Goal: Task Accomplishment & Management: Manage account settings

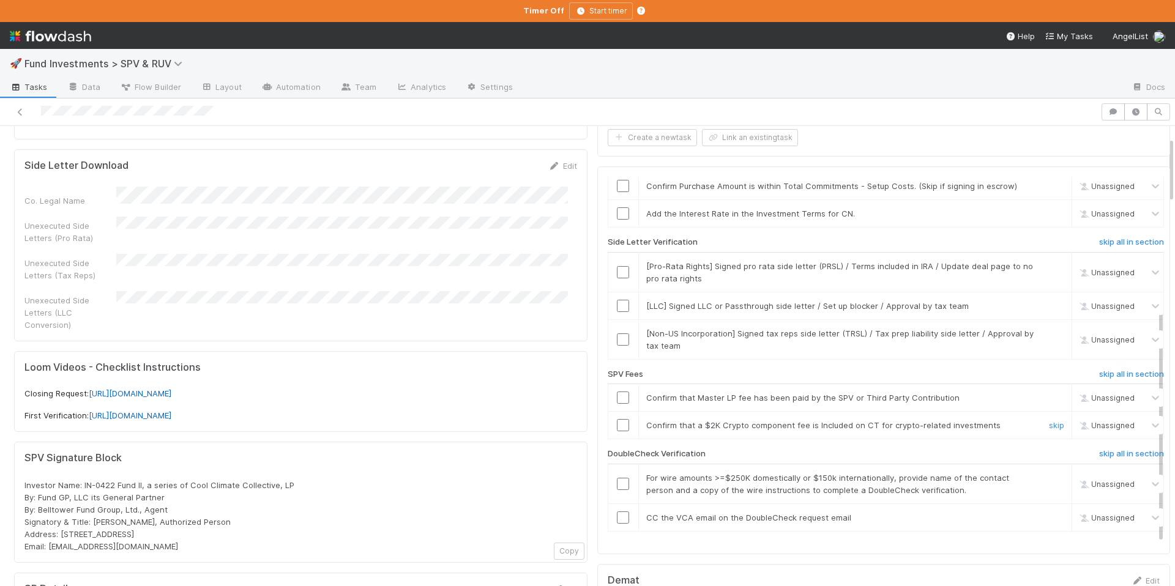
scroll to position [78, 0]
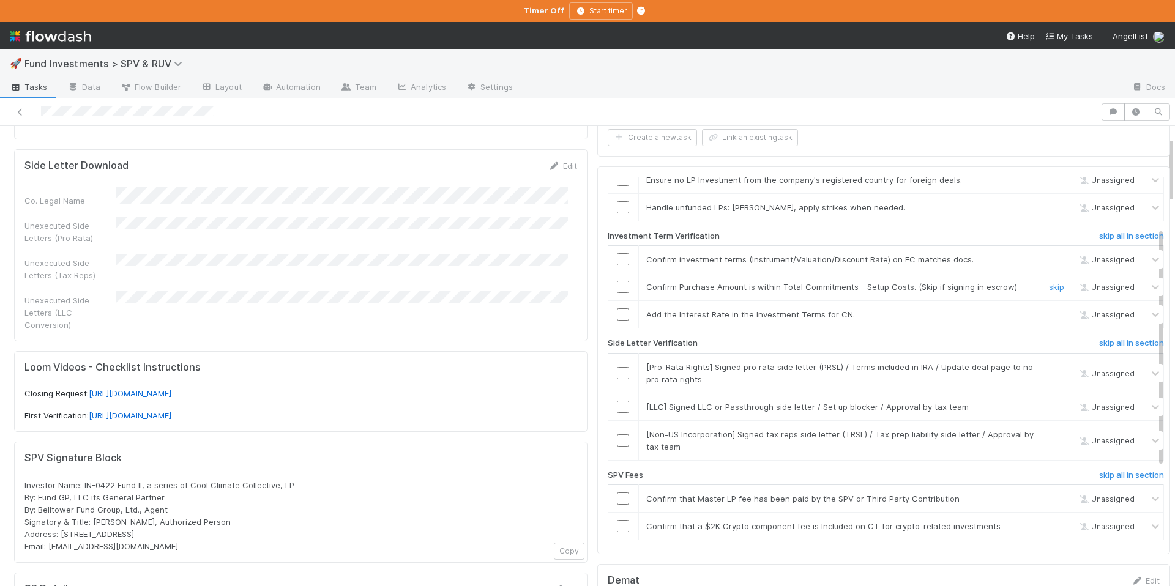
click at [617, 285] on input "checkbox" at bounding box center [623, 287] width 12 height 12
drag, startPoint x: 535, startPoint y: 325, endPoint x: 554, endPoint y: 321, distance: 18.7
click at [535, 325] on div "Side Letter Download Edit Co. Legal Name Unexecuted Side Letters (Pro Rata) Une…" at bounding box center [300, 245] width 573 height 192
click at [617, 282] on input "checkbox" at bounding box center [623, 287] width 12 height 12
click at [617, 283] on input "checkbox" at bounding box center [623, 287] width 12 height 12
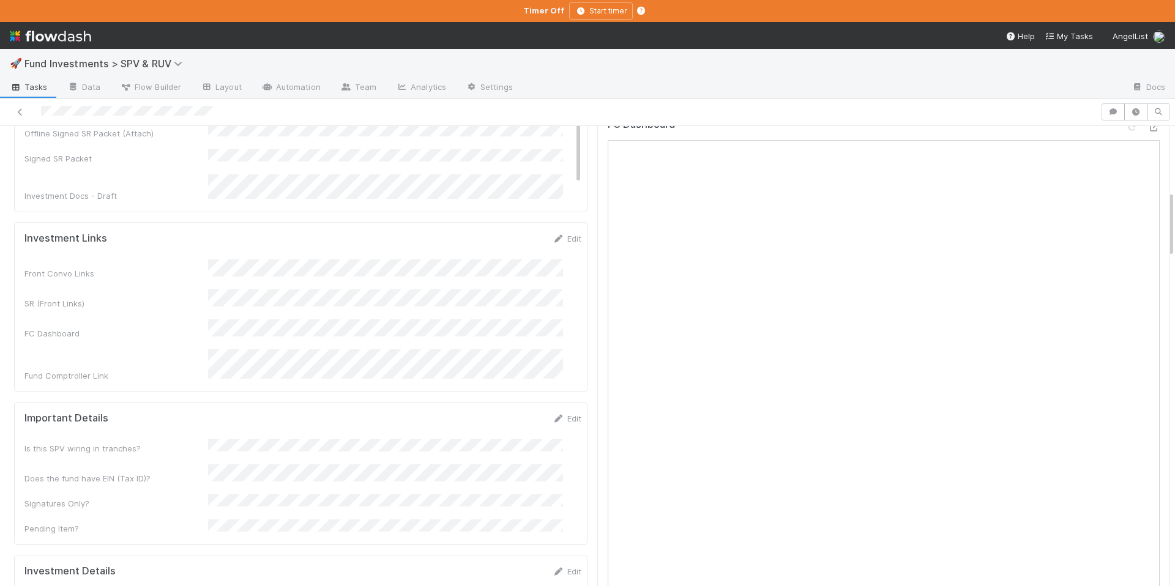
scroll to position [173, 0]
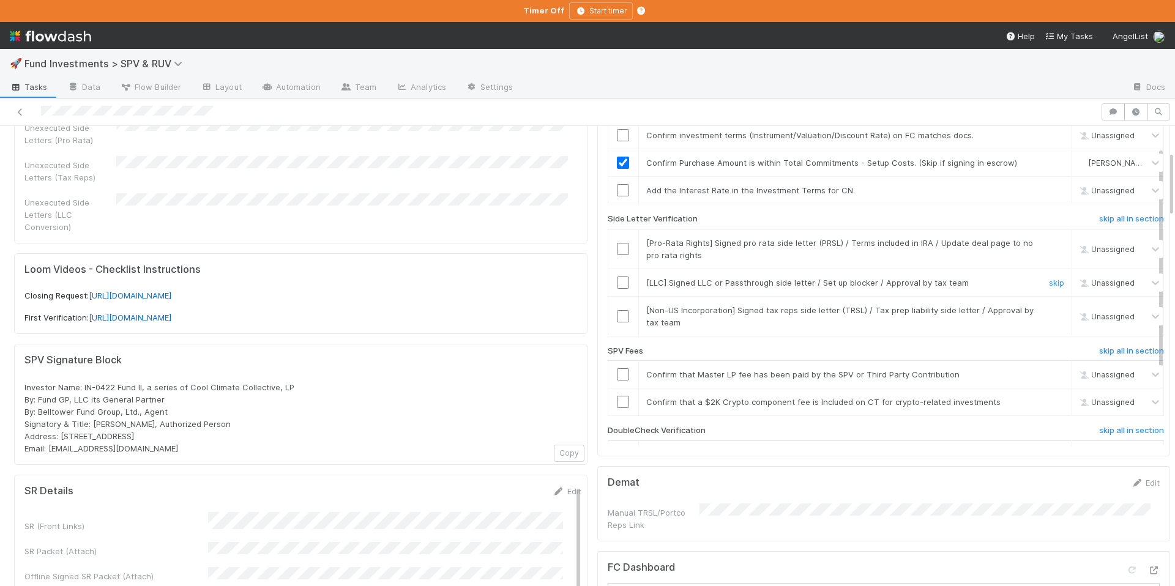
click at [1049, 279] on link "skip" at bounding box center [1056, 283] width 15 height 10
click at [1049, 309] on link "skip" at bounding box center [1056, 310] width 15 height 10
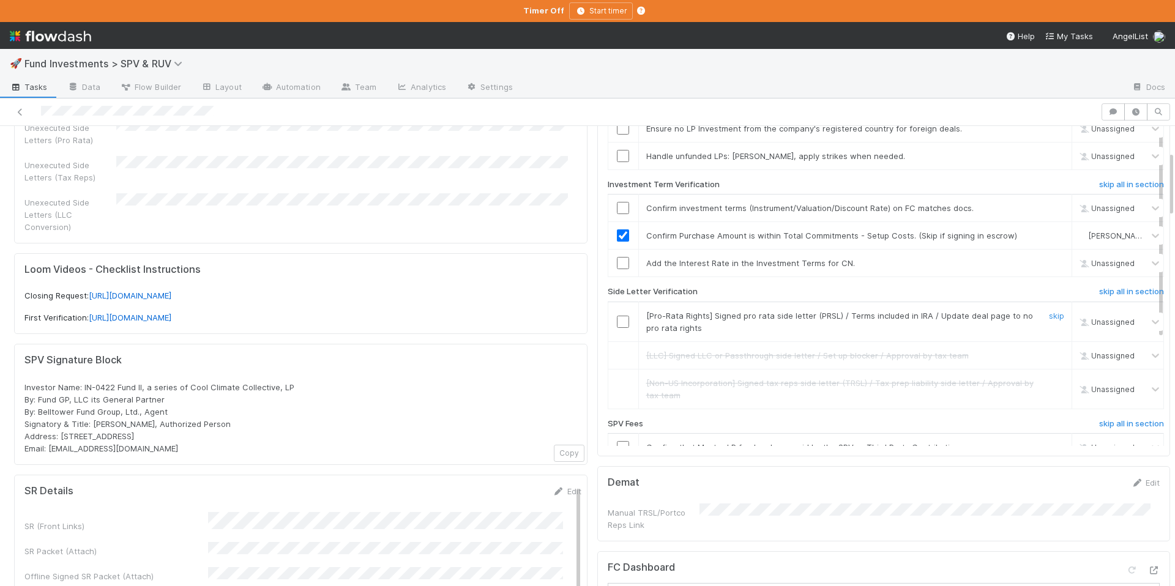
scroll to position [3, 0]
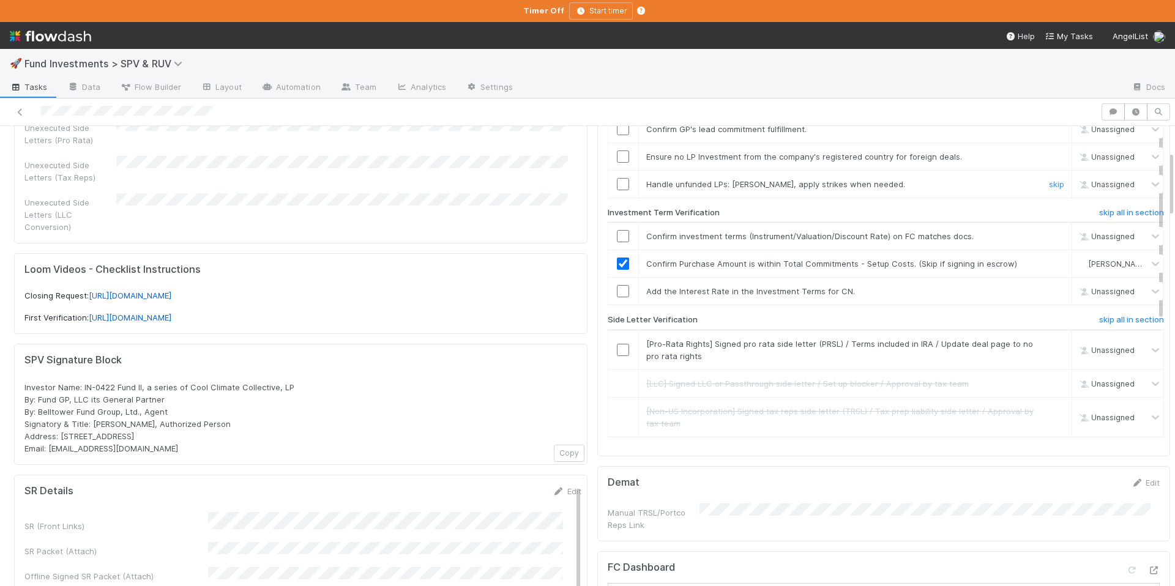
click at [617, 182] on input "checkbox" at bounding box center [623, 184] width 12 height 12
click at [1049, 156] on link "skip" at bounding box center [1056, 157] width 15 height 10
click at [1049, 182] on link "skip" at bounding box center [1056, 184] width 15 height 10
click at [1049, 344] on link "skip" at bounding box center [1056, 344] width 15 height 10
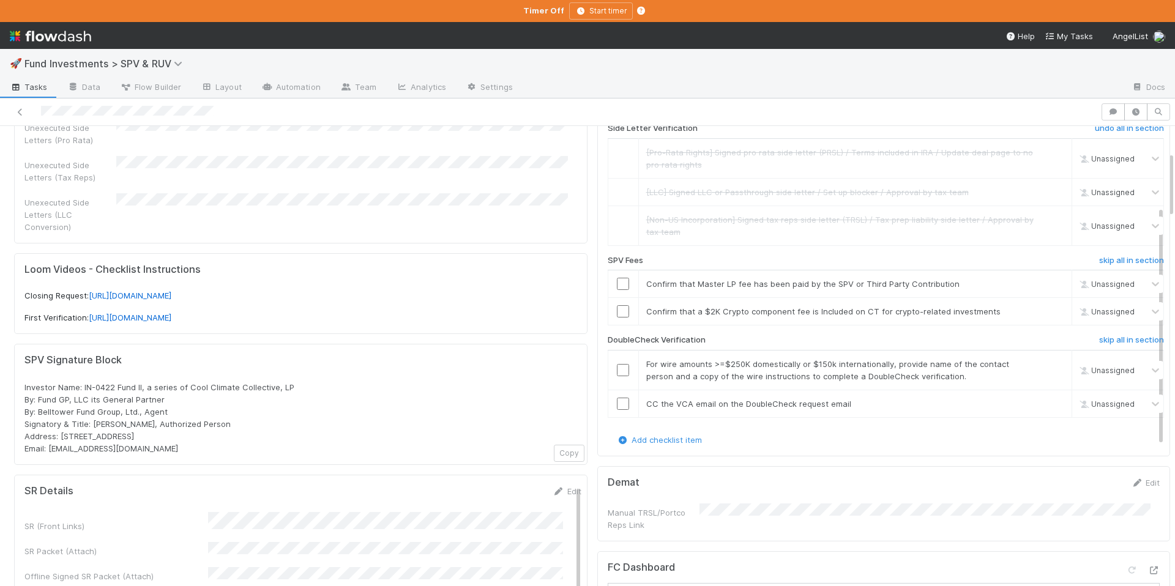
scroll to position [201, 0]
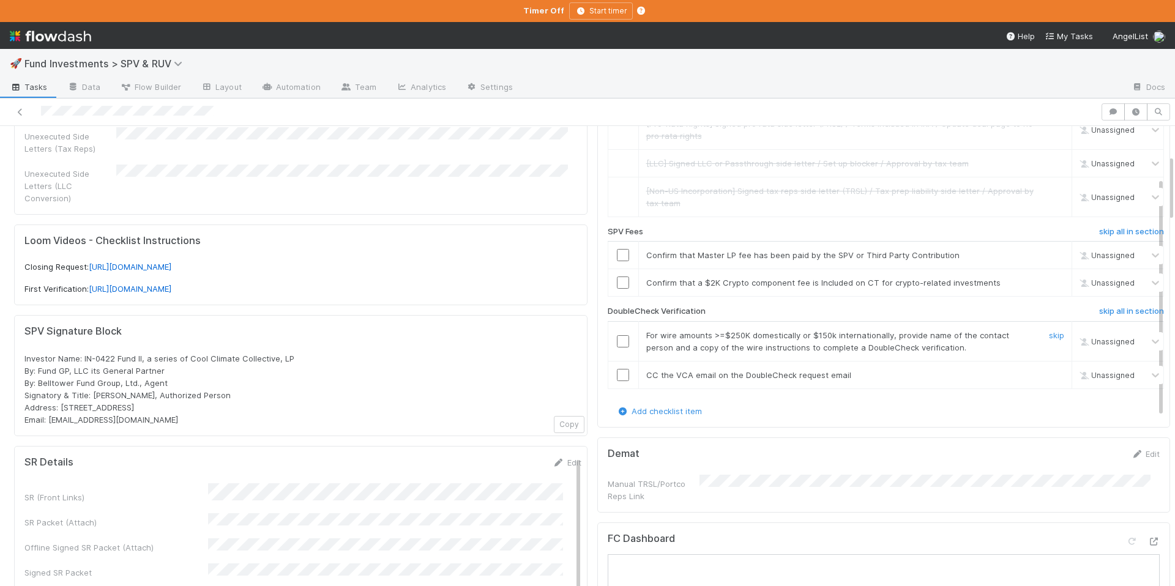
drag, startPoint x: 615, startPoint y: 342, endPoint x: 615, endPoint y: 362, distance: 20.2
click at [617, 342] on input "checkbox" at bounding box center [623, 341] width 12 height 12
click at [617, 376] on input "checkbox" at bounding box center [623, 375] width 12 height 12
click at [617, 286] on input "checkbox" at bounding box center [623, 283] width 12 height 12
click at [617, 283] on input "checkbox" at bounding box center [623, 283] width 12 height 12
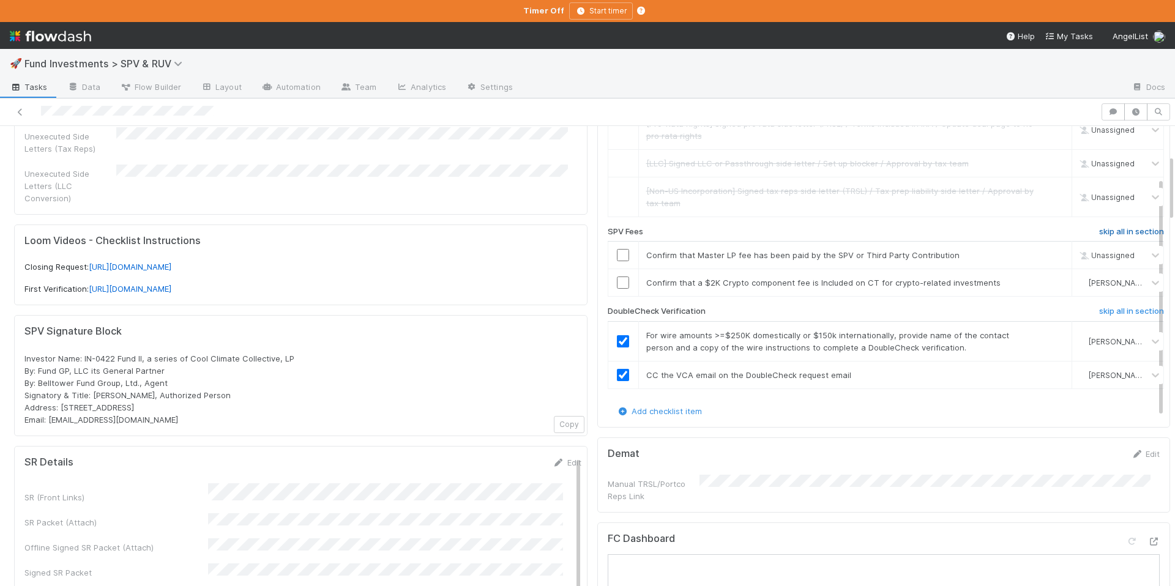
click at [1099, 228] on h6 "skip all in section" at bounding box center [1131, 232] width 65 height 10
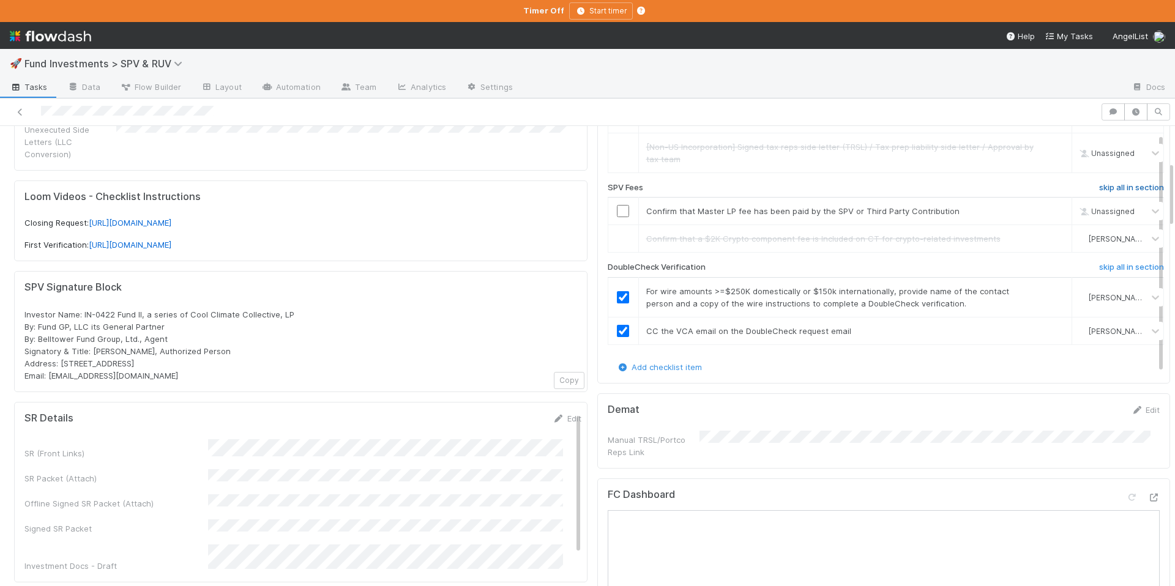
click at [1099, 193] on link "skip all in section" at bounding box center [1131, 190] width 65 height 15
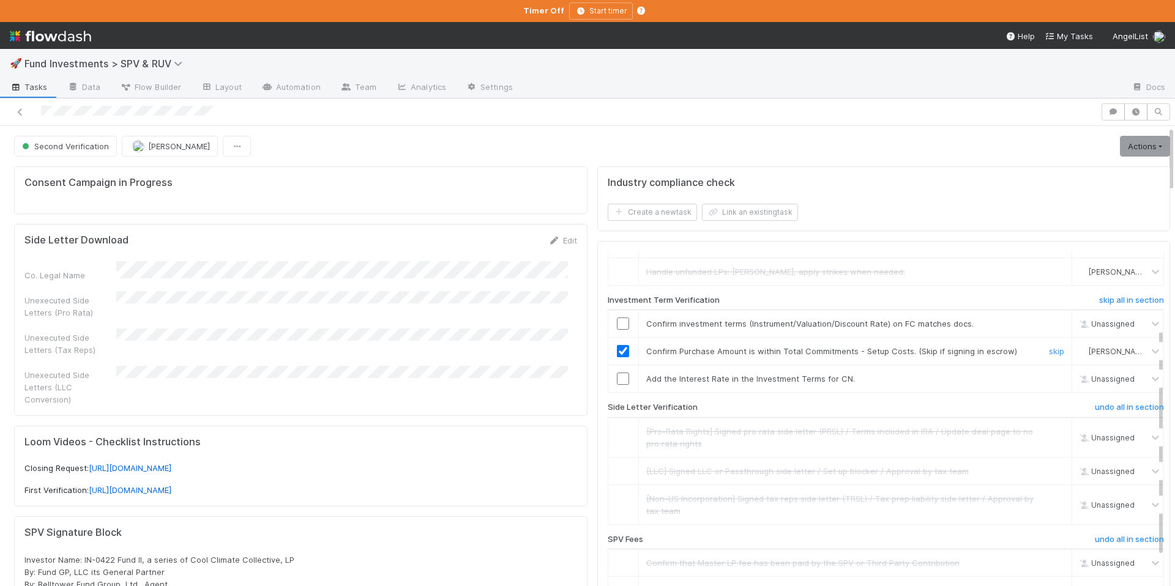
scroll to position [86, 0]
click at [1049, 382] on link "skip" at bounding box center [1056, 381] width 15 height 10
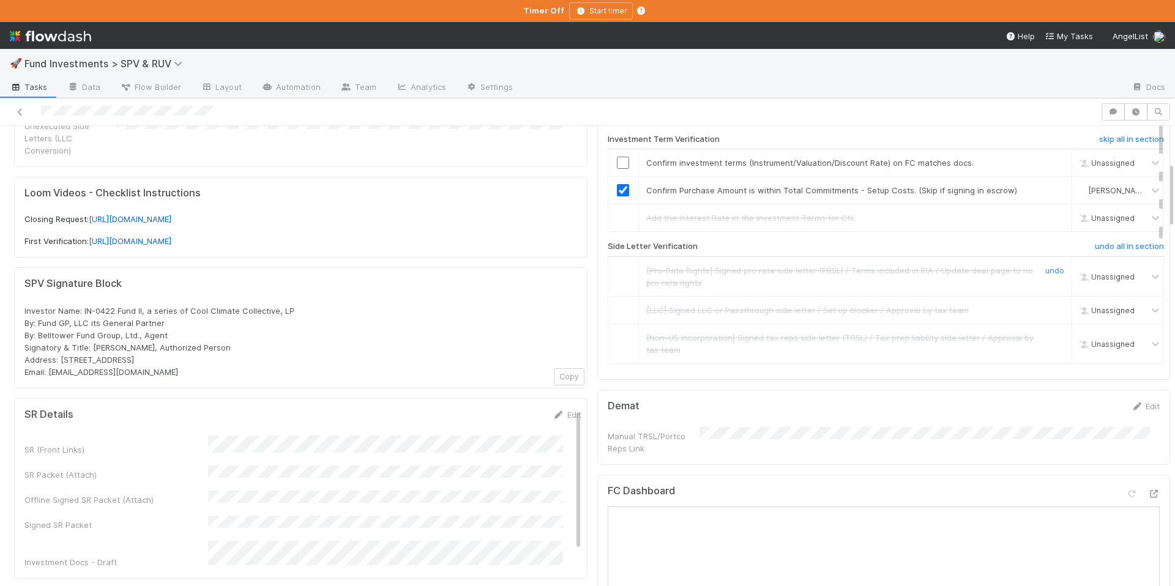
scroll to position [128, 0]
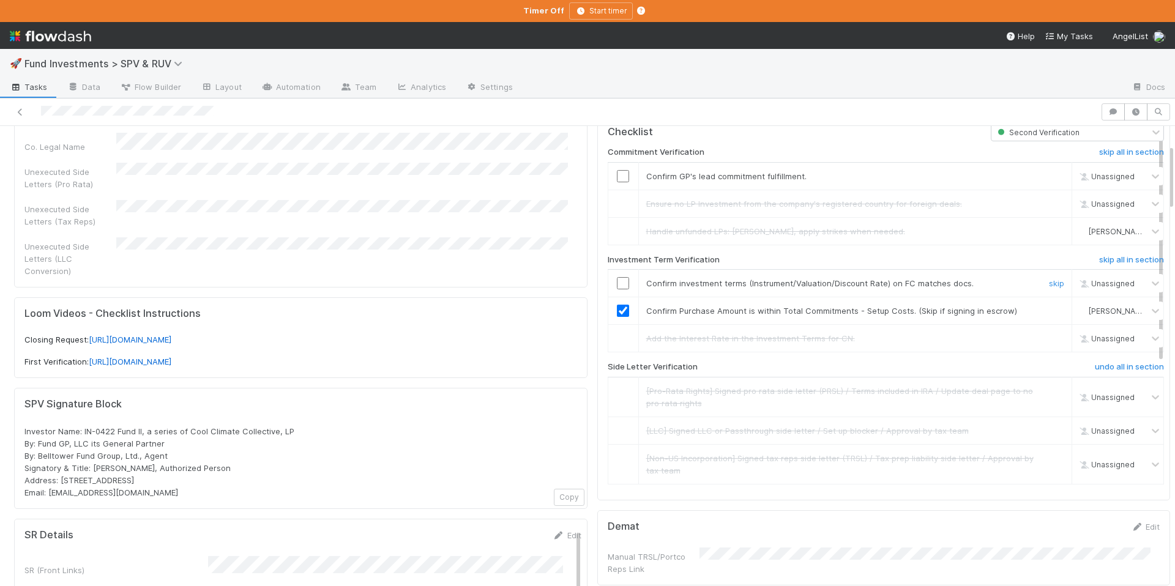
click at [617, 278] on input "checkbox" at bounding box center [623, 283] width 12 height 12
click at [608, 174] on div at bounding box center [623, 176] width 30 height 12
click at [617, 175] on input "checkbox" at bounding box center [623, 176] width 12 height 12
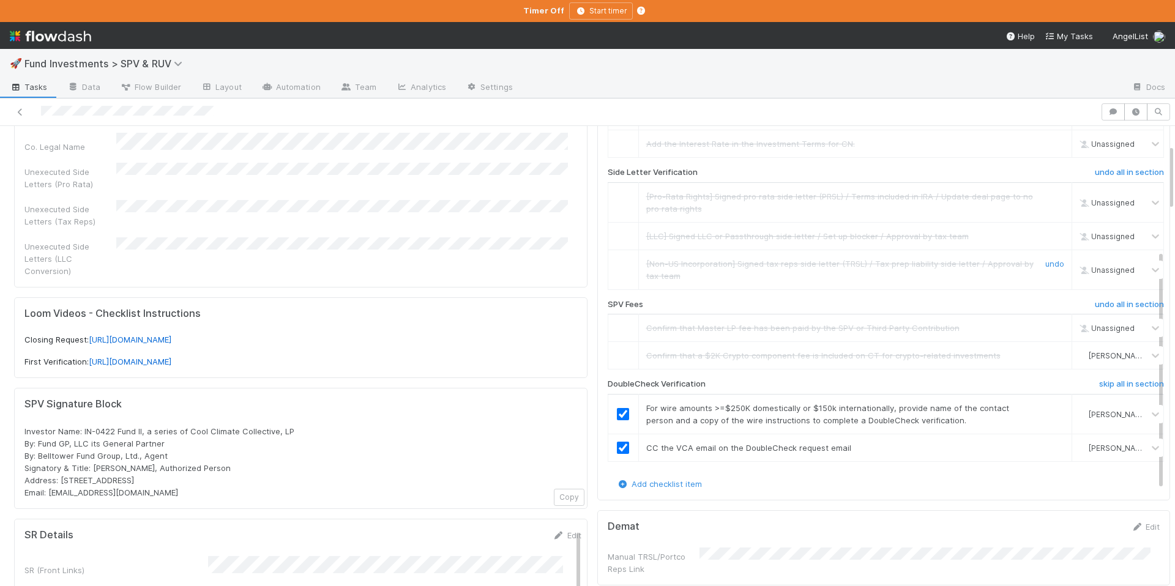
scroll to position [0, 0]
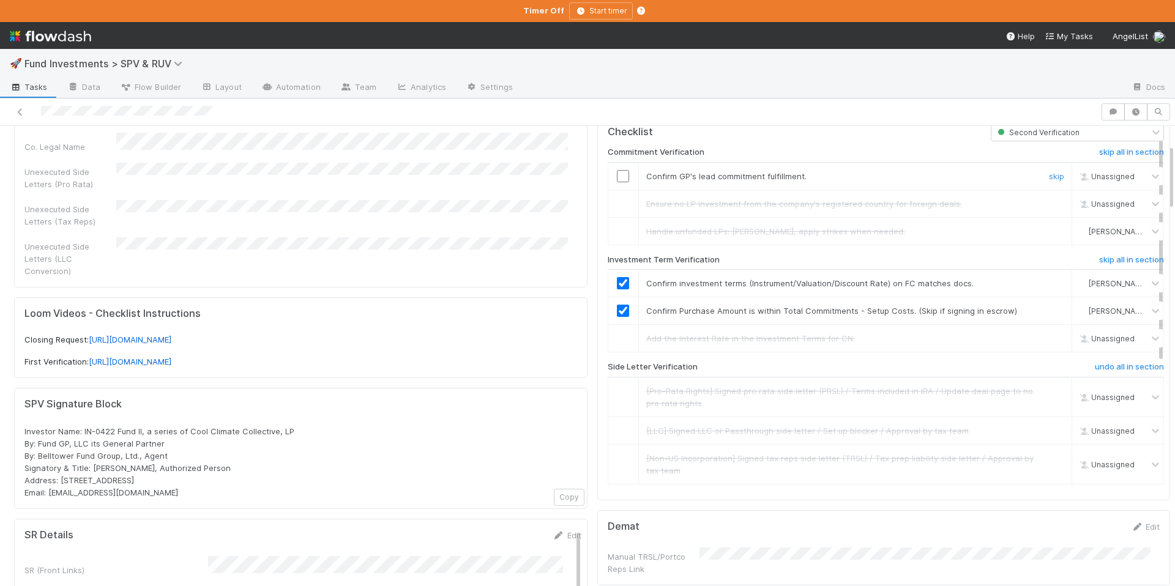
click at [617, 178] on input "checkbox" at bounding box center [623, 176] width 12 height 12
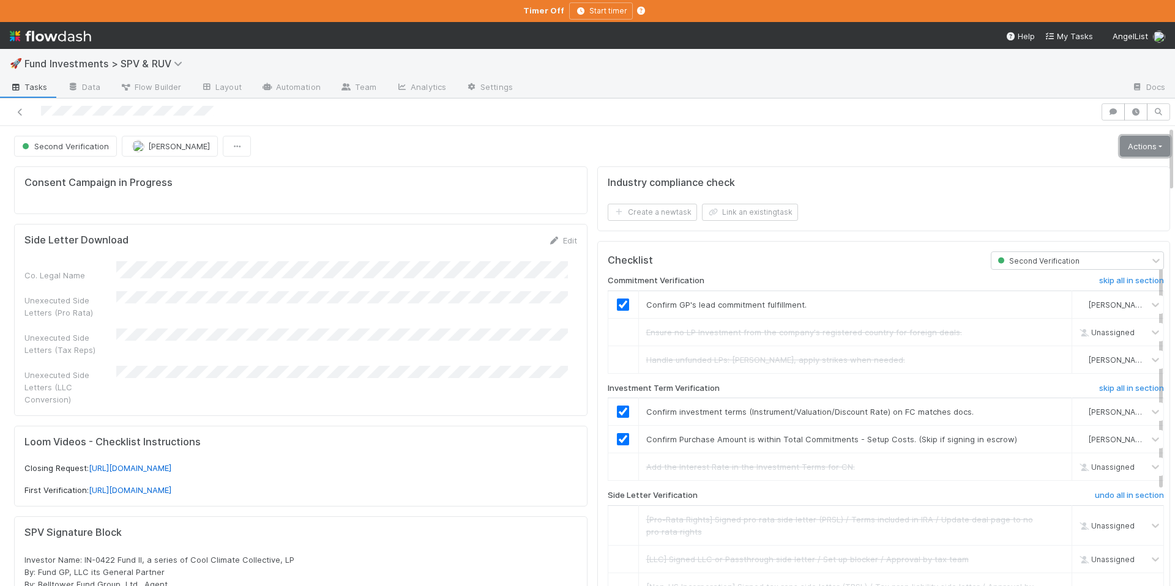
drag, startPoint x: 1117, startPoint y: 151, endPoint x: 1086, endPoint y: 169, distance: 36.2
click at [1120, 151] on link "Actions" at bounding box center [1145, 146] width 50 height 21
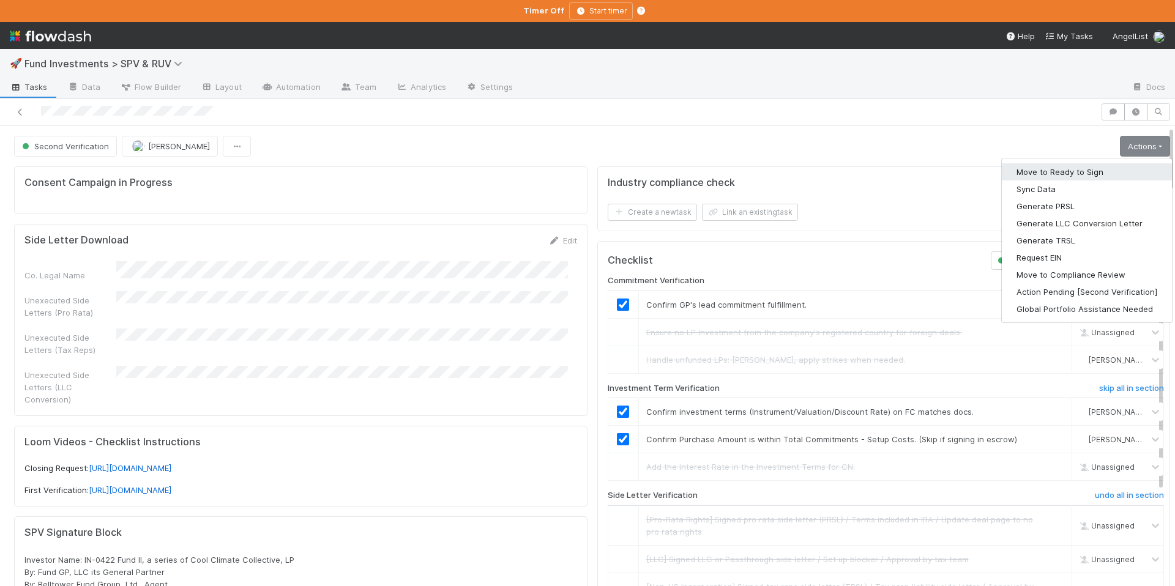
click at [1065, 177] on button "Move to Ready to Sign" at bounding box center [1087, 171] width 170 height 17
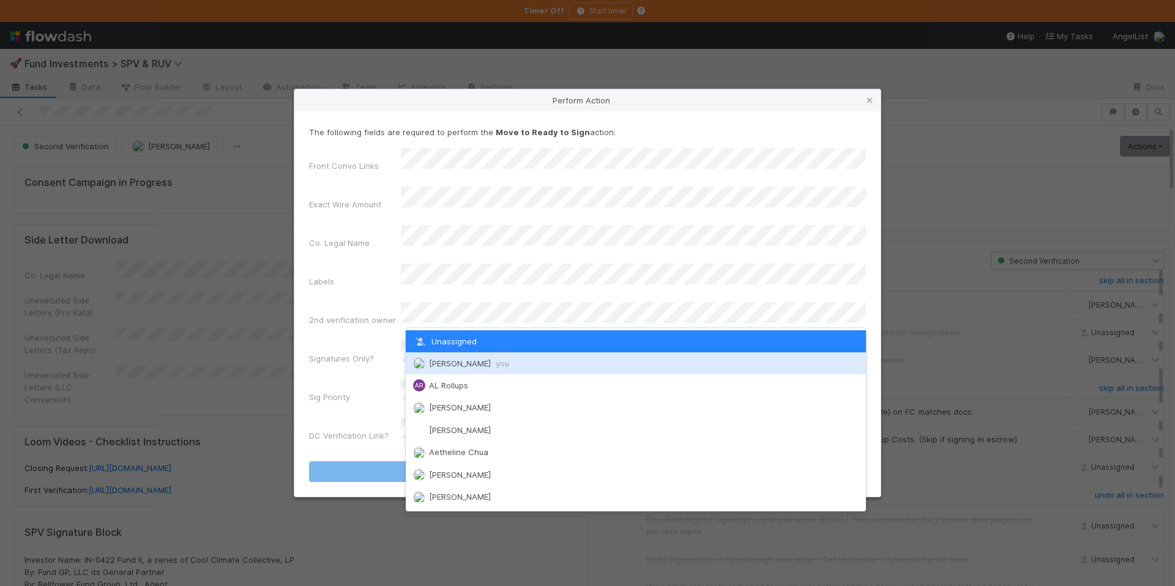
click at [499, 359] on span "you" at bounding box center [502, 364] width 13 height 10
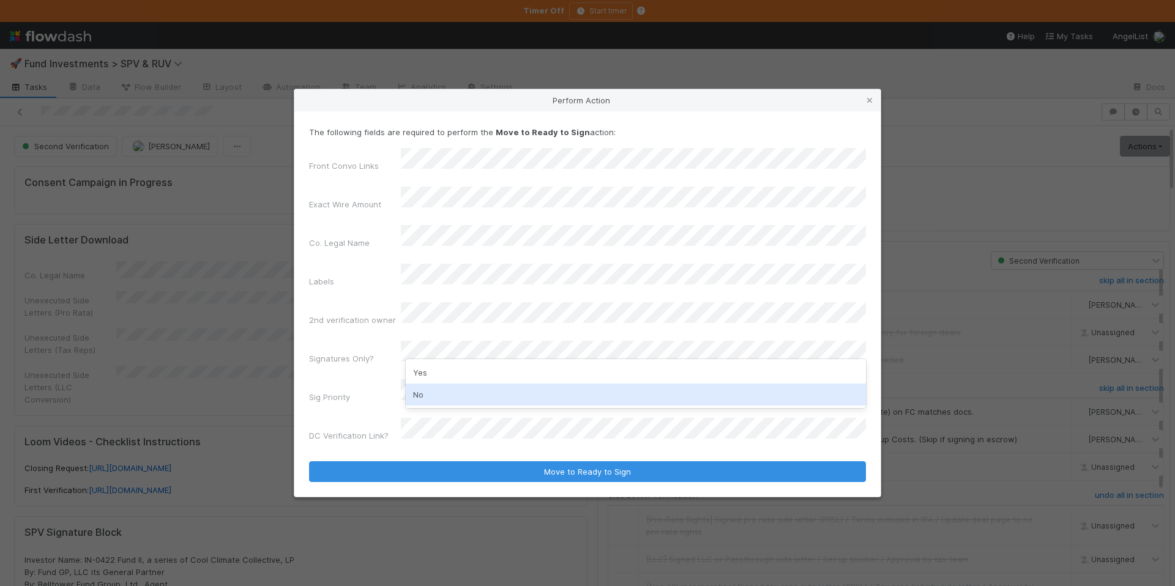
click at [459, 389] on div "No" at bounding box center [636, 395] width 460 height 22
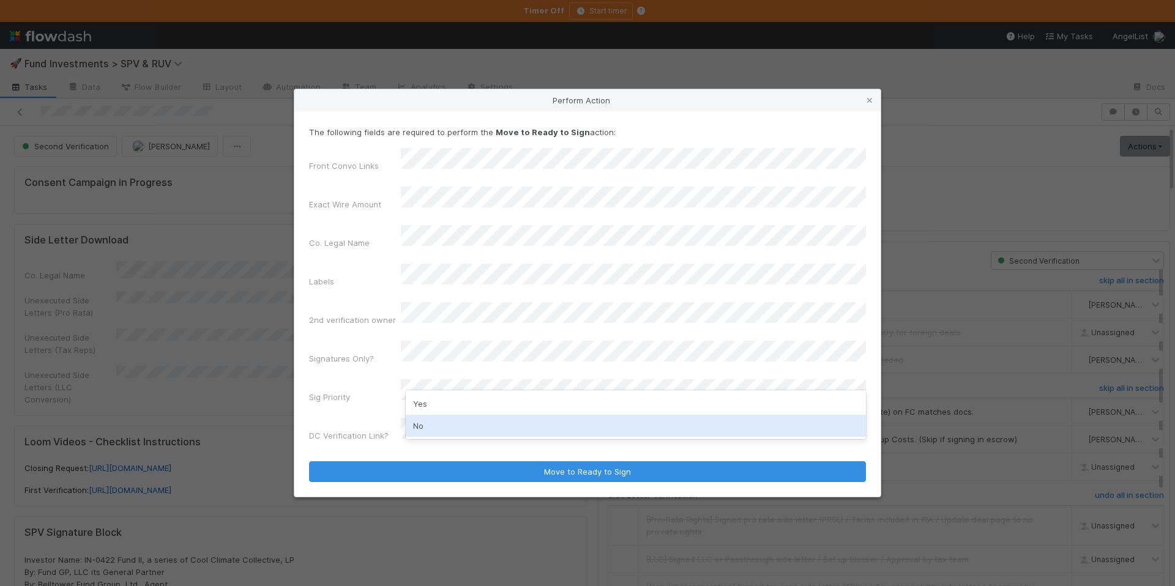
click at [453, 426] on div "No" at bounding box center [636, 426] width 460 height 22
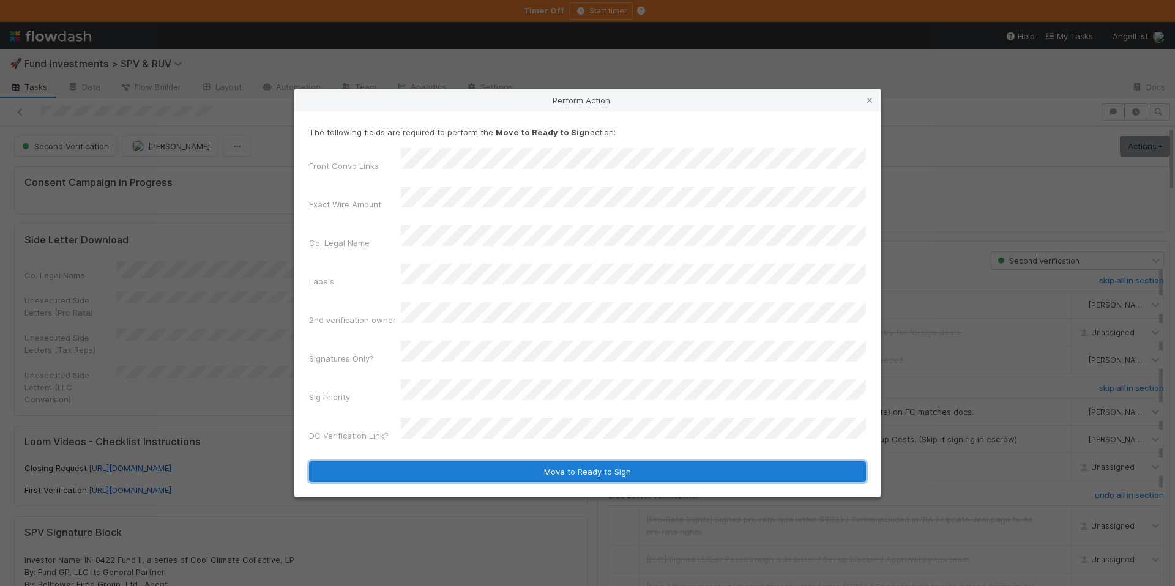
click at [491, 461] on button "Move to Ready to Sign" at bounding box center [587, 471] width 557 height 21
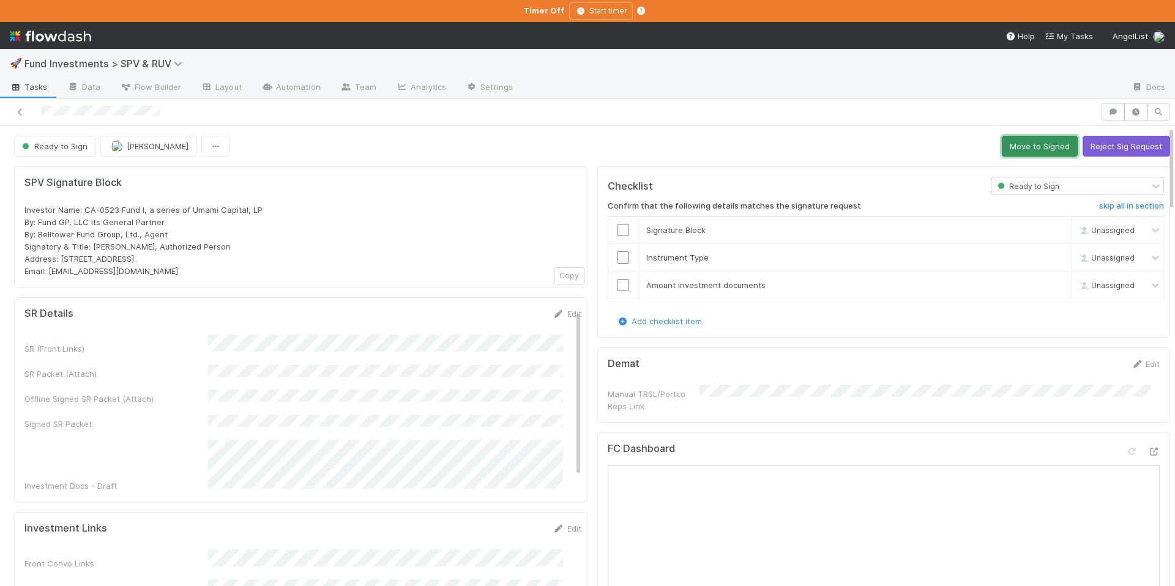
click at [1013, 146] on button "Move to Signed" at bounding box center [1040, 146] width 76 height 21
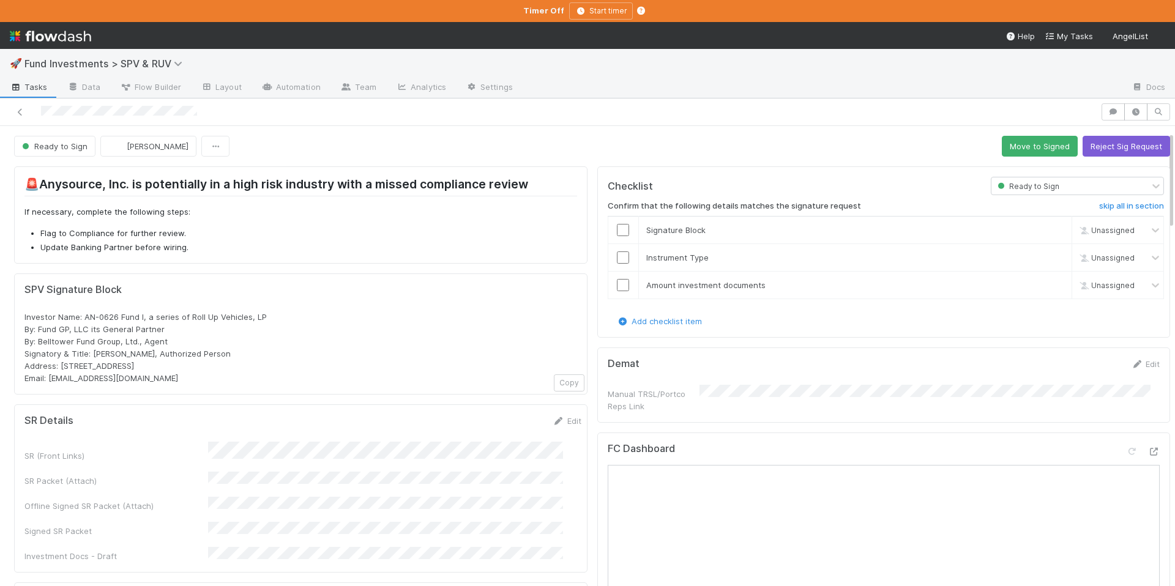
scroll to position [264, 0]
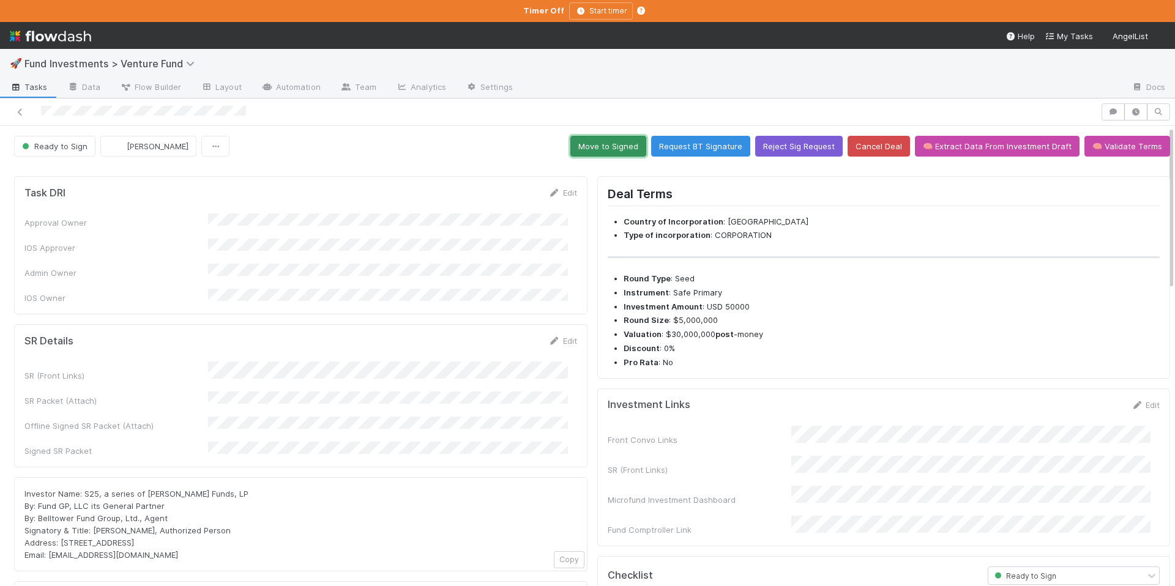
click at [591, 152] on button "Move to Signed" at bounding box center [608, 146] width 76 height 21
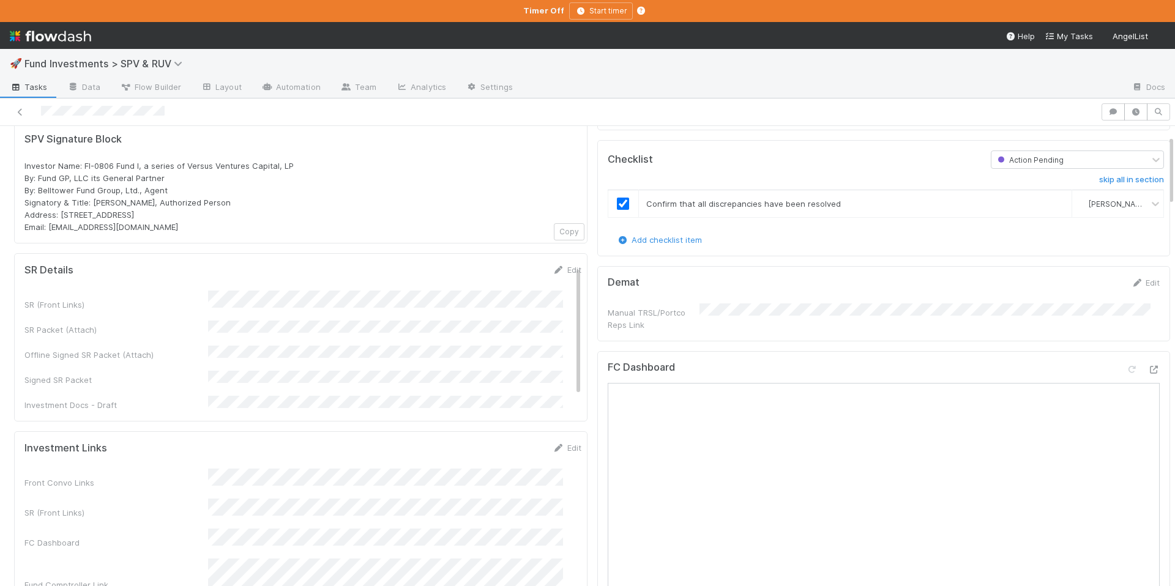
scroll to position [104, 0]
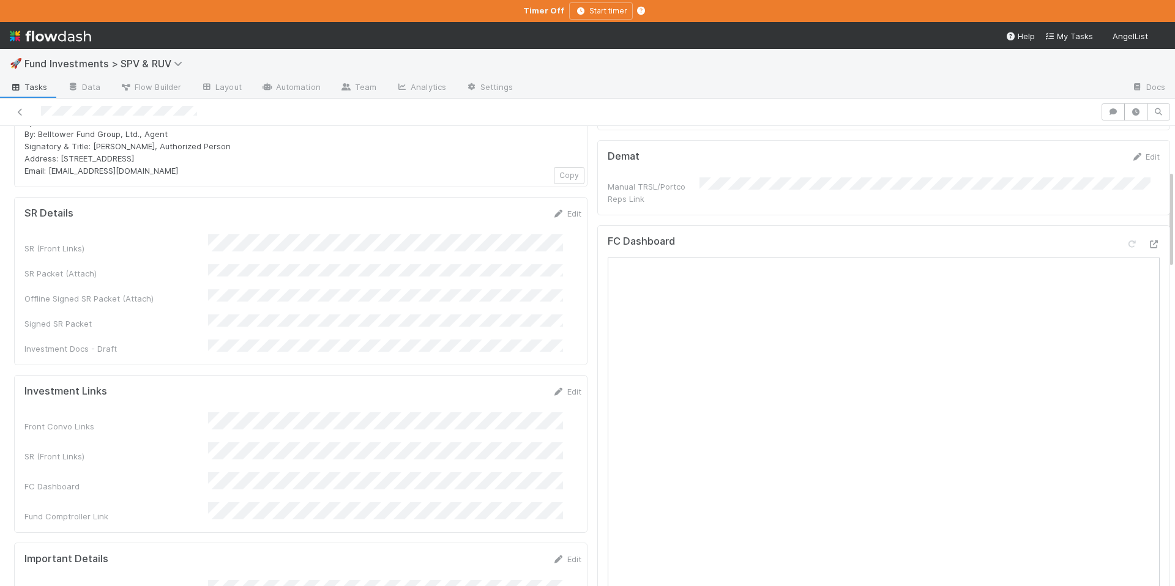
scroll to position [207, 0]
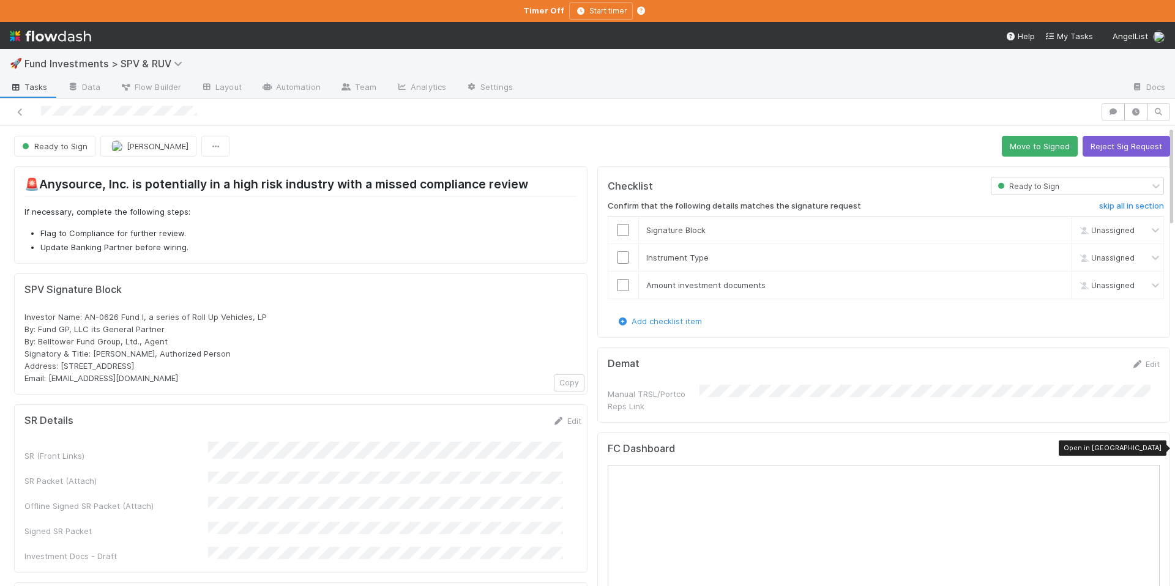
click at [1147, 448] on icon at bounding box center [1153, 452] width 12 height 8
click at [552, 422] on link "Edit" at bounding box center [566, 421] width 29 height 10
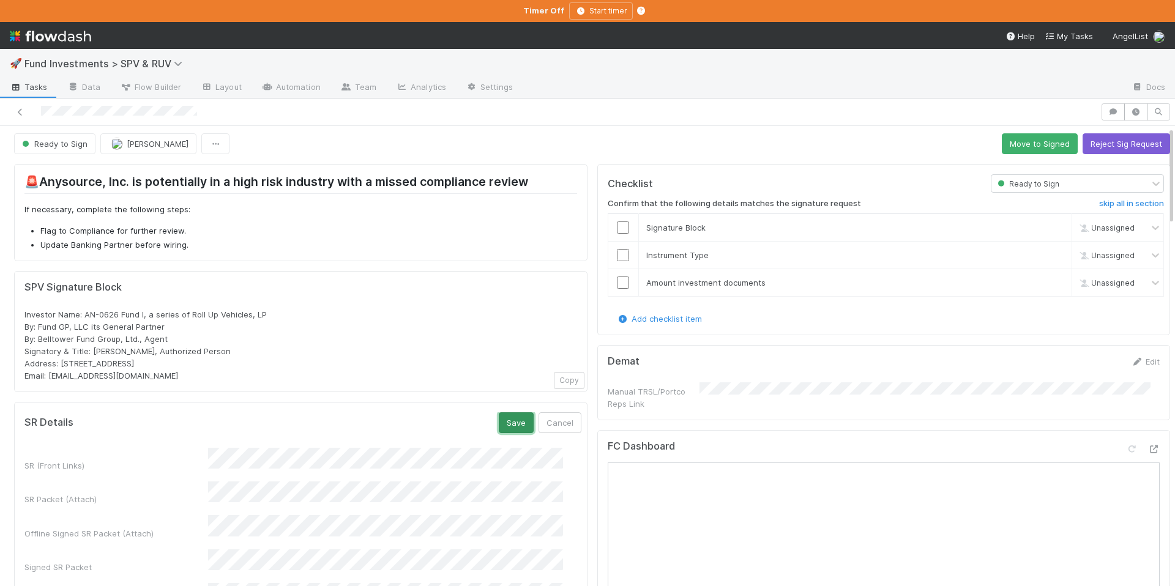
click at [506, 420] on button "Save" at bounding box center [516, 422] width 35 height 21
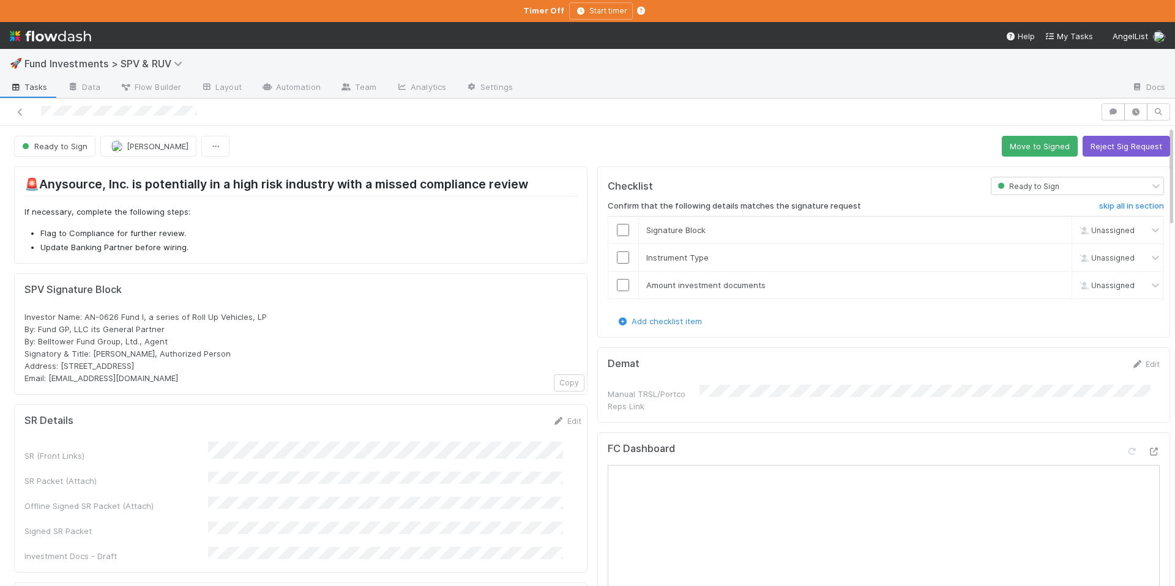
click at [1033, 144] on button "Move to Signed" at bounding box center [1040, 146] width 76 height 21
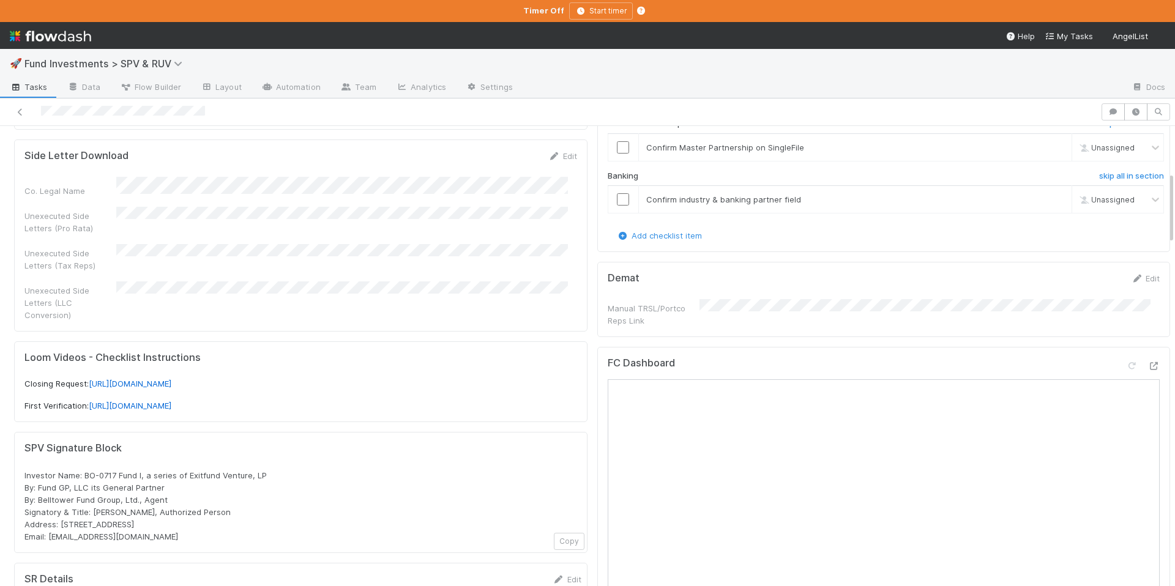
scroll to position [321, 0]
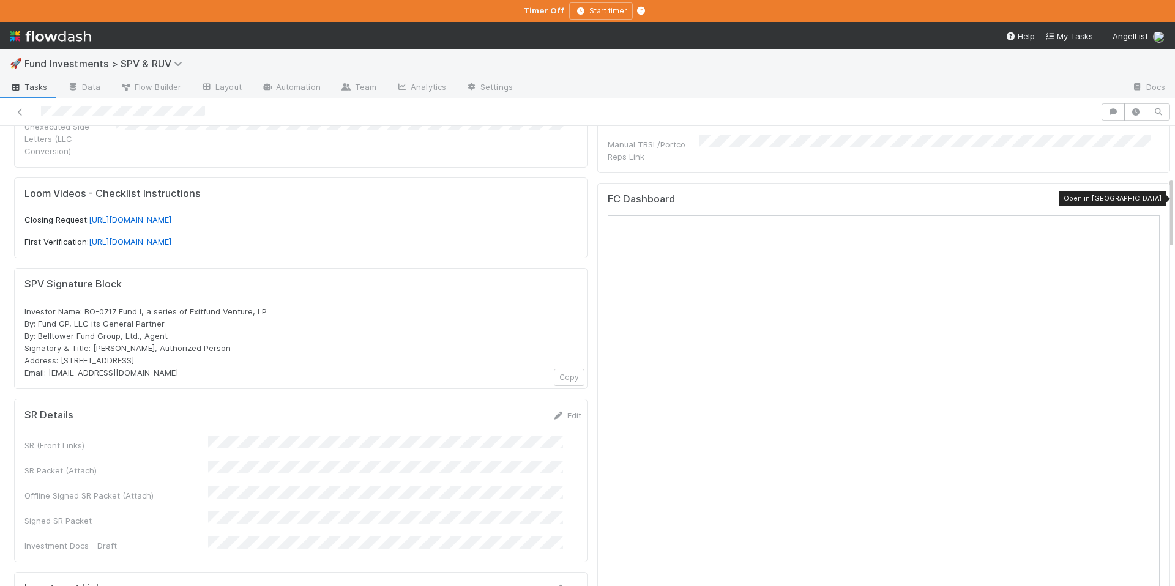
click at [1147, 196] on div at bounding box center [1153, 202] width 12 height 12
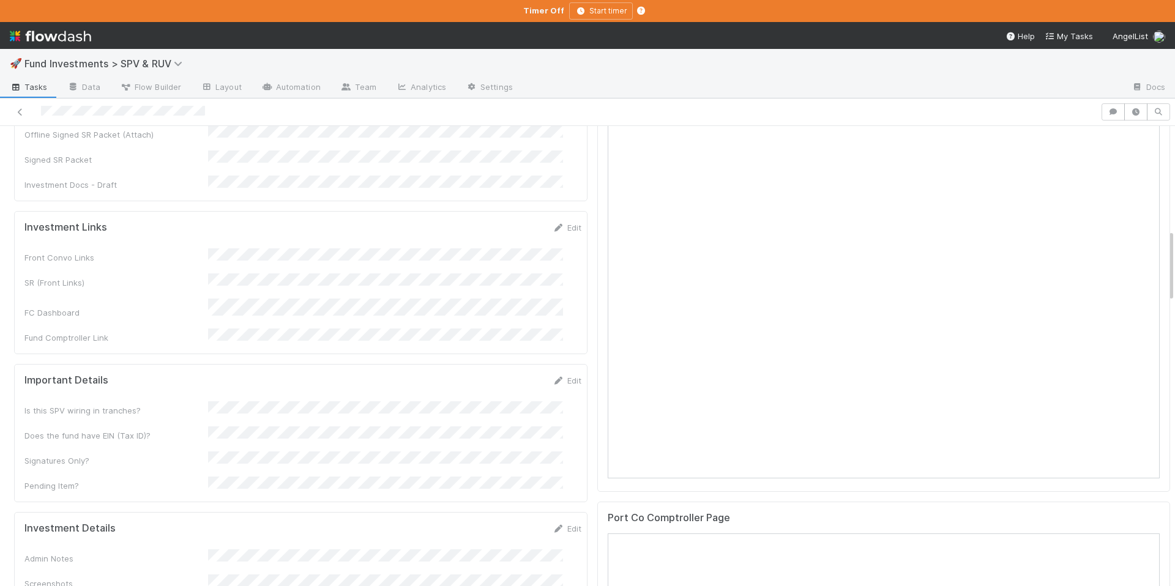
scroll to position [458, 0]
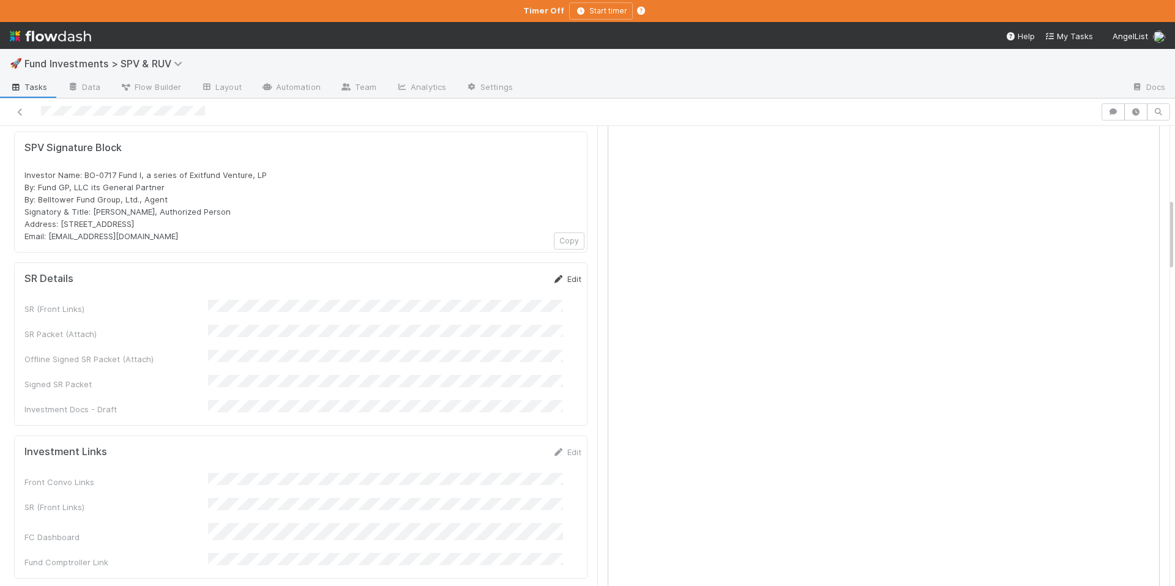
click at [552, 275] on icon at bounding box center [558, 279] width 12 height 8
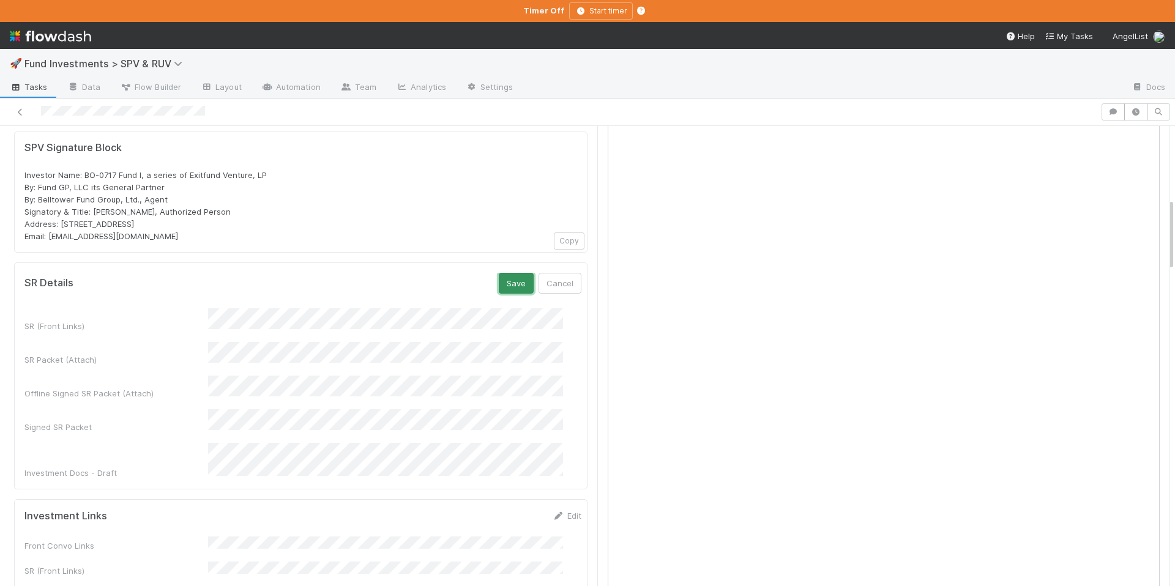
click at [499, 273] on button "Save" at bounding box center [516, 283] width 35 height 21
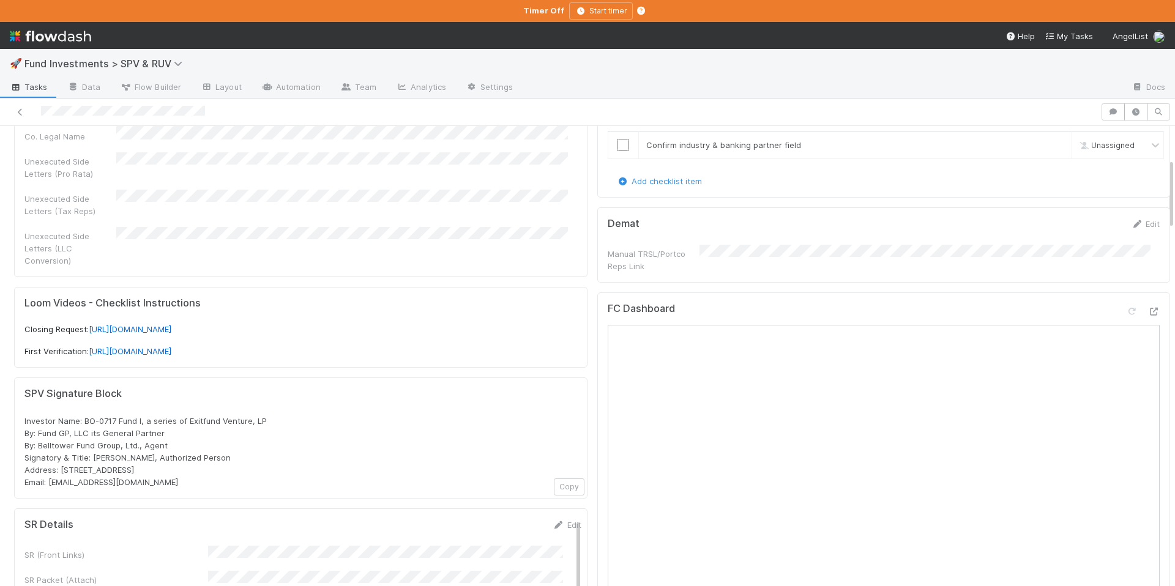
click at [278, 415] on div "Investor Name: BO-0717 Fund I, a series of Exitfund Venture, LP By: Fund GP, LL…" at bounding box center [300, 451] width 552 height 73
drag, startPoint x: 269, startPoint y: 404, endPoint x: 187, endPoint y: 404, distance: 82.0
click at [187, 415] on div "Investor Name: BO-0717 Fund I, a series of Exitfund Venture, LP By: Fund GP, LL…" at bounding box center [300, 451] width 552 height 73
copy span "Exitfund Venture, LP"
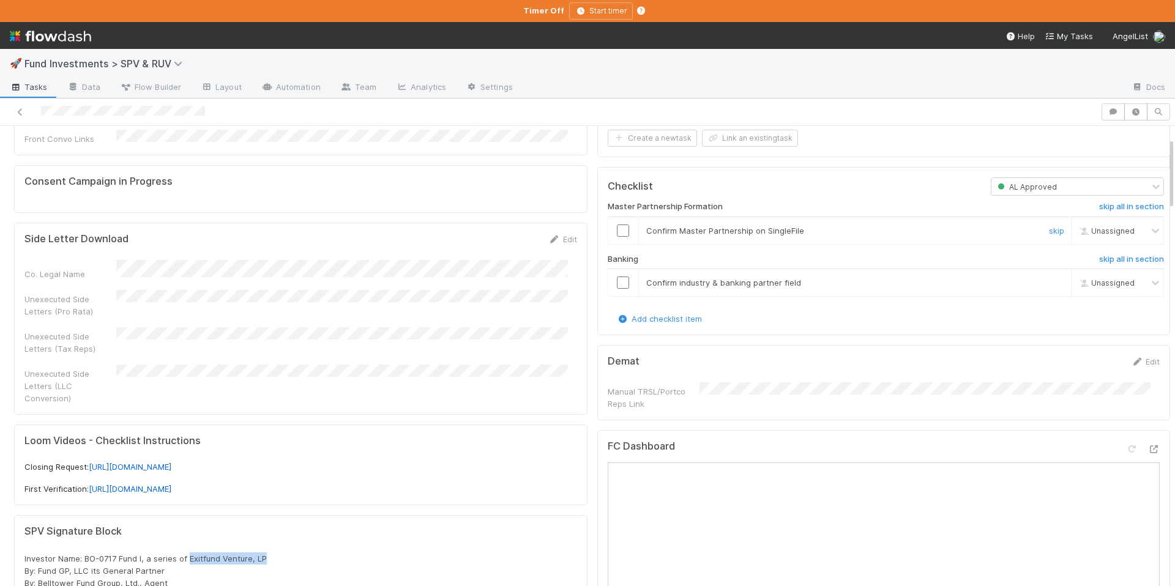
click at [617, 230] on input "checkbox" at bounding box center [623, 231] width 12 height 12
click at [617, 278] on input "checkbox" at bounding box center [623, 283] width 12 height 12
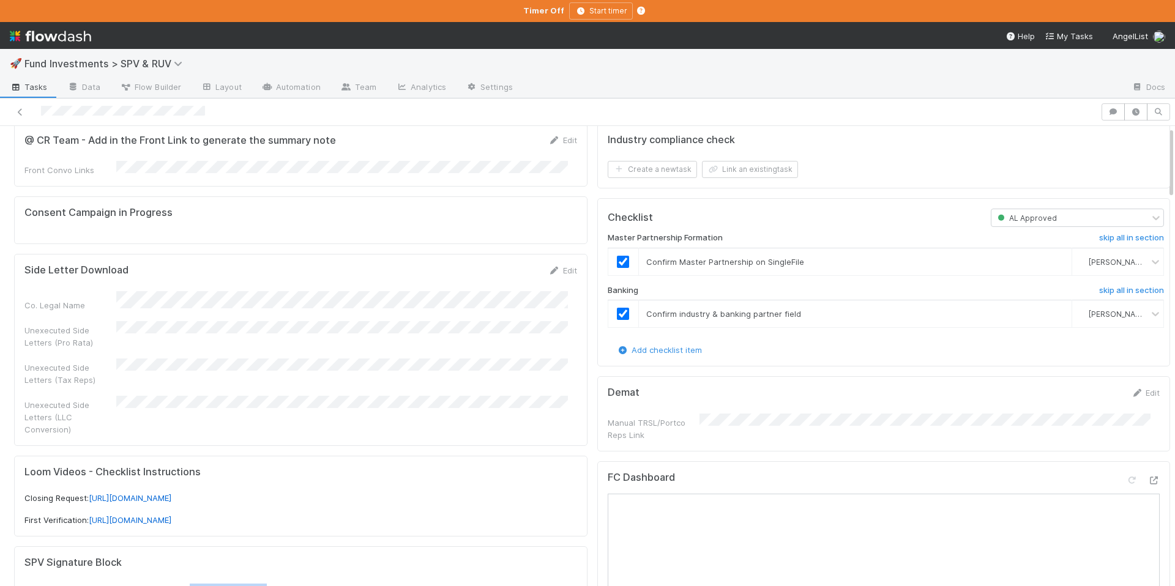
scroll to position [0, 0]
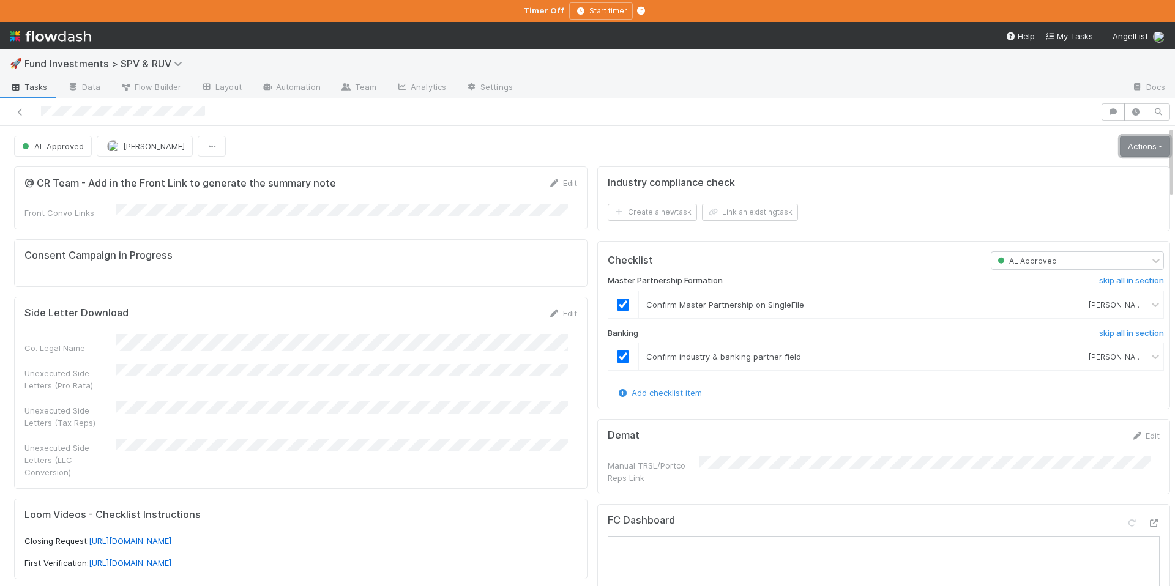
click at [1134, 138] on link "Actions" at bounding box center [1145, 146] width 50 height 21
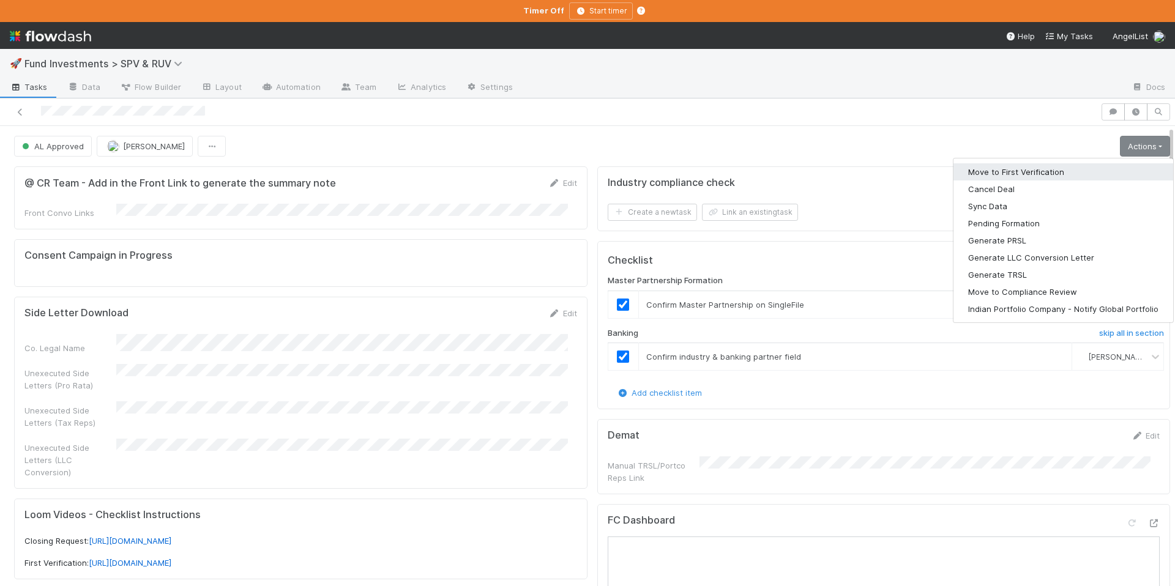
click at [1073, 176] on button "Move to First Verification" at bounding box center [1063, 171] width 220 height 17
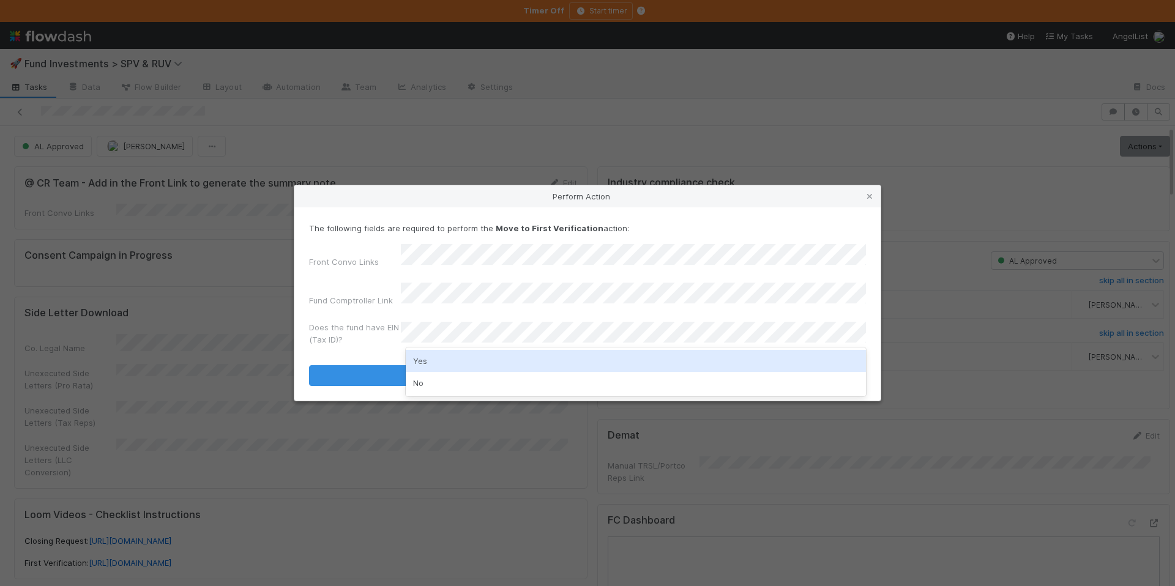
click at [435, 355] on div "Yes" at bounding box center [636, 361] width 460 height 22
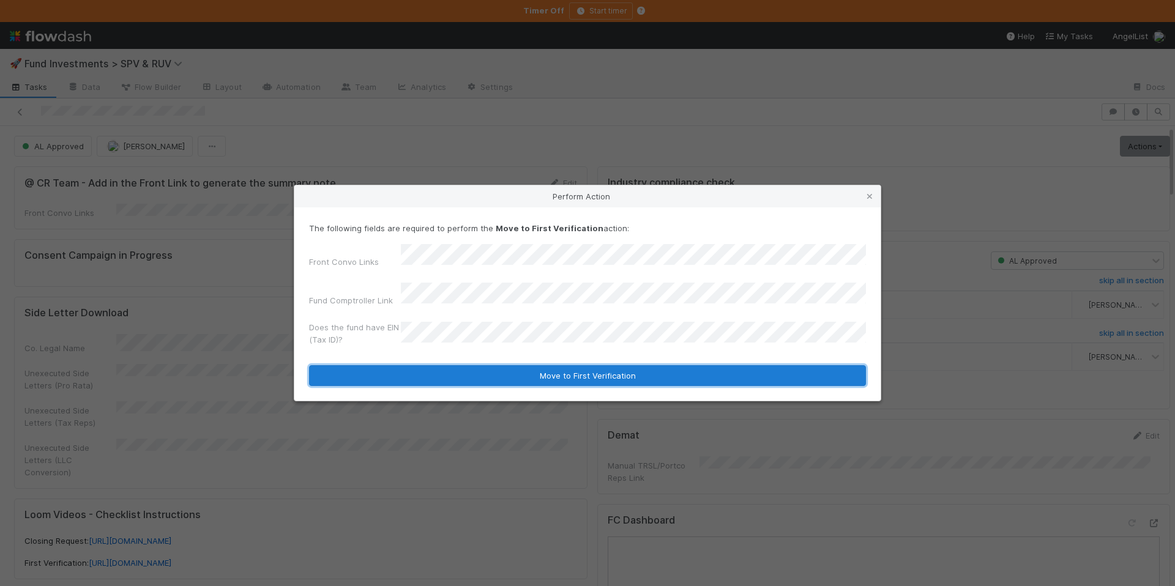
click at [522, 366] on button "Move to First Verification" at bounding box center [587, 375] width 557 height 21
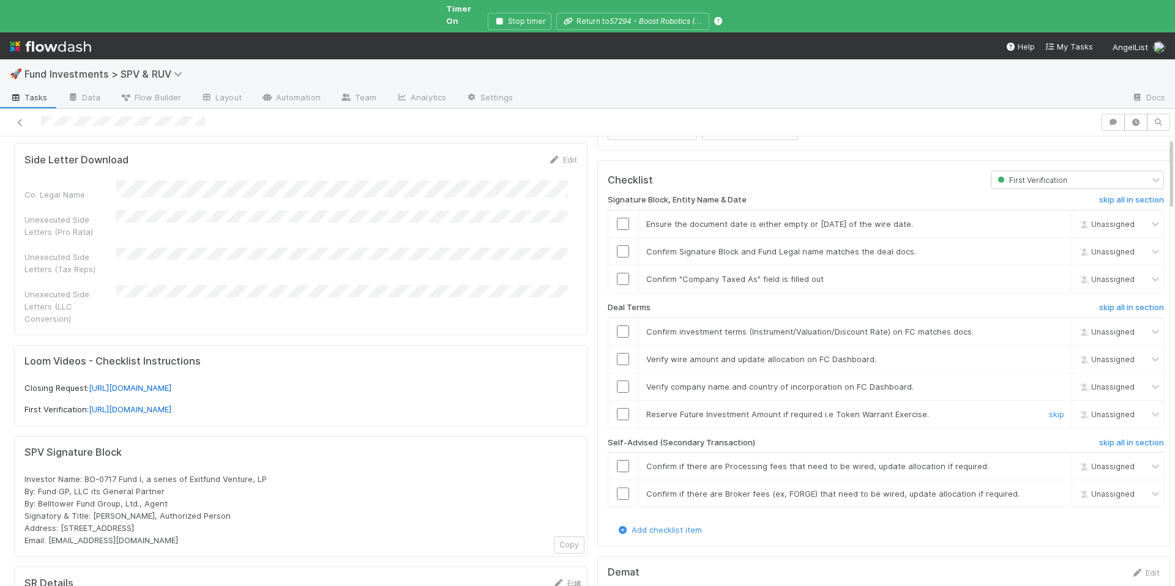
scroll to position [99, 0]
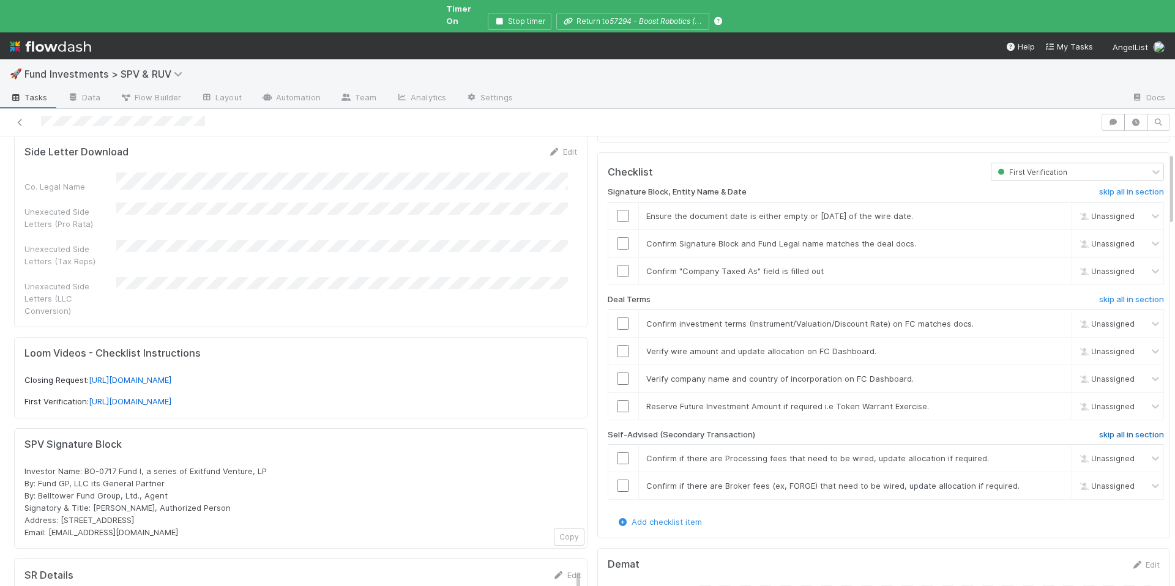
click at [1099, 430] on h6 "skip all in section" at bounding box center [1131, 435] width 65 height 10
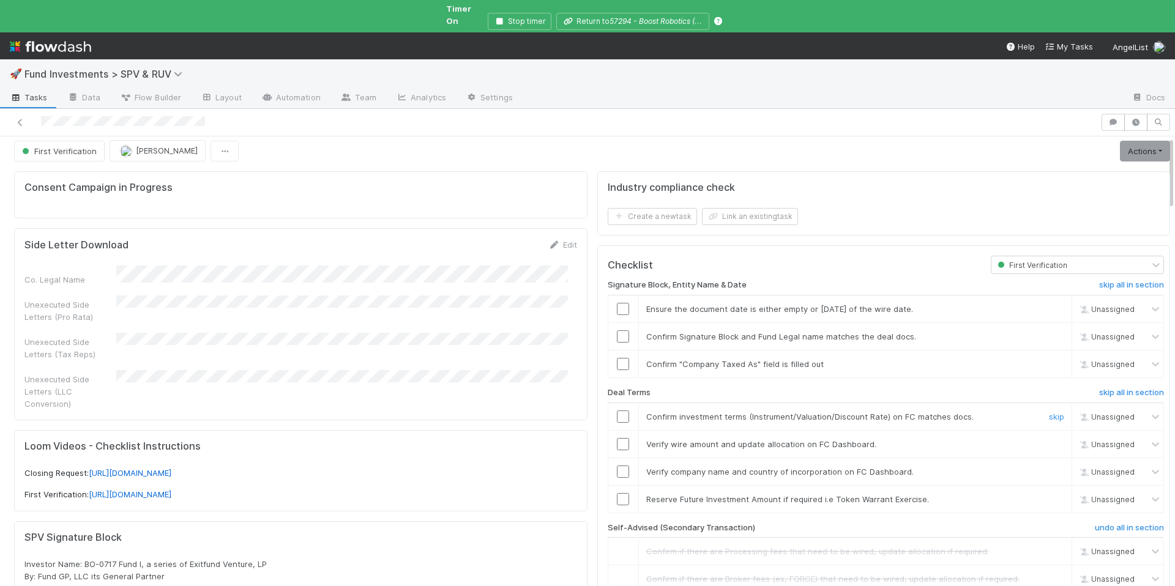
scroll to position [0, 0]
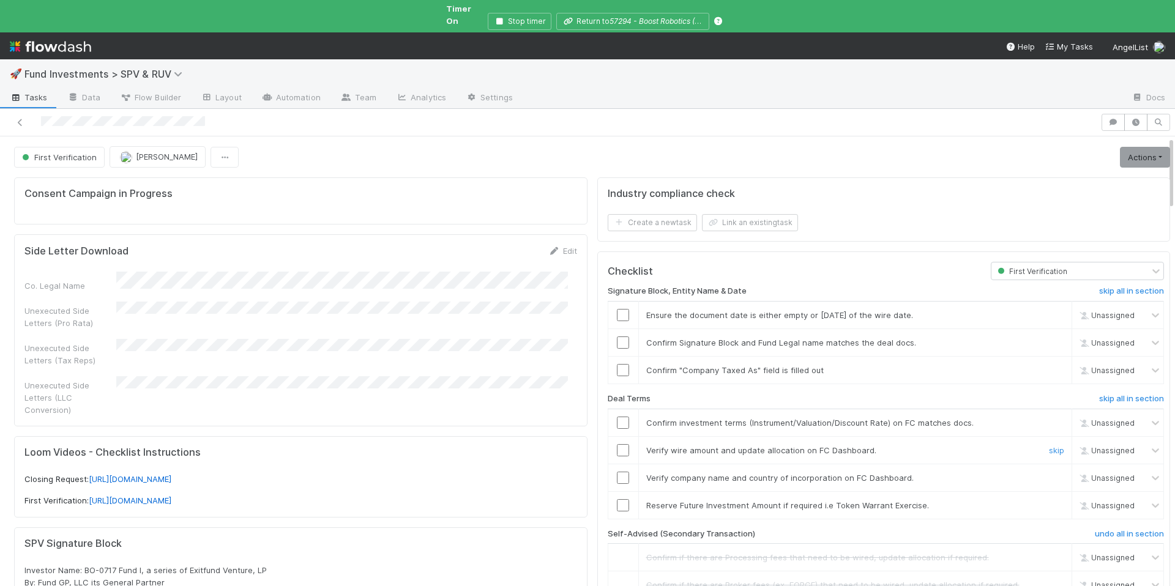
click at [617, 444] on input "checkbox" at bounding box center [623, 450] width 12 height 12
click at [617, 472] on input "checkbox" at bounding box center [623, 478] width 12 height 12
click at [1049, 500] on link "skip" at bounding box center [1056, 505] width 15 height 10
click at [617, 417] on input "checkbox" at bounding box center [623, 423] width 12 height 12
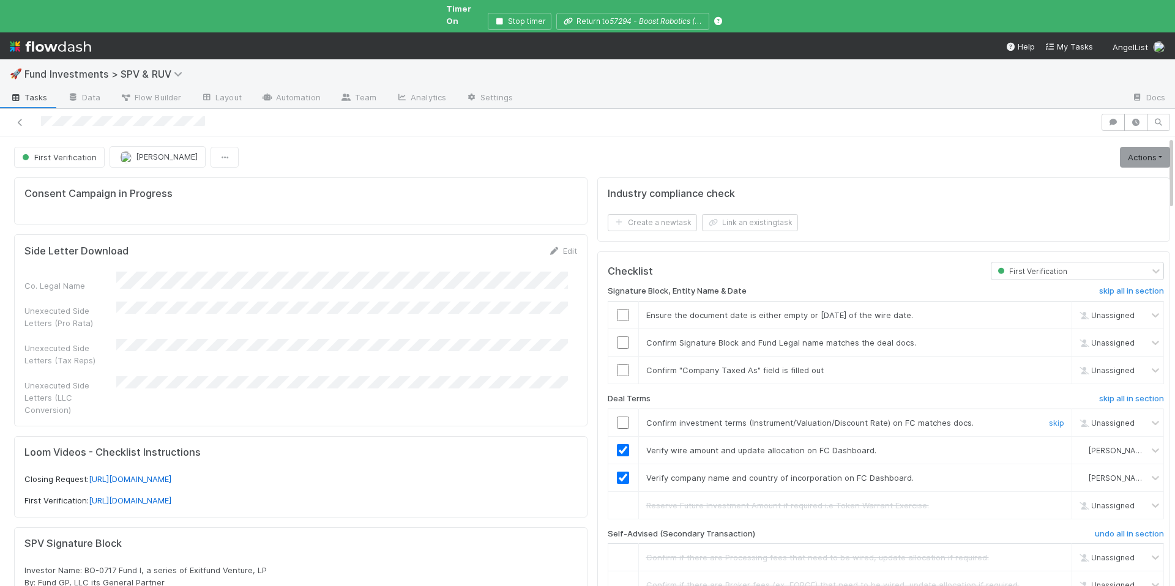
click at [617, 417] on input "checkbox" at bounding box center [623, 423] width 12 height 12
click at [617, 309] on input "checkbox" at bounding box center [623, 315] width 12 height 12
click at [617, 336] on input "checkbox" at bounding box center [623, 342] width 12 height 12
click at [617, 364] on input "checkbox" at bounding box center [623, 370] width 12 height 12
click at [1120, 147] on link "Actions" at bounding box center [1145, 157] width 50 height 21
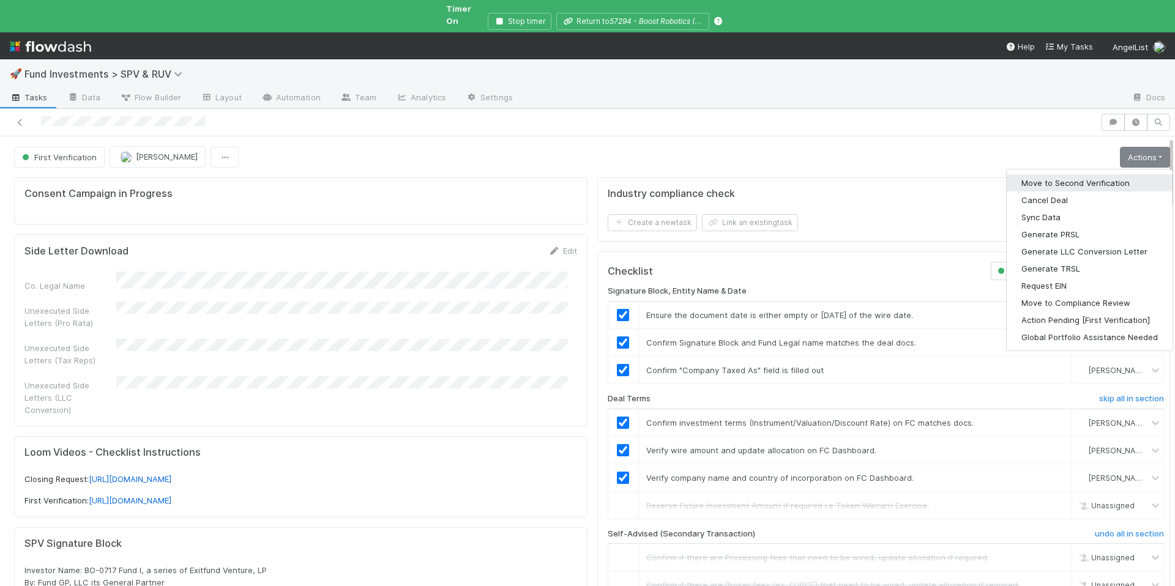
click at [1074, 176] on button "Move to Second Verification" at bounding box center [1089, 182] width 166 height 17
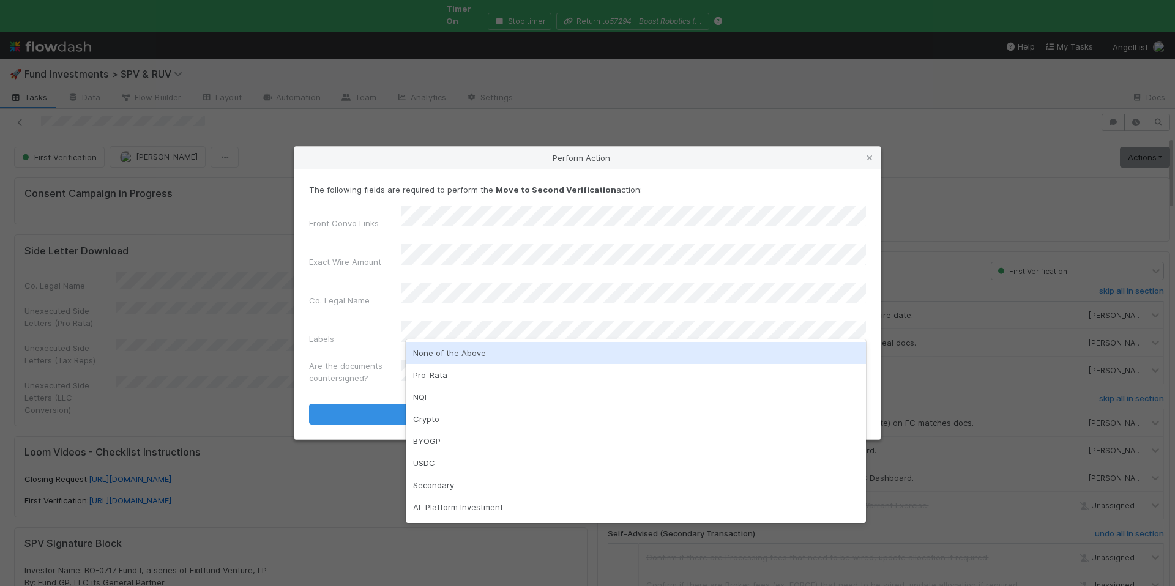
click at [469, 354] on div "None of the Above" at bounding box center [636, 353] width 460 height 22
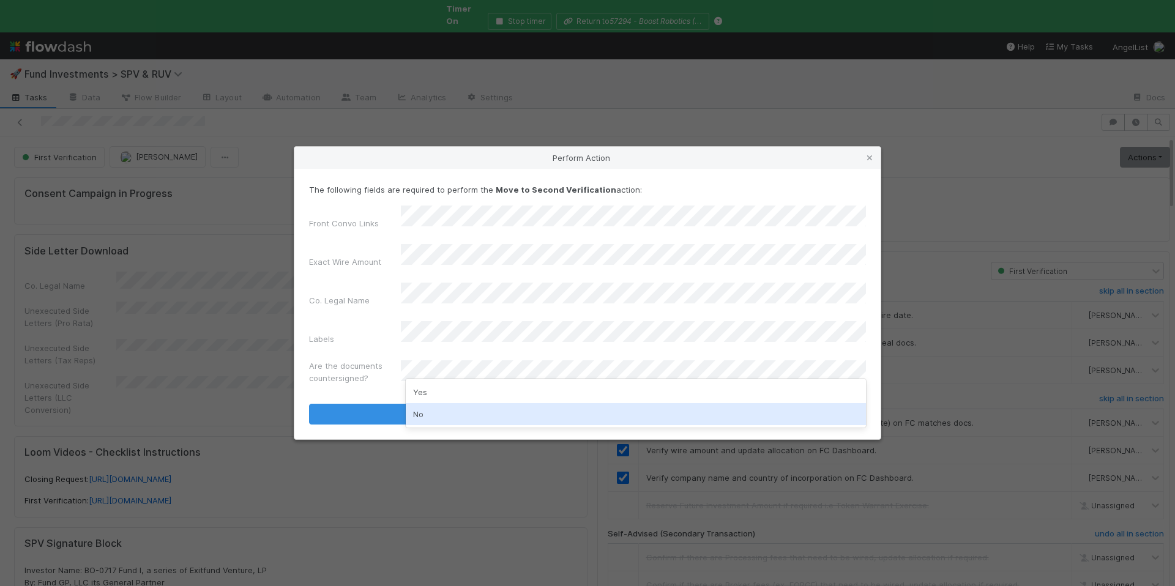
click at [464, 411] on div "No" at bounding box center [636, 414] width 460 height 22
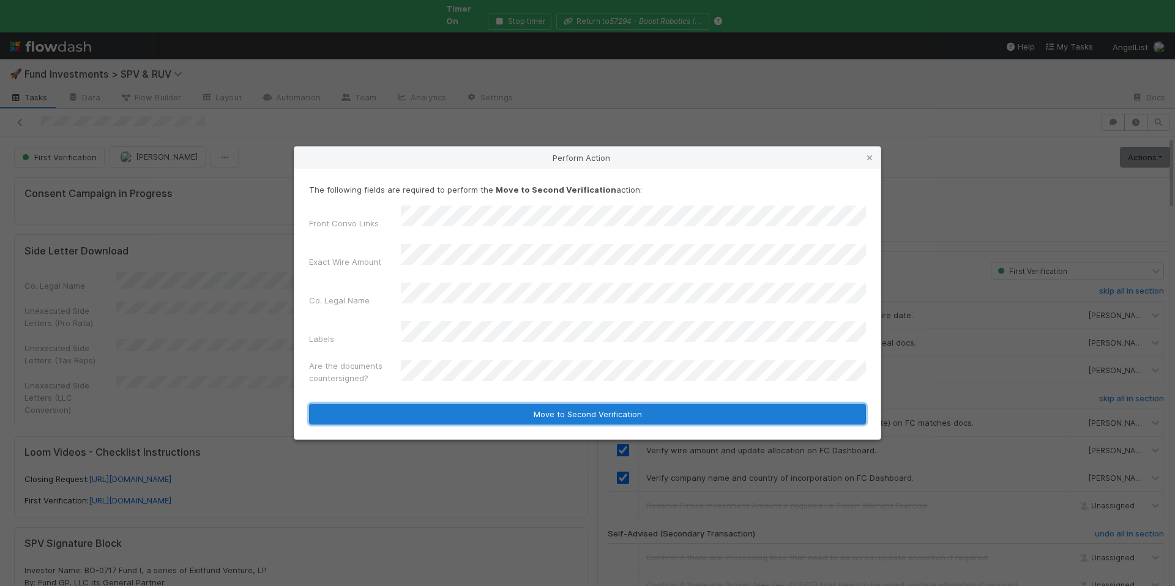
click at [526, 404] on button "Move to Second Verification" at bounding box center [587, 414] width 557 height 21
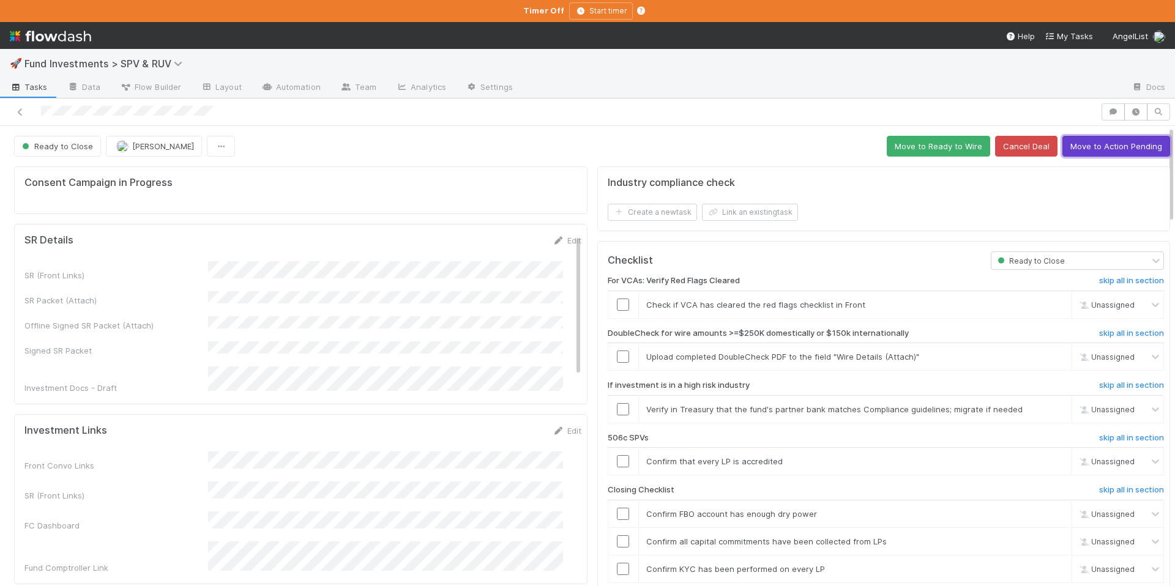
click at [1093, 149] on button "Move to Action Pending" at bounding box center [1116, 146] width 108 height 21
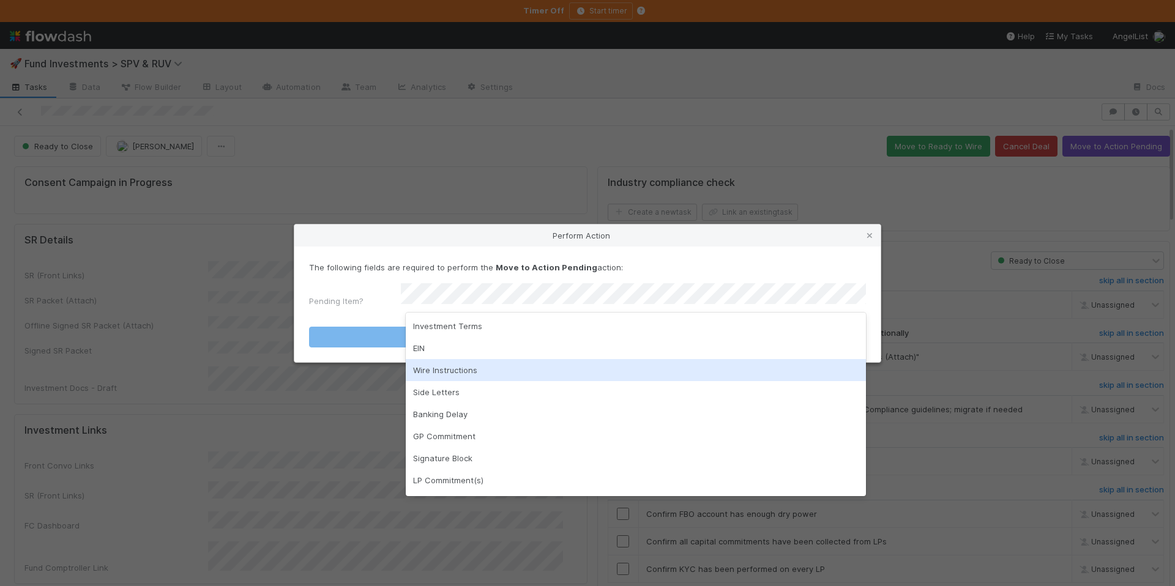
click at [480, 366] on div "Wire Instructions" at bounding box center [636, 370] width 460 height 22
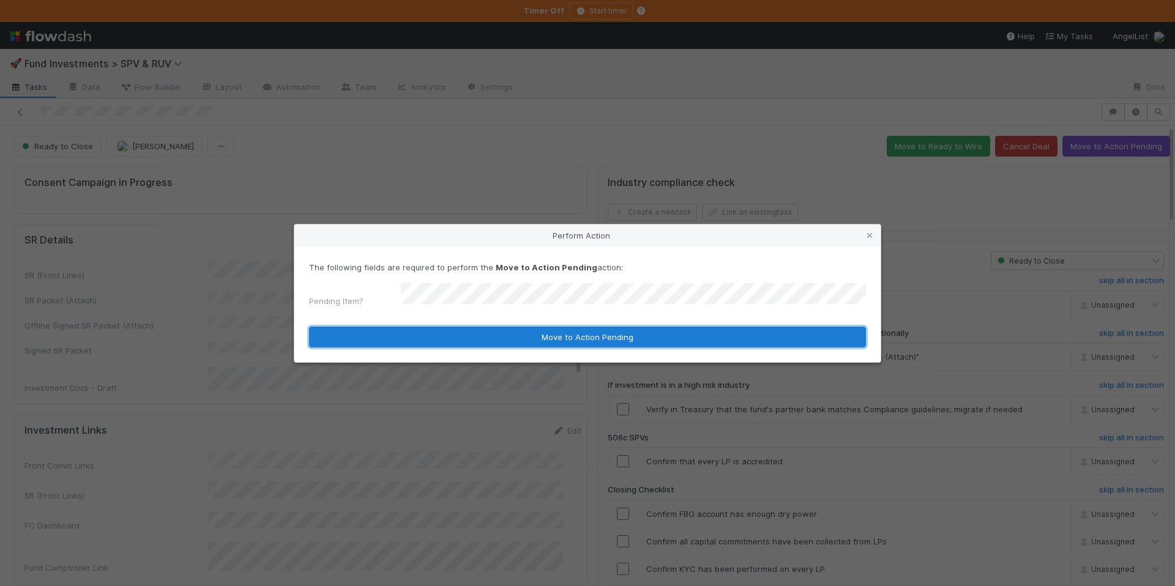
drag, startPoint x: 519, startPoint y: 329, endPoint x: 572, endPoint y: 184, distance: 154.8
click at [519, 329] on button "Move to Action Pending" at bounding box center [587, 337] width 557 height 21
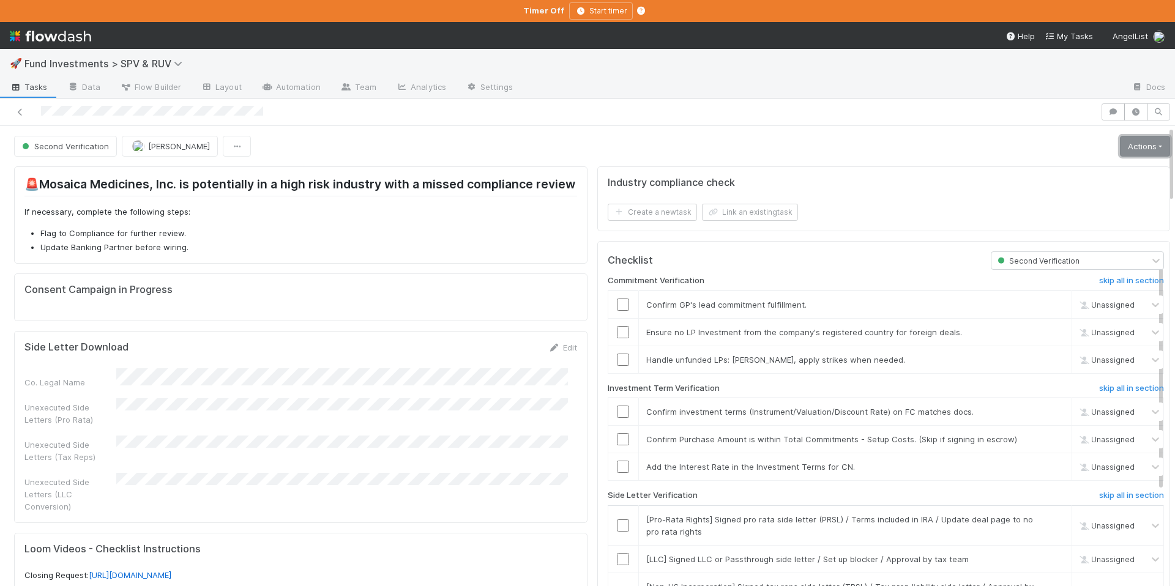
click at [1122, 146] on link "Actions" at bounding box center [1145, 146] width 50 height 21
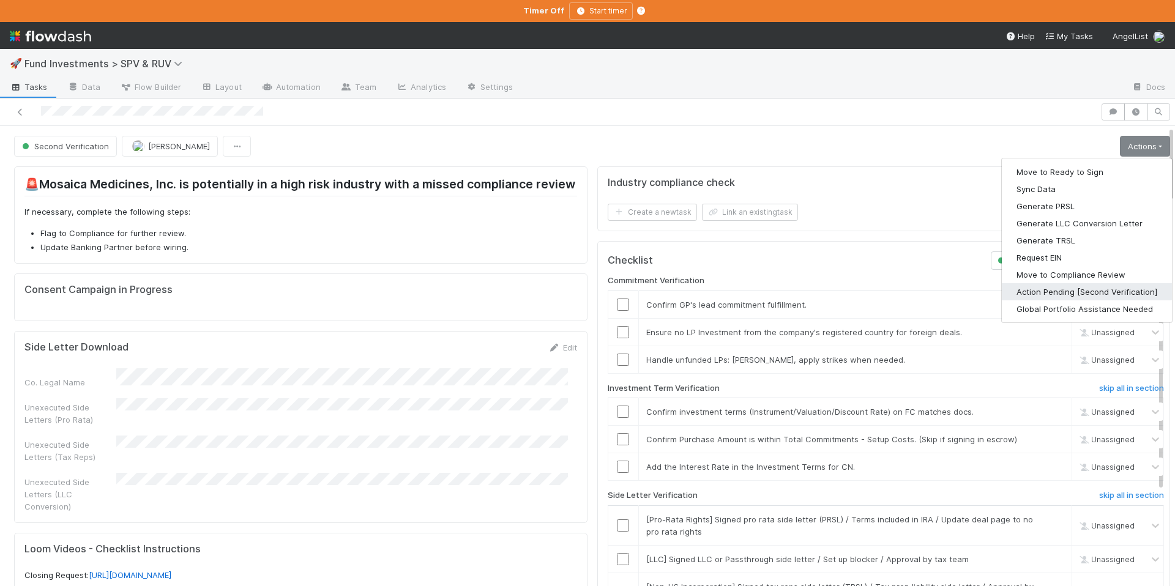
click at [1060, 289] on button "Action Pending [Second Verification]" at bounding box center [1087, 291] width 170 height 17
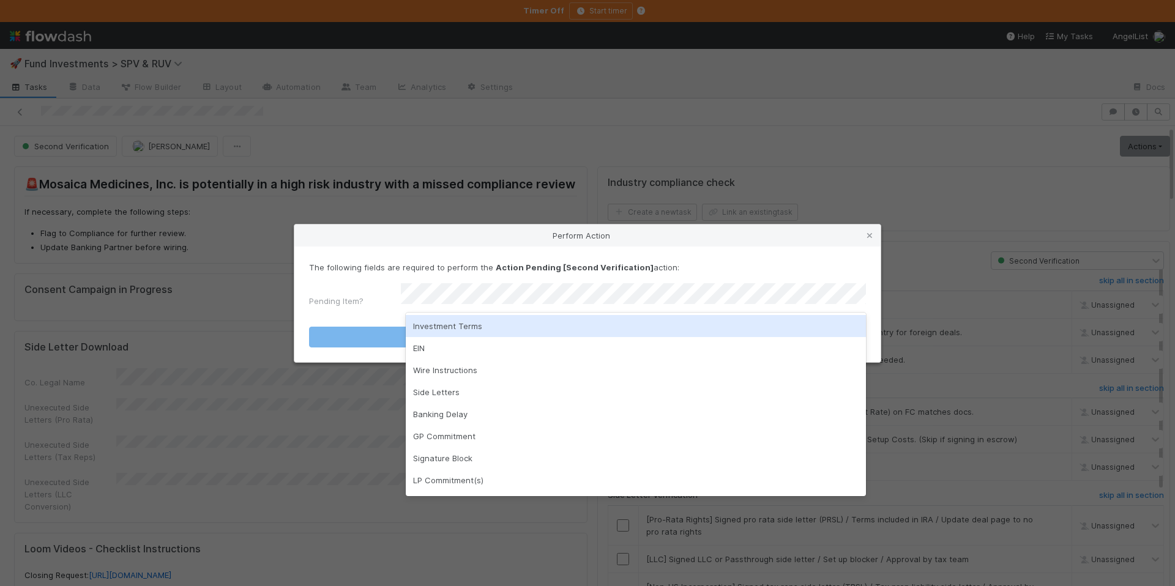
click at [570, 325] on div "Investment Terms" at bounding box center [636, 326] width 460 height 22
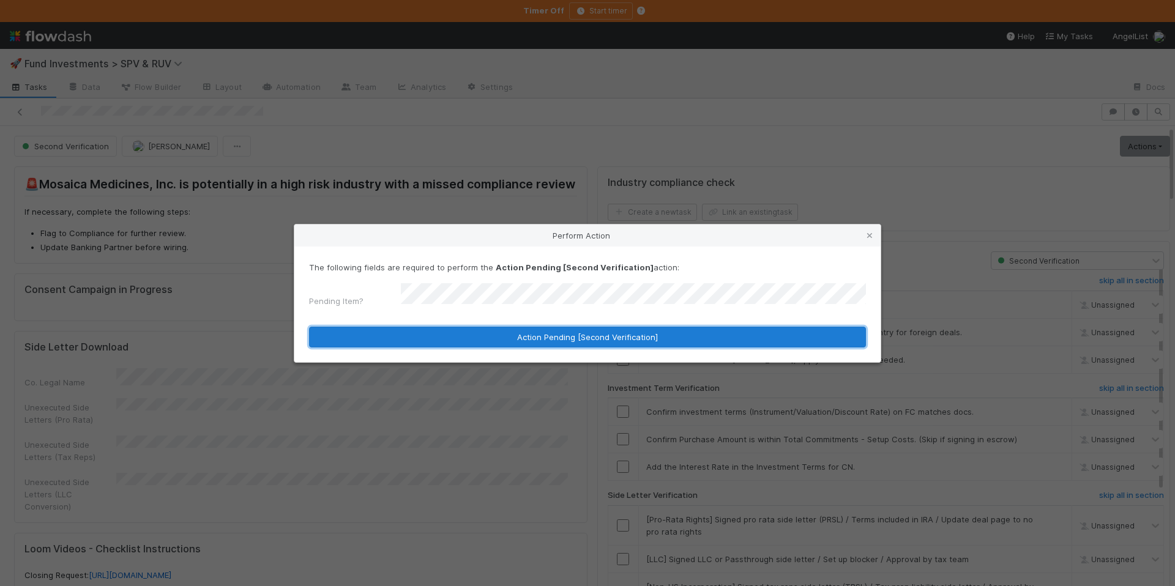
click at [571, 328] on button "Action Pending [Second Verification]" at bounding box center [587, 337] width 557 height 21
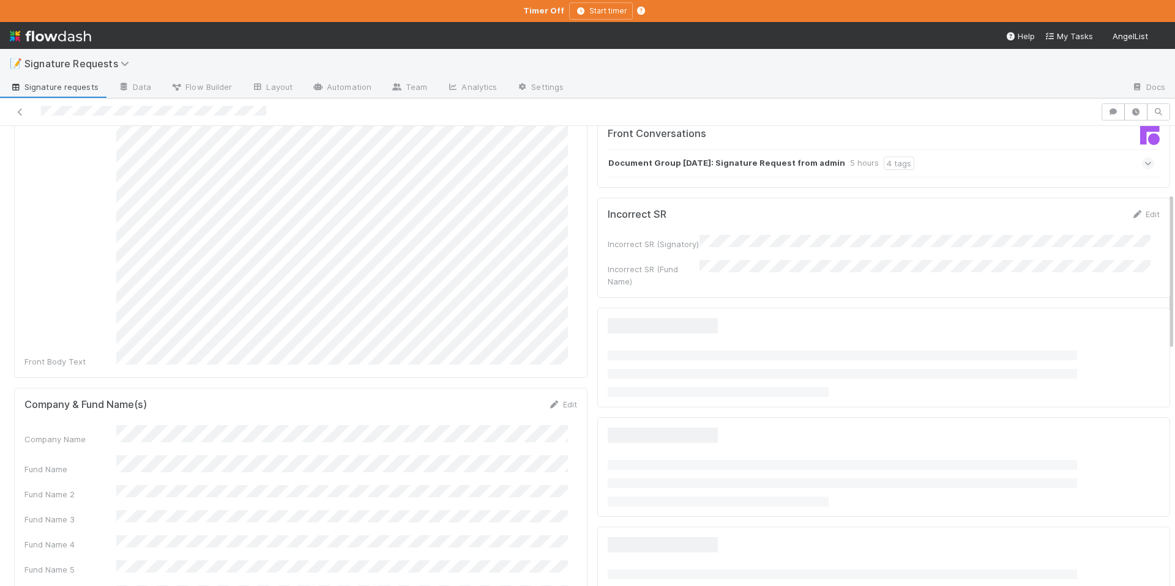
scroll to position [195, 0]
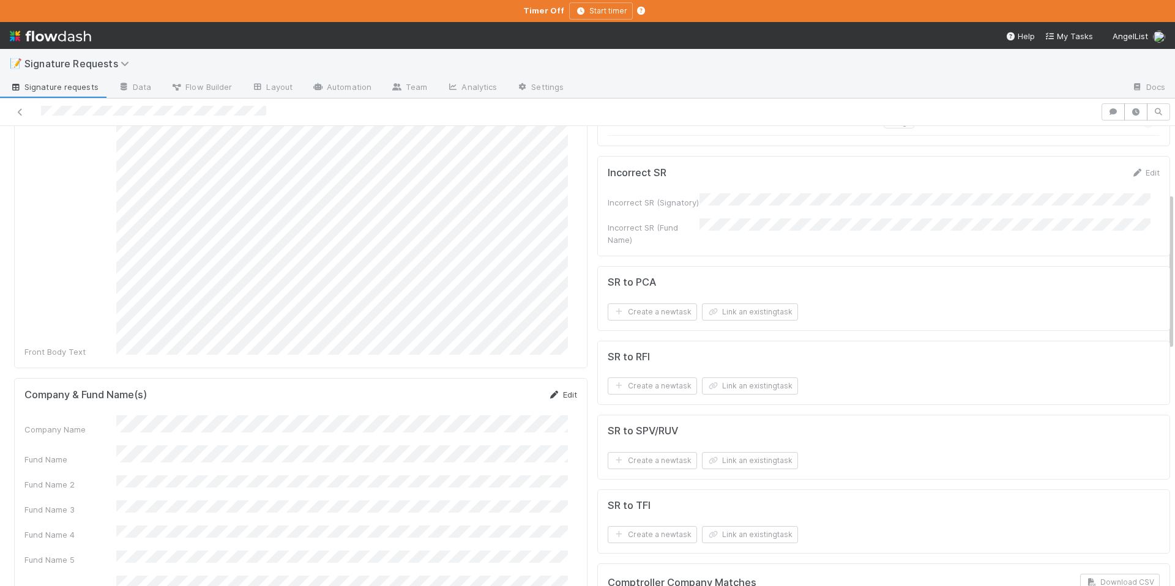
click at [554, 390] on link "Edit" at bounding box center [562, 395] width 29 height 10
click at [507, 388] on button "Save" at bounding box center [511, 398] width 35 height 21
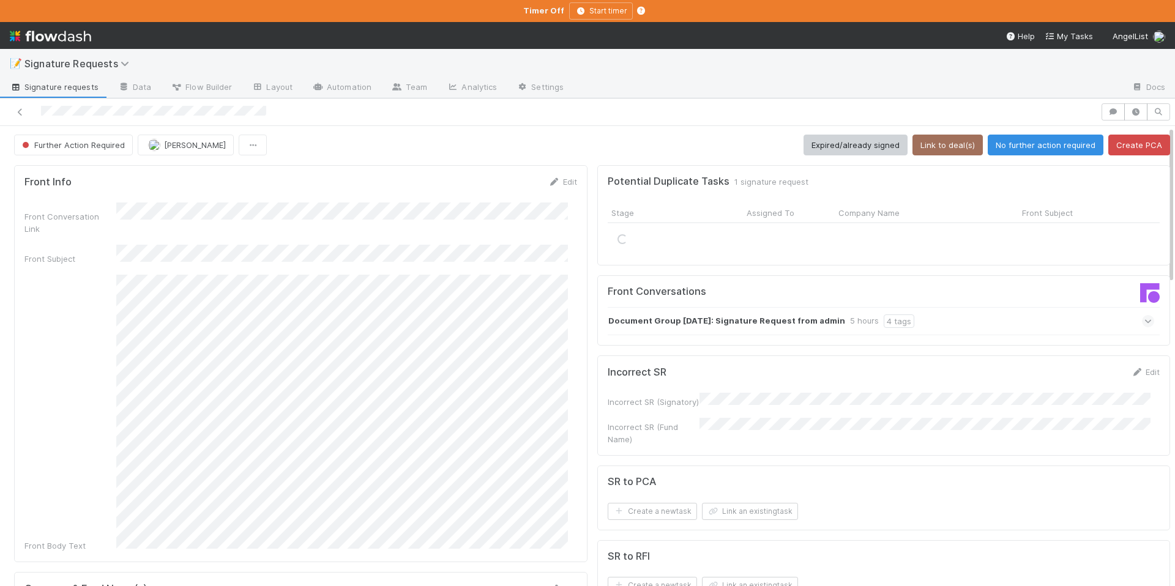
scroll to position [0, 0]
click at [942, 145] on button "Link to deal(s)" at bounding box center [947, 146] width 70 height 21
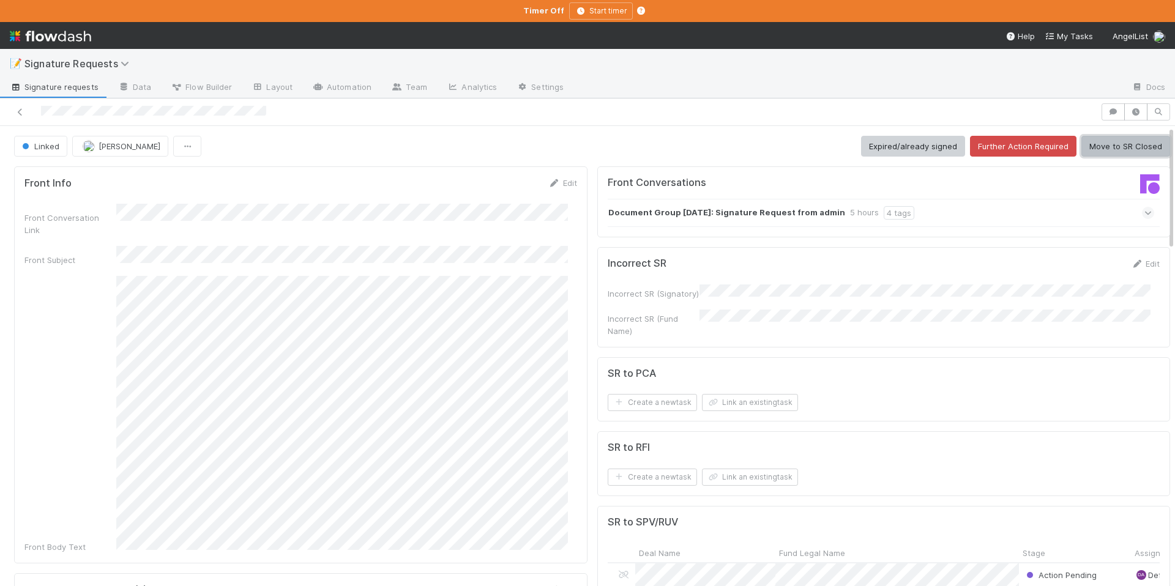
click at [1113, 144] on button "Move to SR Closed" at bounding box center [1125, 146] width 89 height 21
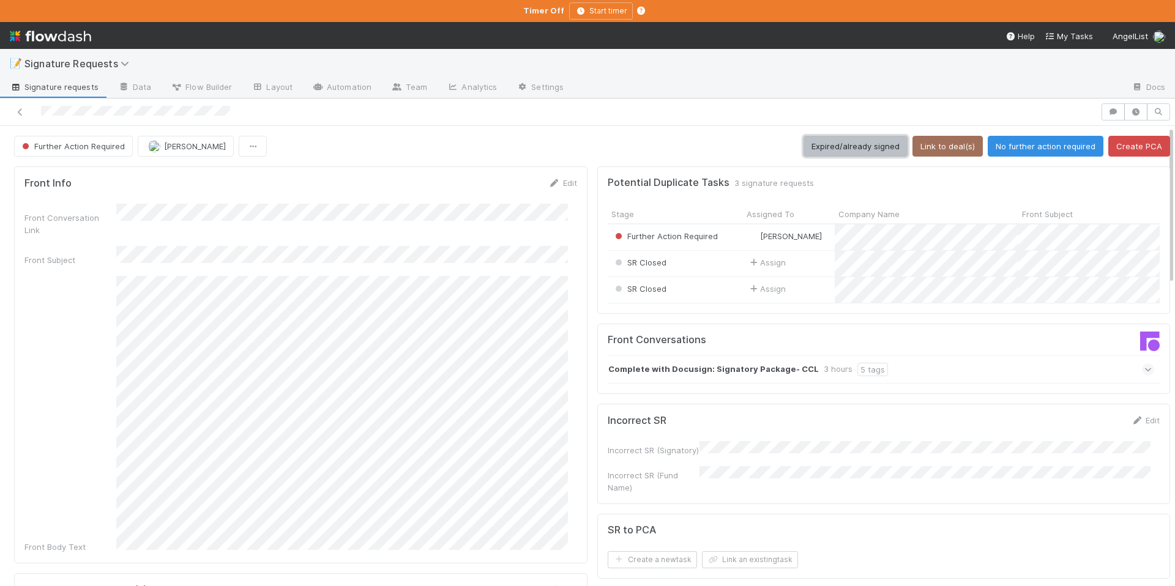
click at [834, 152] on button "Expired/already signed" at bounding box center [855, 146] width 104 height 21
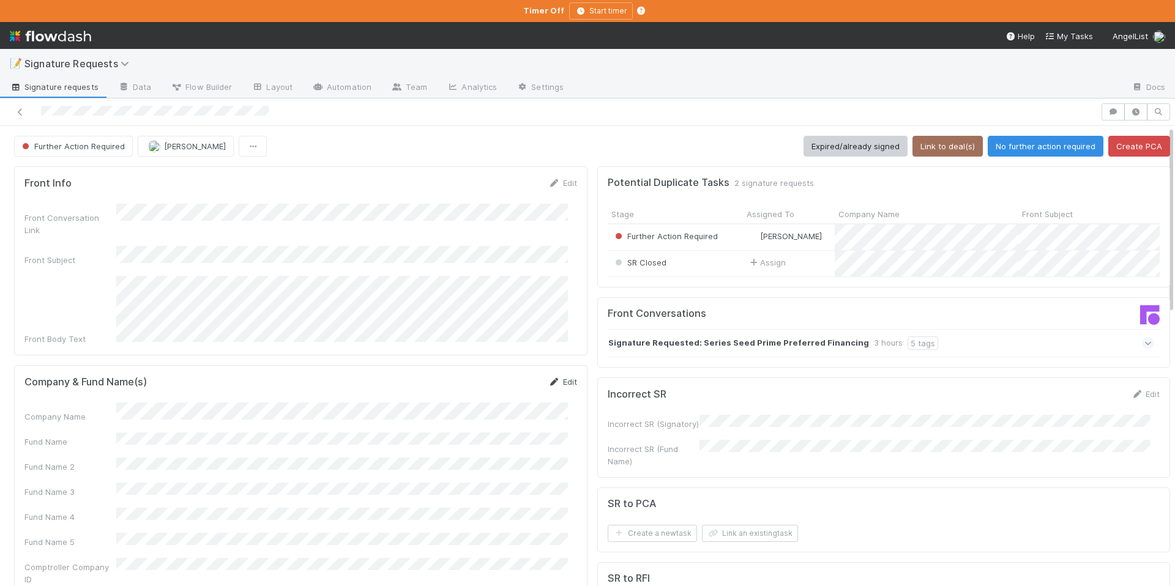
click at [557, 377] on link "Edit" at bounding box center [562, 382] width 29 height 10
click at [419, 388] on form "Company & Fund Name(s) Save Cancel Company Name Fund Name Fund Name 2 Fund Name…" at bounding box center [300, 529] width 552 height 307
drag, startPoint x: 513, startPoint y: 367, endPoint x: 535, endPoint y: 336, distance: 37.3
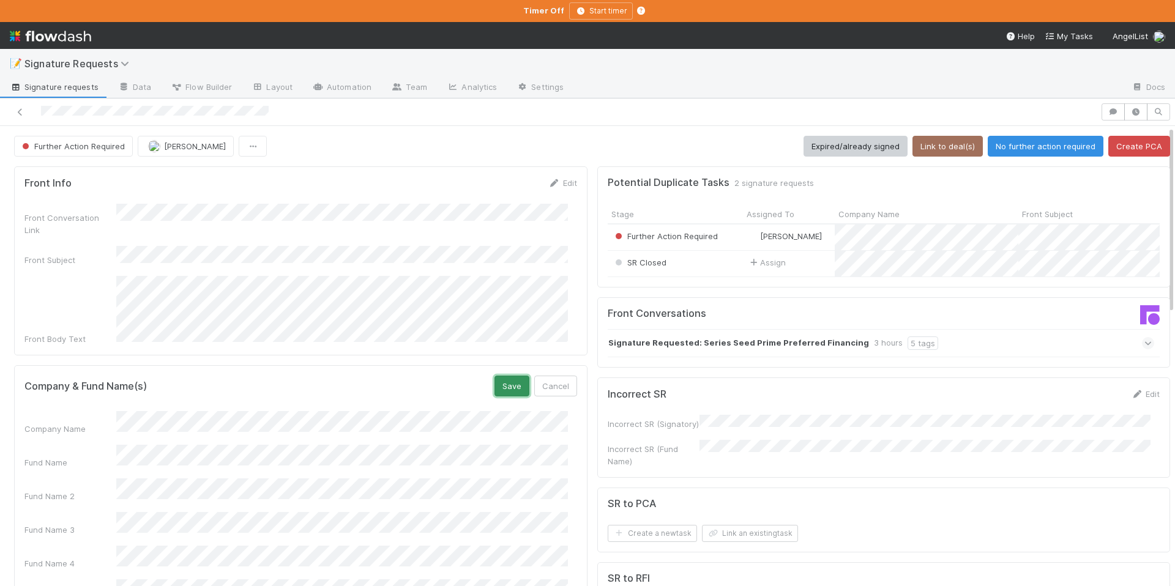
click at [513, 376] on button "Save" at bounding box center [511, 386] width 35 height 21
click at [565, 377] on link "Edit" at bounding box center [562, 382] width 29 height 10
click at [504, 376] on button "Save" at bounding box center [511, 386] width 35 height 21
click at [953, 150] on button "Link to deal(s)" at bounding box center [947, 146] width 70 height 21
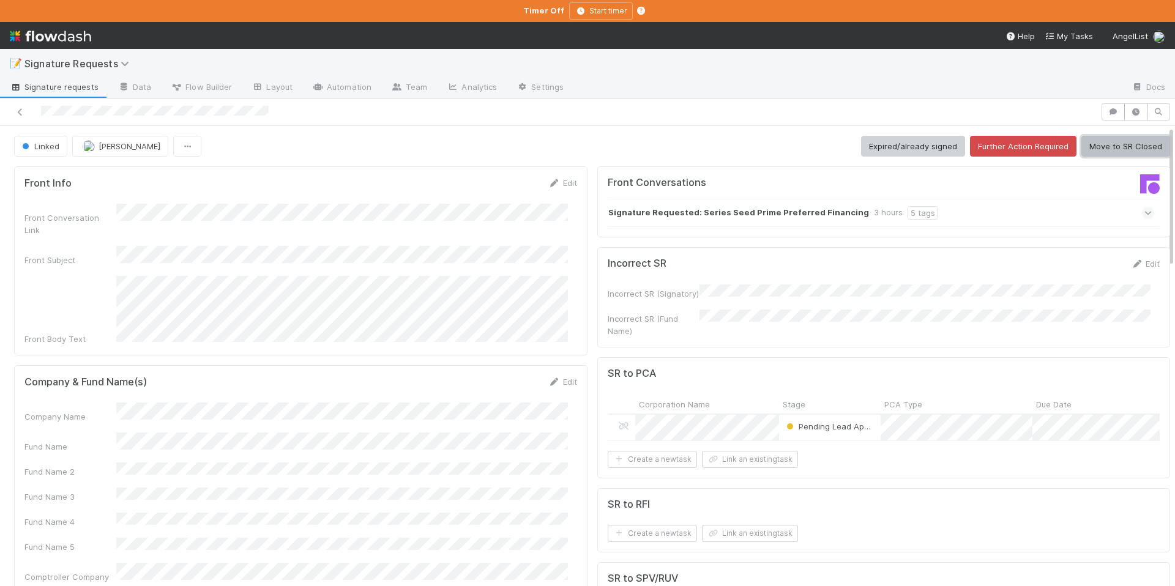
click at [1109, 149] on button "Move to SR Closed" at bounding box center [1125, 146] width 89 height 21
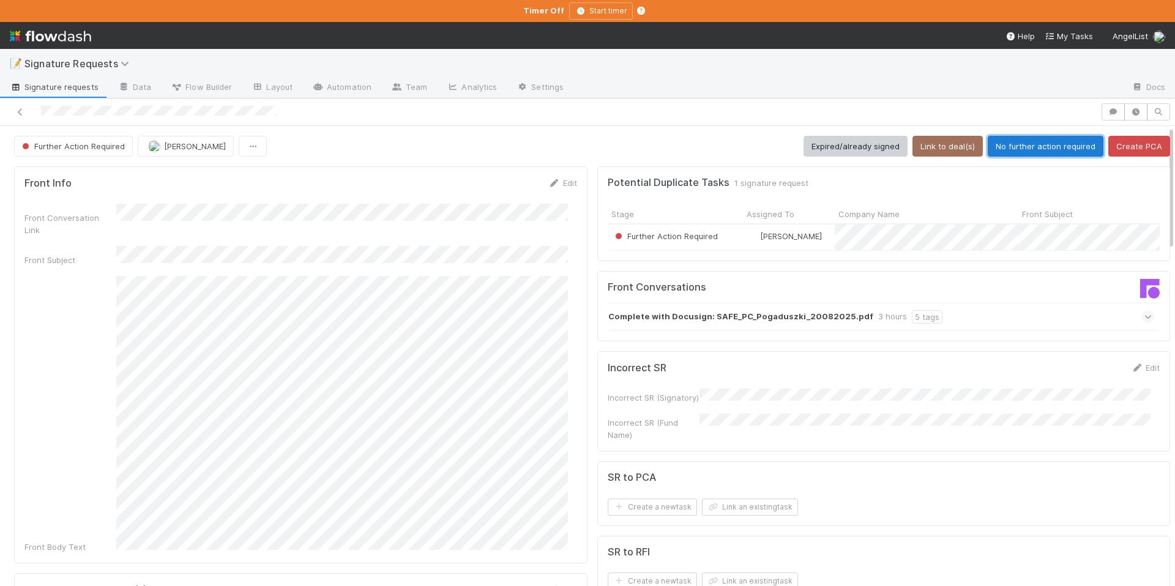
click at [1027, 136] on button "No further action required" at bounding box center [1045, 146] width 116 height 21
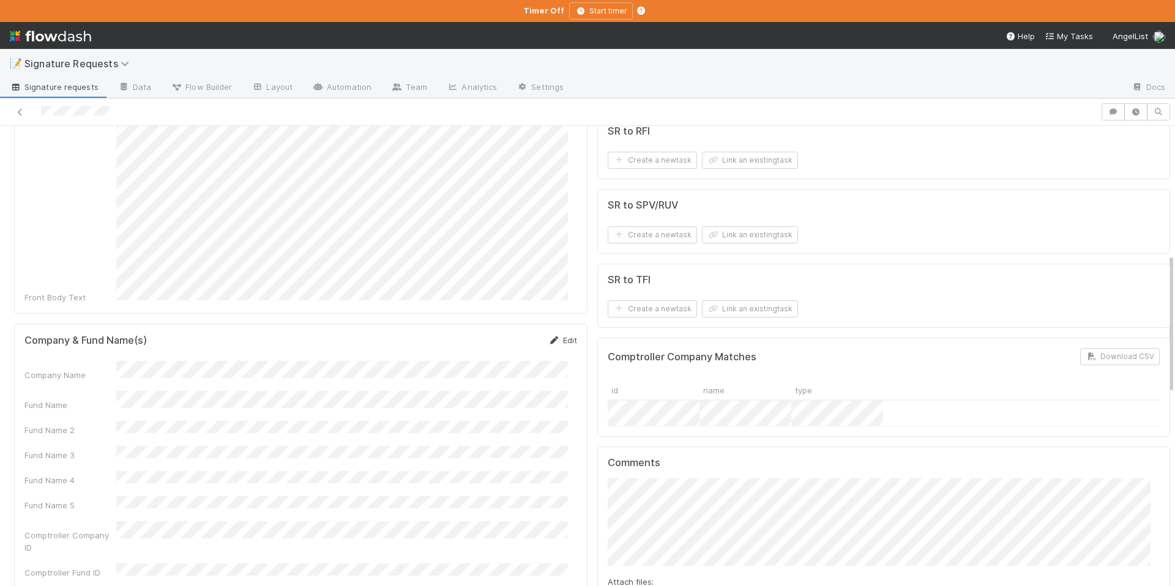
click at [562, 335] on link "Edit" at bounding box center [562, 340] width 29 height 10
click at [502, 334] on button "Save" at bounding box center [511, 344] width 35 height 21
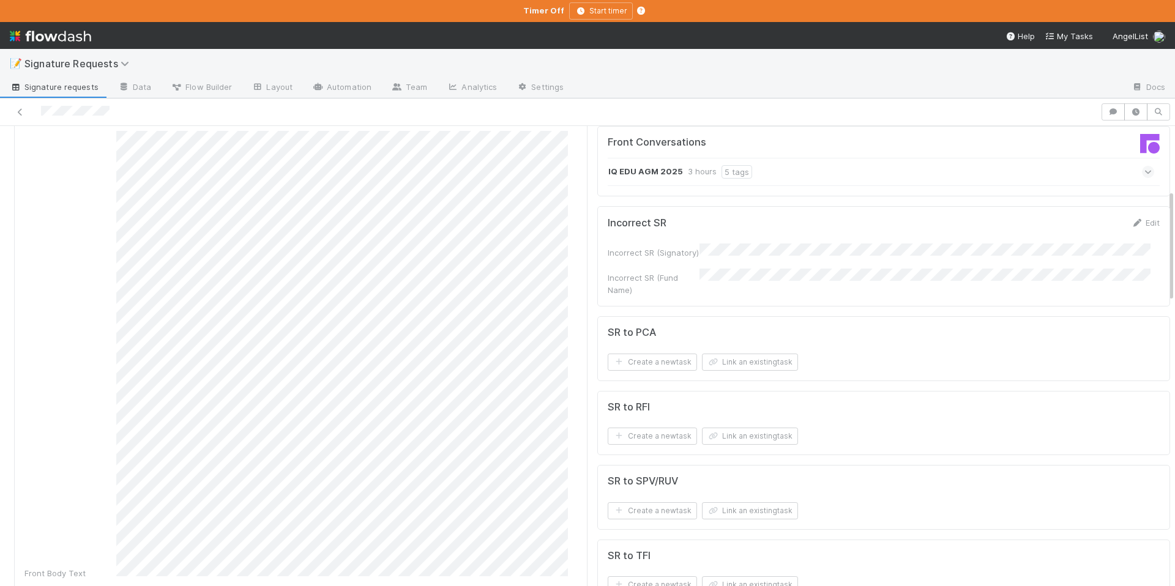
scroll to position [0, 0]
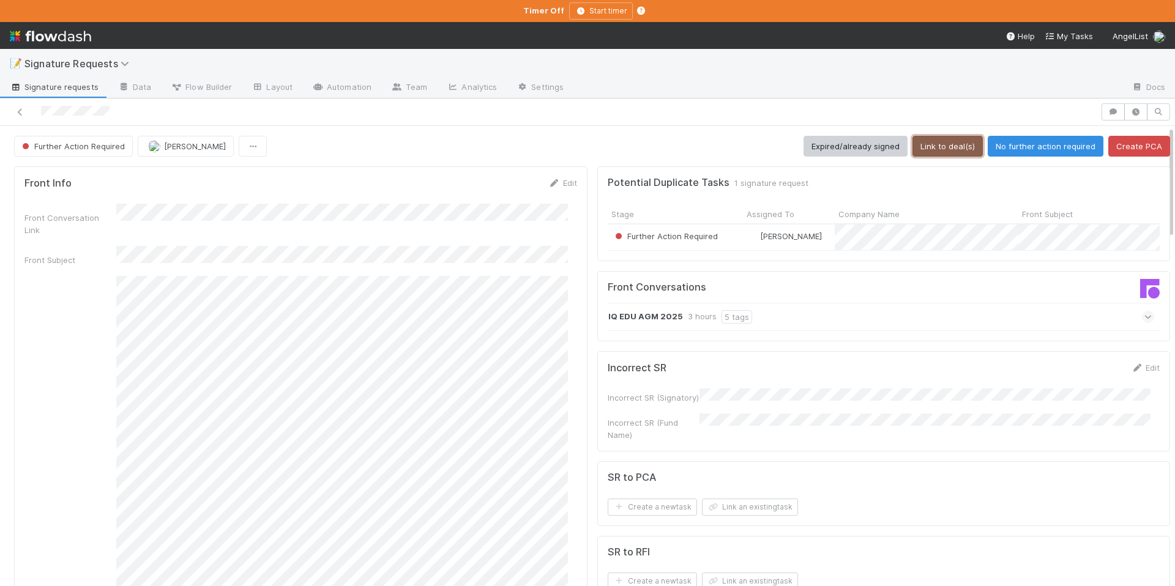
click at [941, 151] on button "Link to deal(s)" at bounding box center [947, 146] width 70 height 21
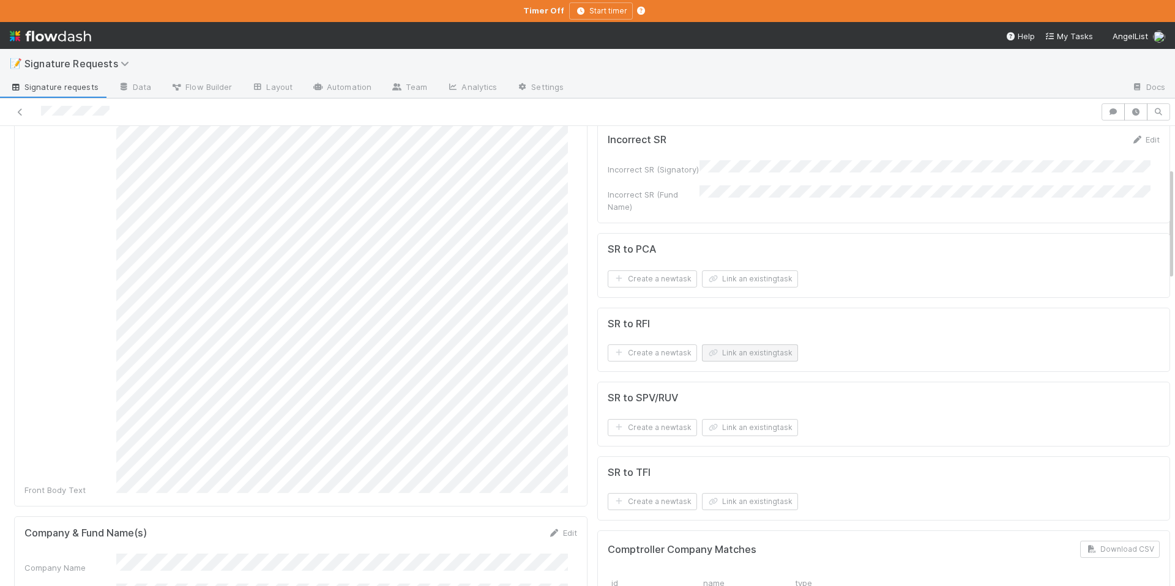
scroll to position [402, 0]
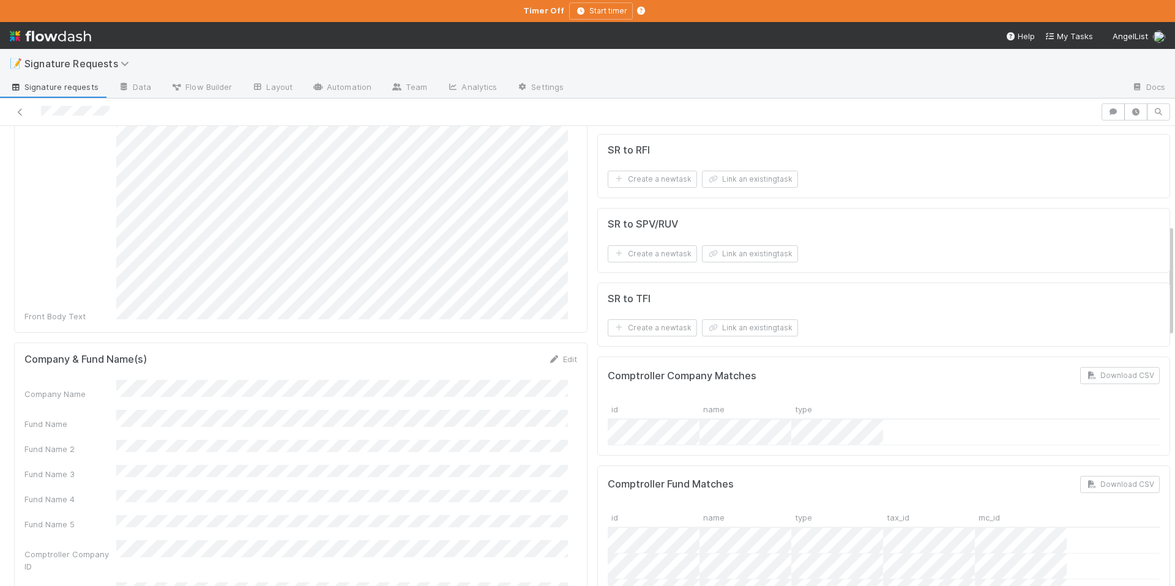
click at [113, 380] on div "Company Name" at bounding box center [300, 390] width 552 height 20
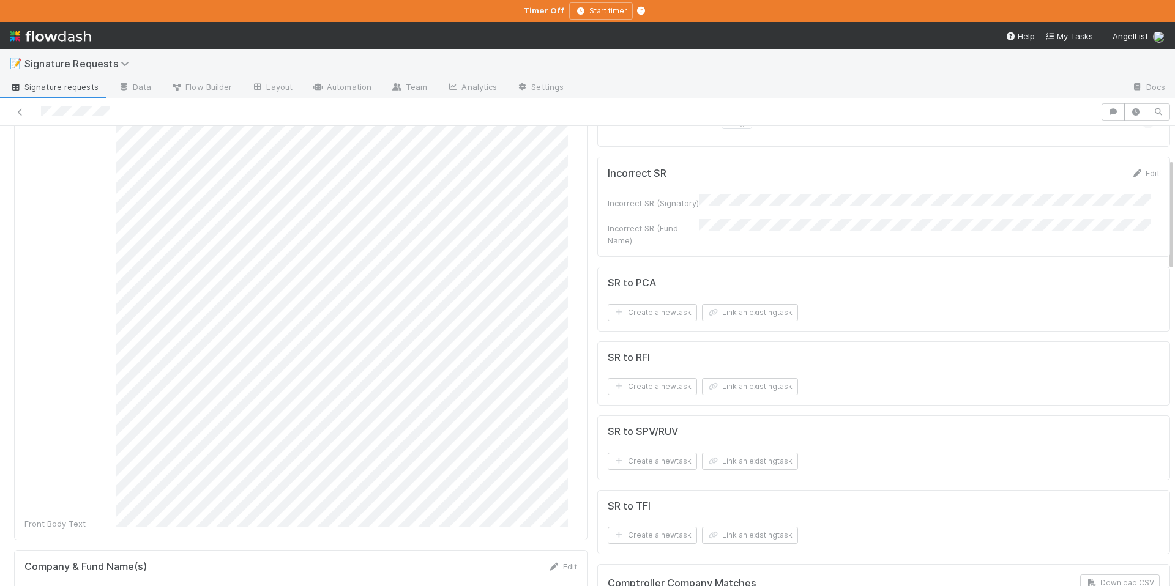
scroll to position [215, 0]
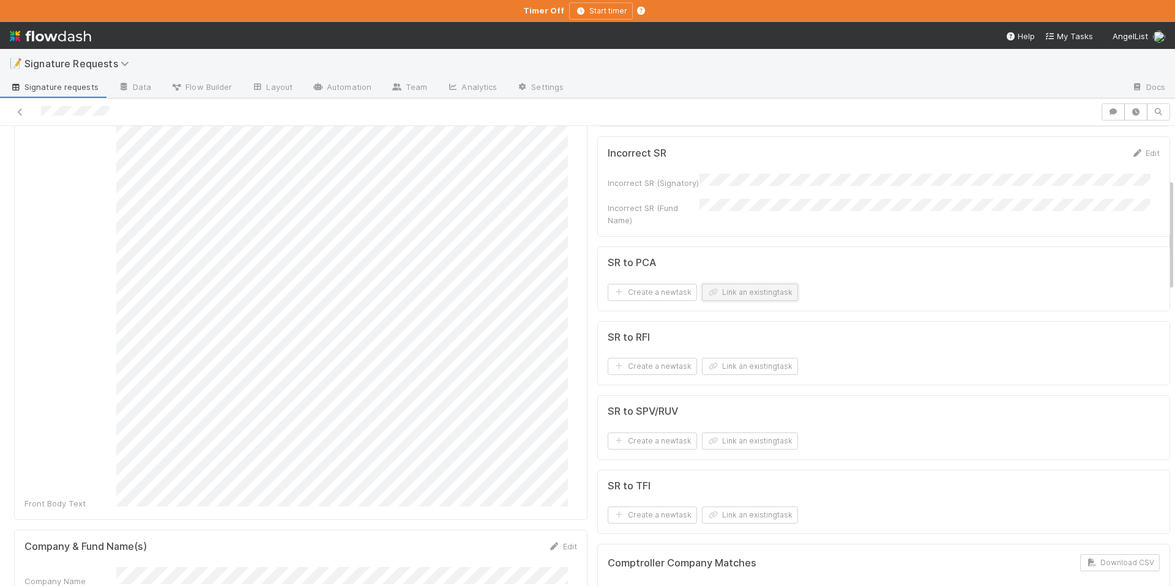
click at [724, 298] on button "Link an existing task" at bounding box center [750, 292] width 96 height 17
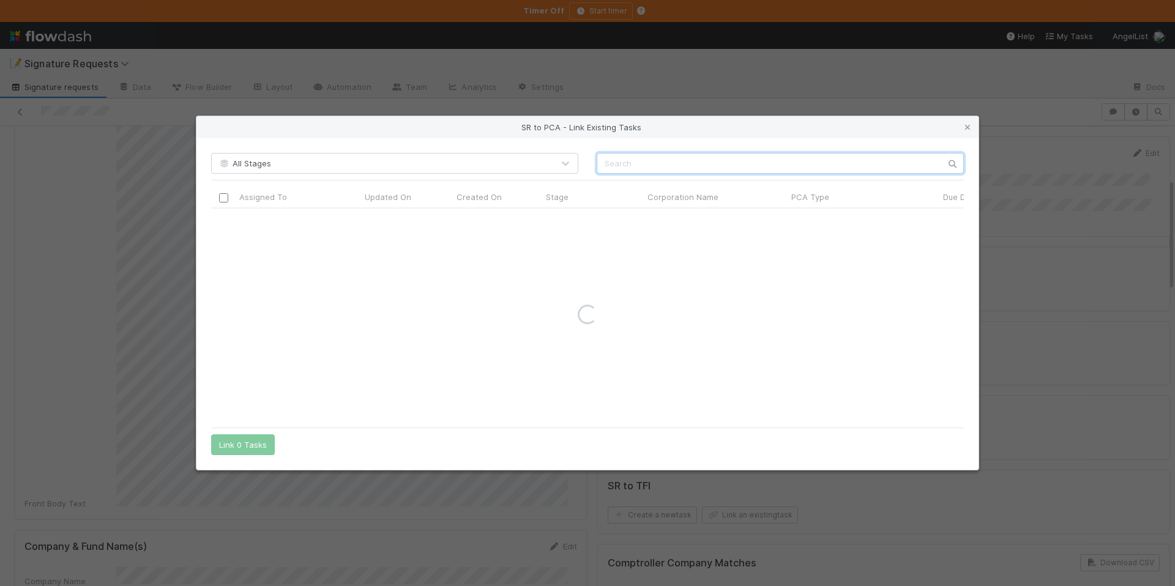
paste input "IQ Edu Pte"
click at [604, 163] on input "IQ Edu Pte" at bounding box center [780, 163] width 367 height 21
click at [607, 165] on input "IQ Edu Pte" at bounding box center [780, 163] width 367 height 21
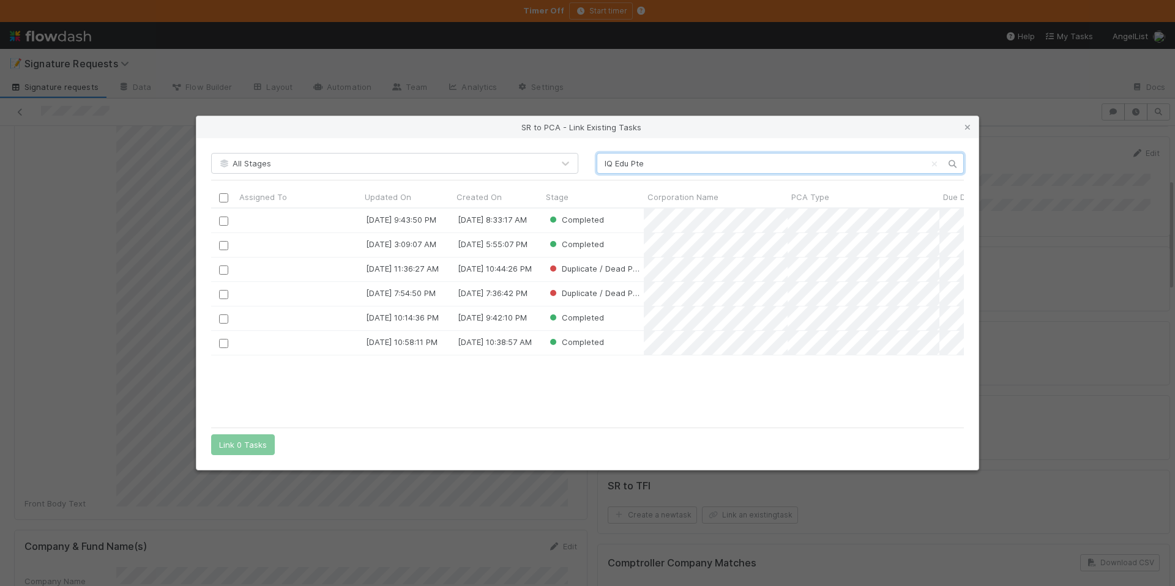
scroll to position [204, 743]
type input "IQ Edu Pte"
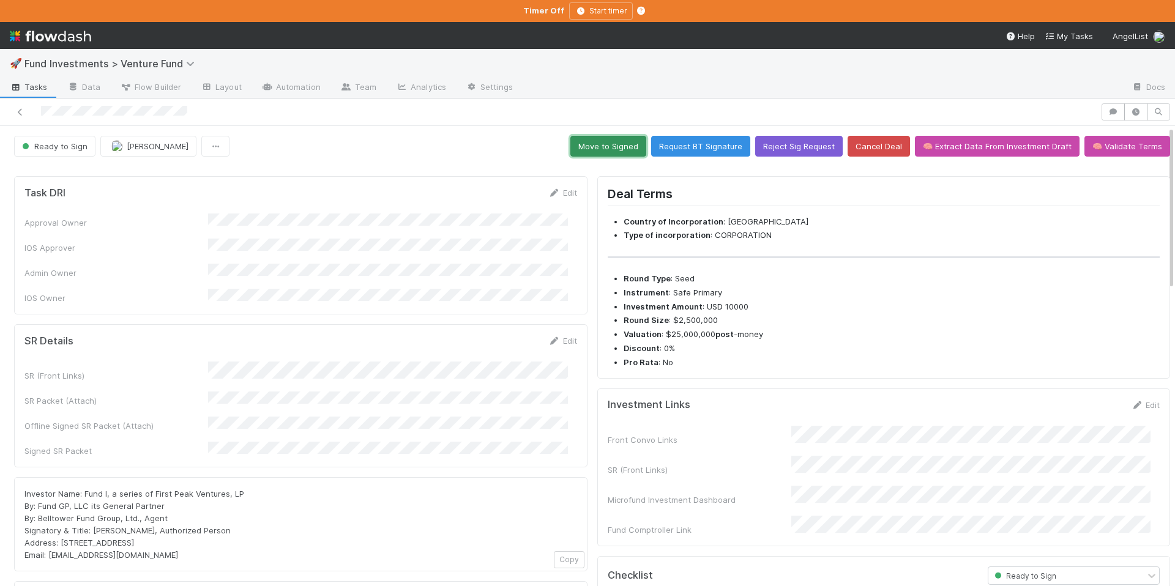
click at [614, 143] on button "Move to Signed" at bounding box center [608, 146] width 76 height 21
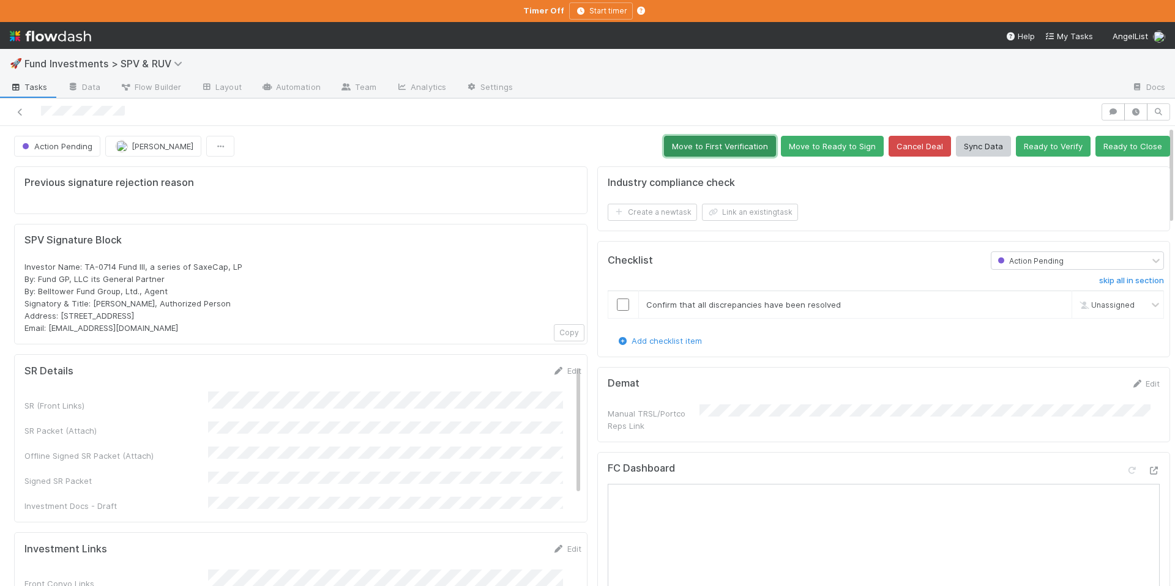
drag, startPoint x: 672, startPoint y: 144, endPoint x: 767, endPoint y: 251, distance: 142.6
click at [672, 144] on button "Move to First Verification" at bounding box center [720, 146] width 112 height 21
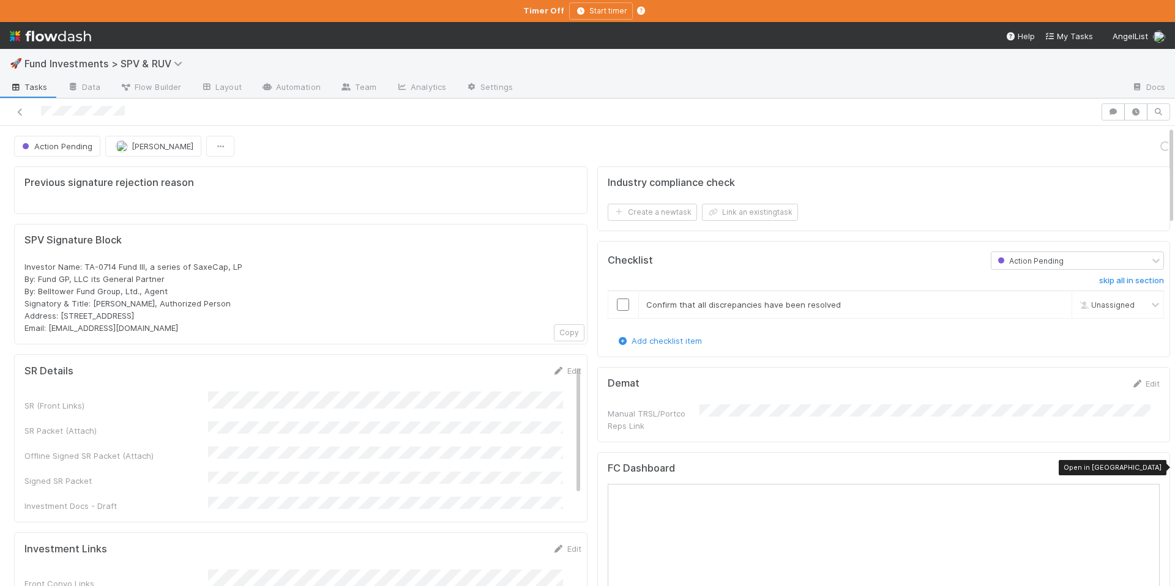
click at [1147, 470] on icon at bounding box center [1153, 471] width 12 height 8
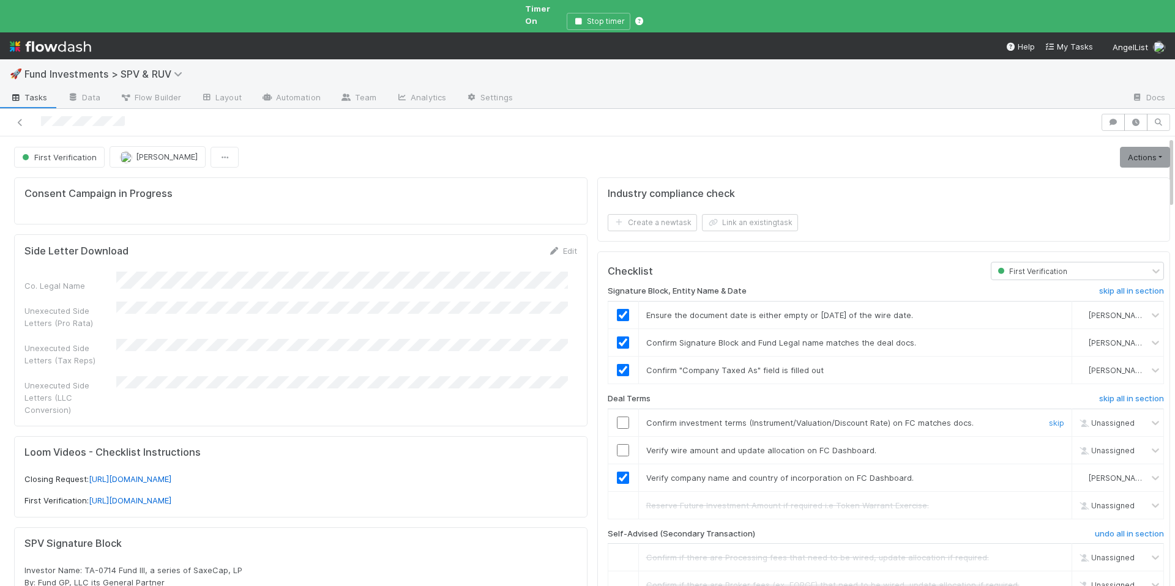
click at [617, 417] on input "checkbox" at bounding box center [623, 423] width 12 height 12
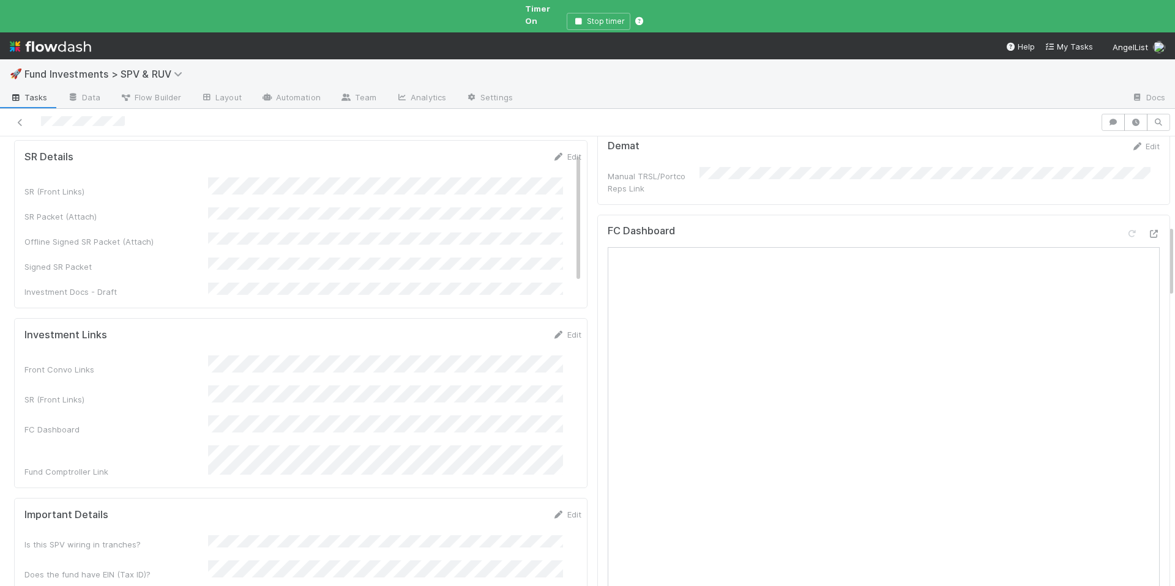
scroll to position [764, 0]
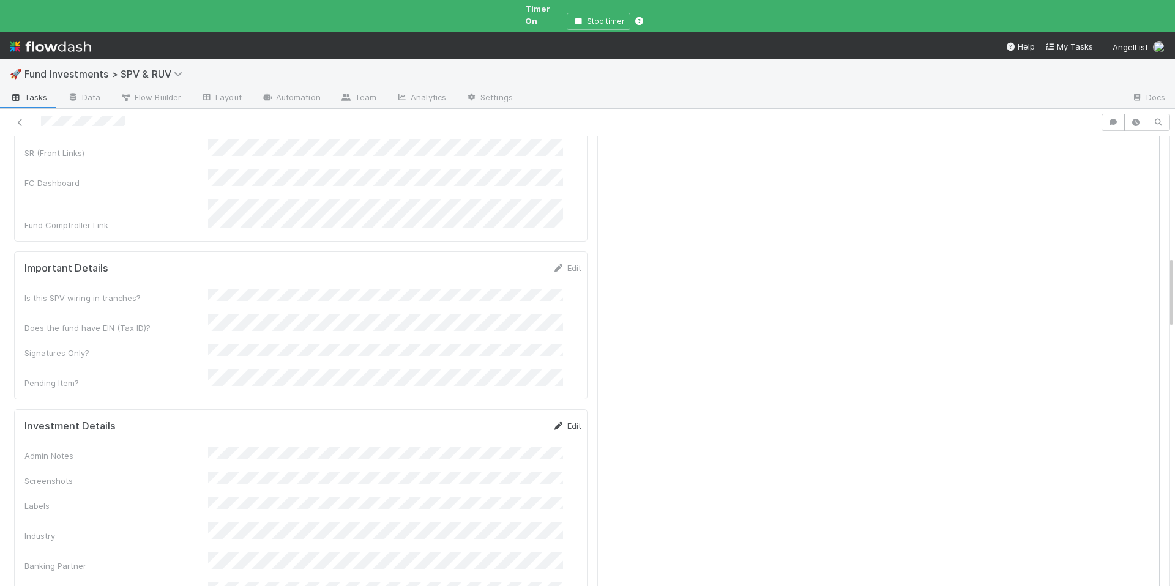
click at [552, 422] on icon at bounding box center [558, 426] width 12 height 8
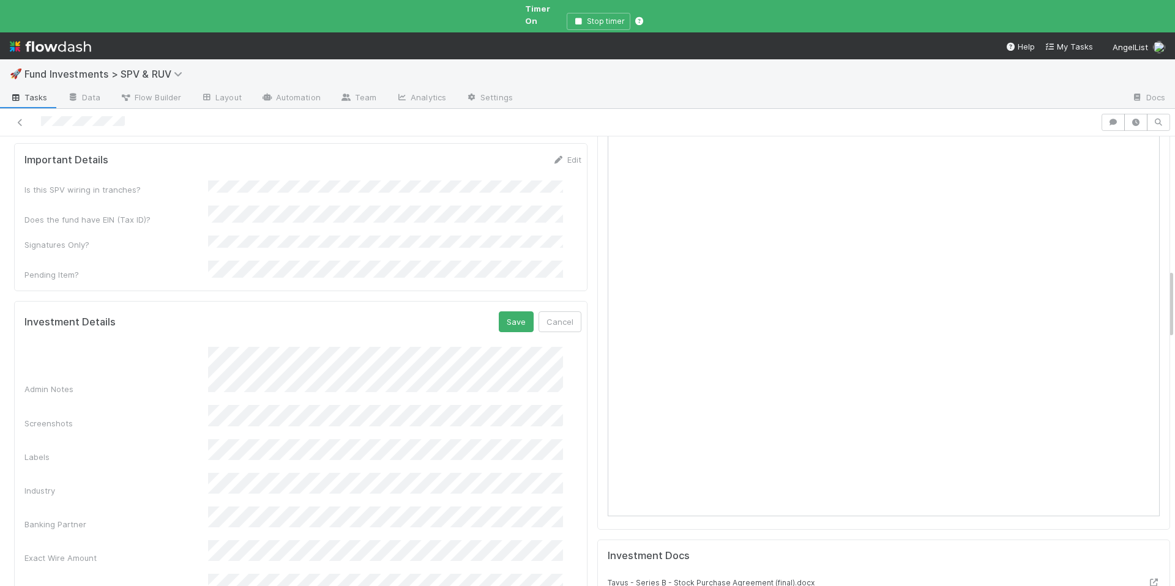
scroll to position [873, 0]
click at [499, 311] on button "Save" at bounding box center [516, 321] width 35 height 21
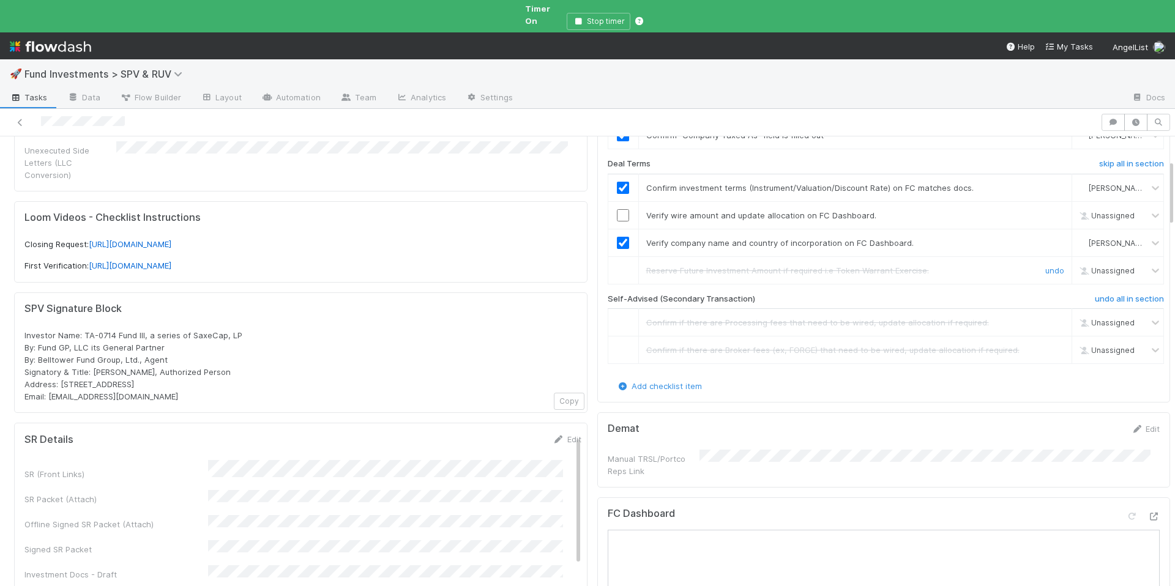
scroll to position [144, 0]
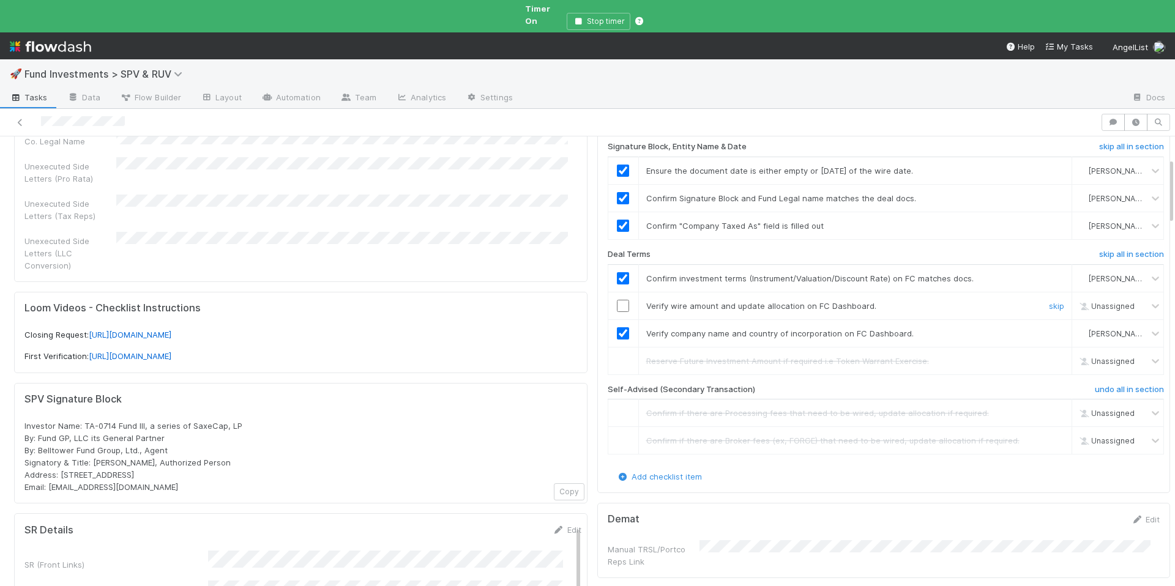
click at [618, 300] on input "checkbox" at bounding box center [623, 306] width 12 height 12
click at [618, 300] on div "Loading..." at bounding box center [622, 305] width 11 height 11
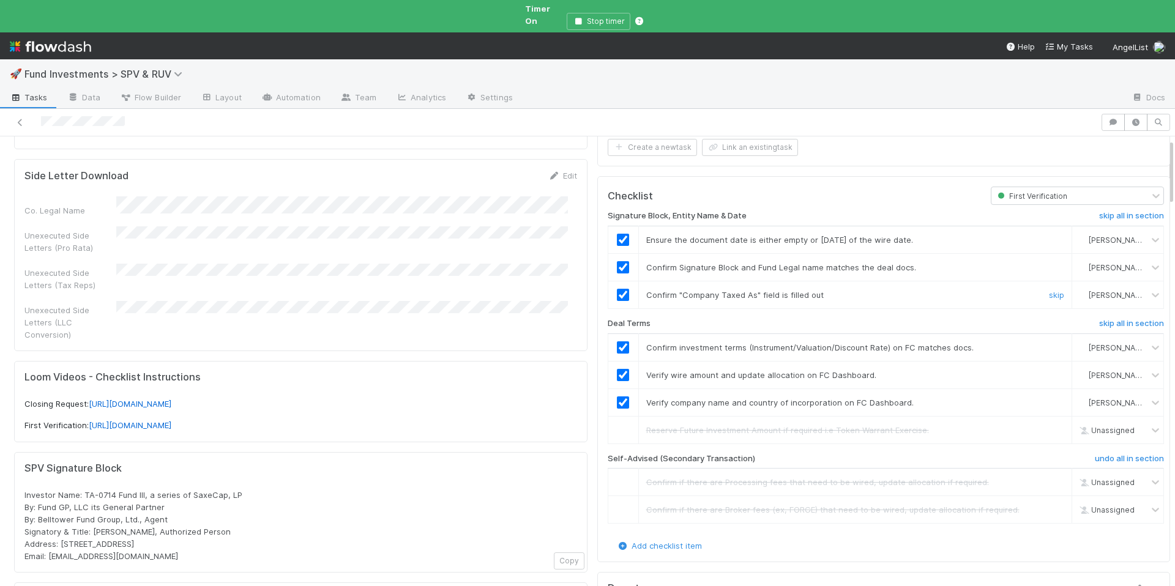
scroll to position [0, 0]
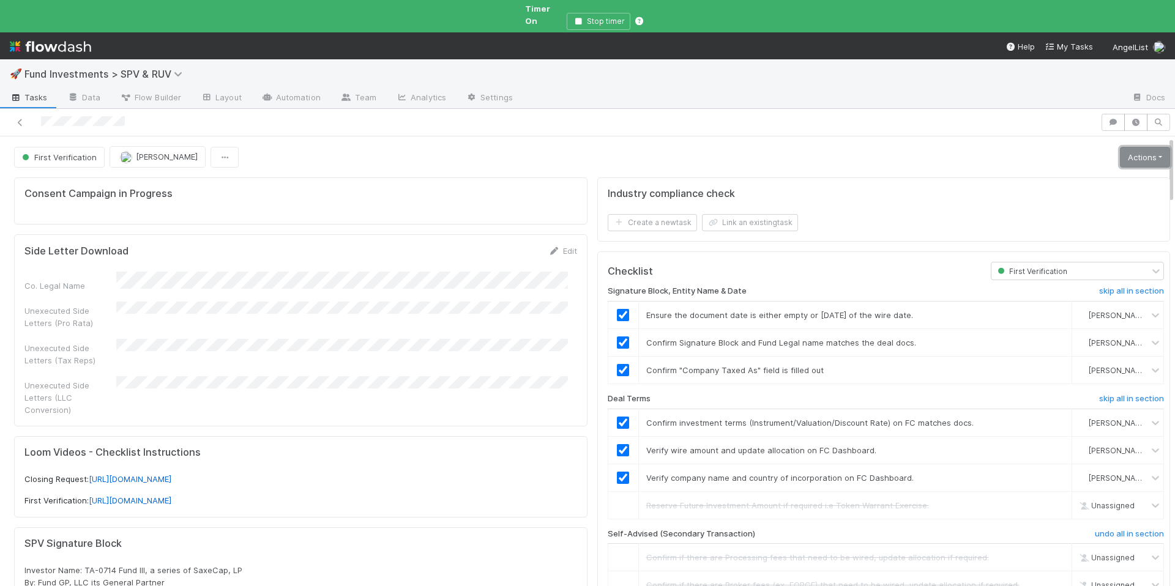
drag, startPoint x: 1134, startPoint y: 146, endPoint x: 1049, endPoint y: 176, distance: 90.9
click at [1134, 147] on link "Actions" at bounding box center [1145, 157] width 50 height 21
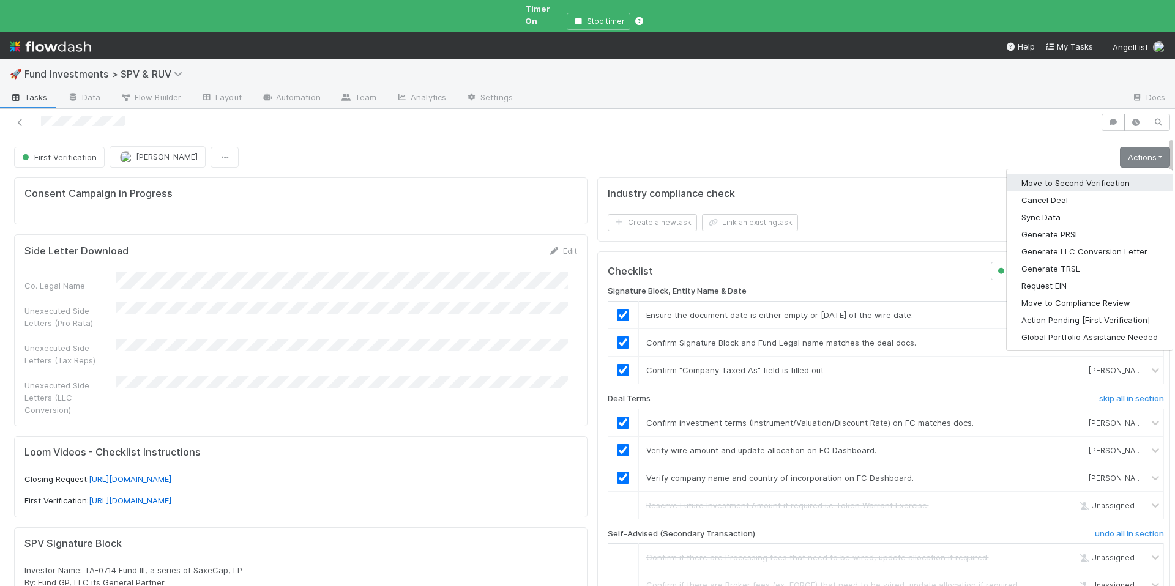
click at [1048, 176] on button "Move to Second Verification" at bounding box center [1089, 182] width 166 height 17
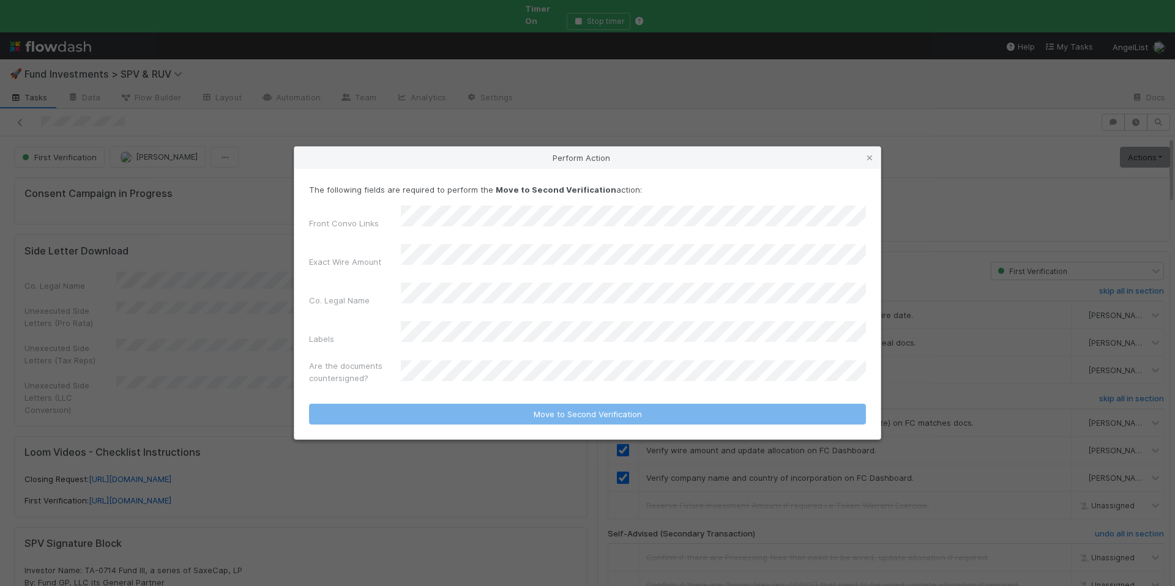
click at [440, 335] on div "Front Convo Links Exact Wire Amount Co. Legal Name Labels Are the documents cou…" at bounding box center [587, 298] width 557 height 184
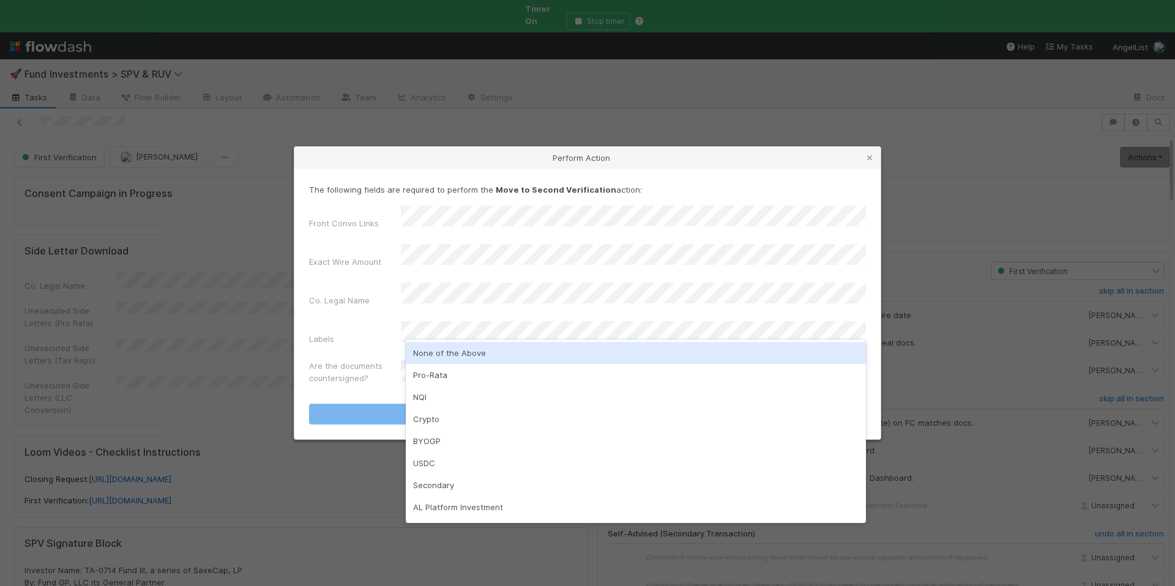
click at [447, 349] on div "None of the Above" at bounding box center [636, 353] width 460 height 22
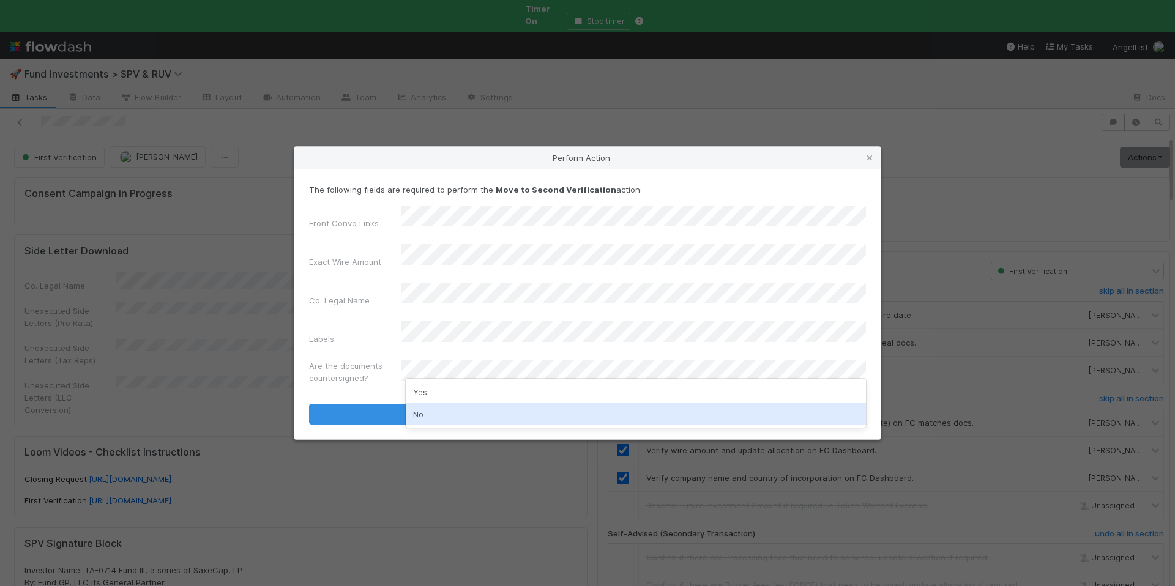
click at [442, 409] on div "No" at bounding box center [636, 414] width 460 height 22
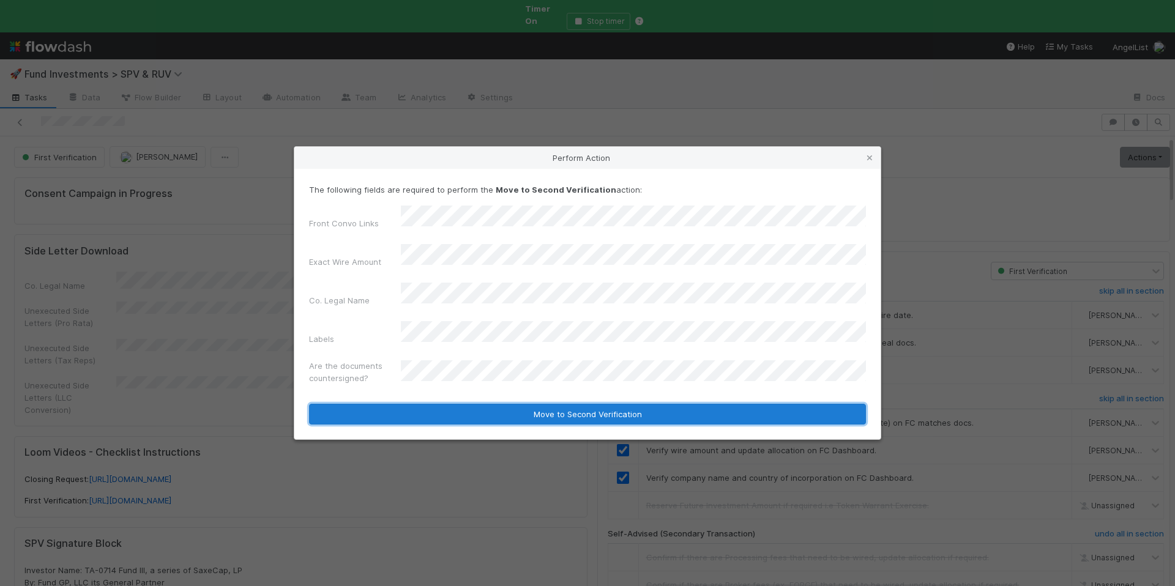
click at [449, 404] on button "Move to Second Verification" at bounding box center [587, 414] width 557 height 21
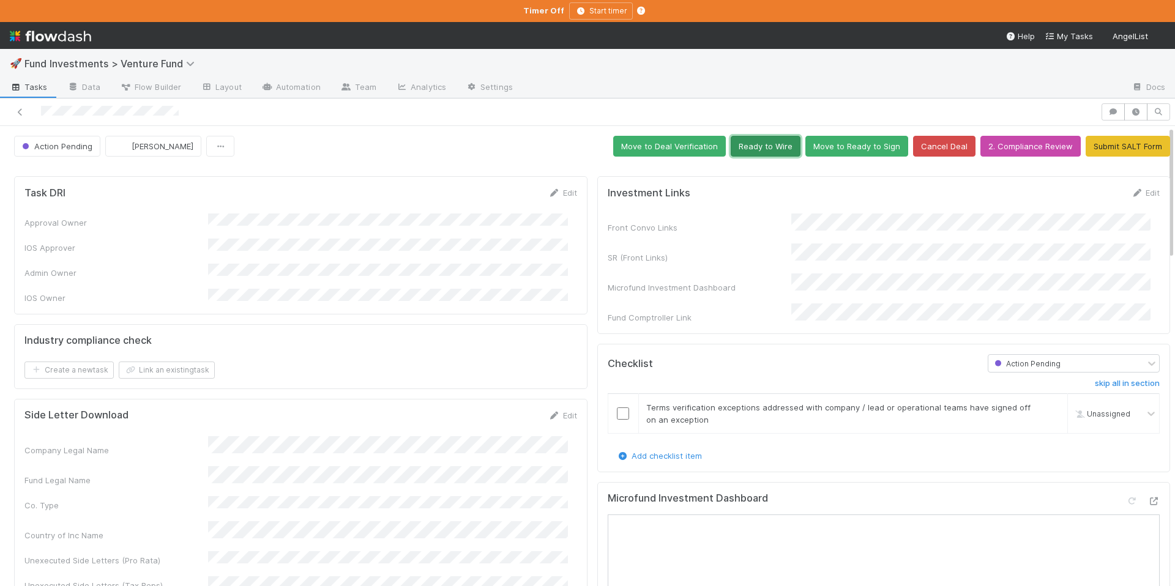
click at [734, 139] on button "Ready to Wire" at bounding box center [765, 146] width 70 height 21
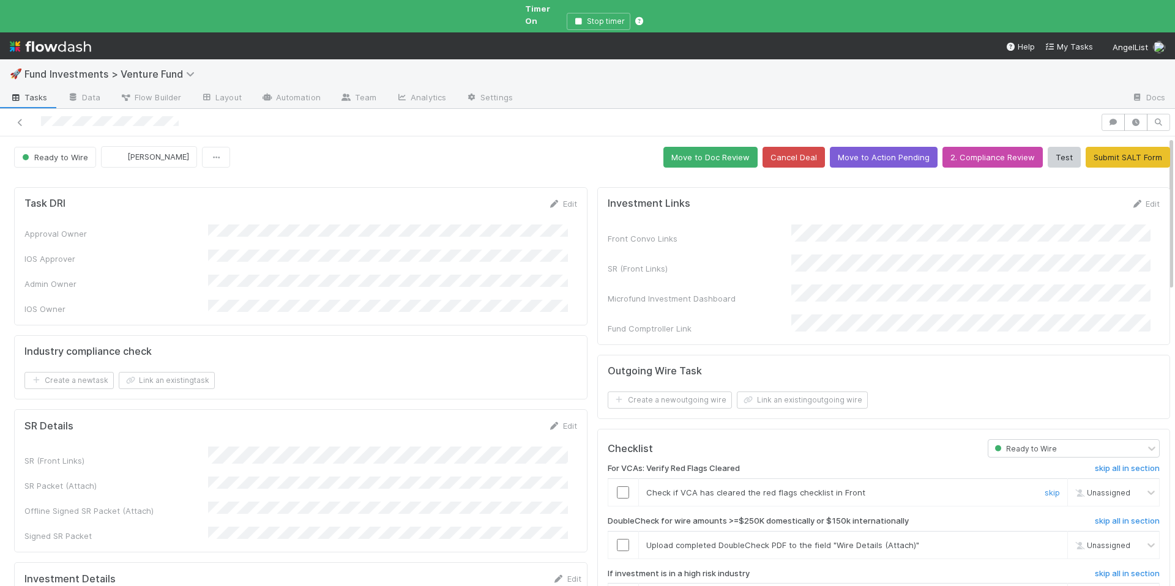
click at [615, 479] on td at bounding box center [623, 493] width 31 height 28
click at [617, 486] on input "checkbox" at bounding box center [623, 492] width 12 height 12
click at [1084, 488] on span "[PERSON_NAME]" at bounding box center [1114, 492] width 60 height 9
type input "jack"
click at [1084, 519] on span "[PERSON_NAME]" at bounding box center [1099, 517] width 60 height 9
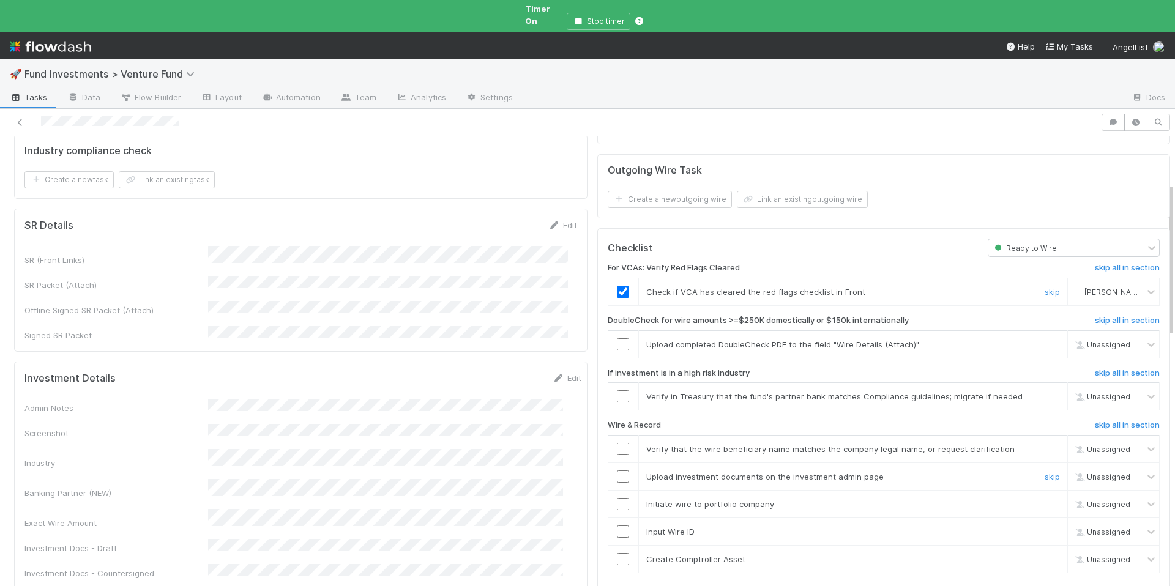
scroll to position [209, 0]
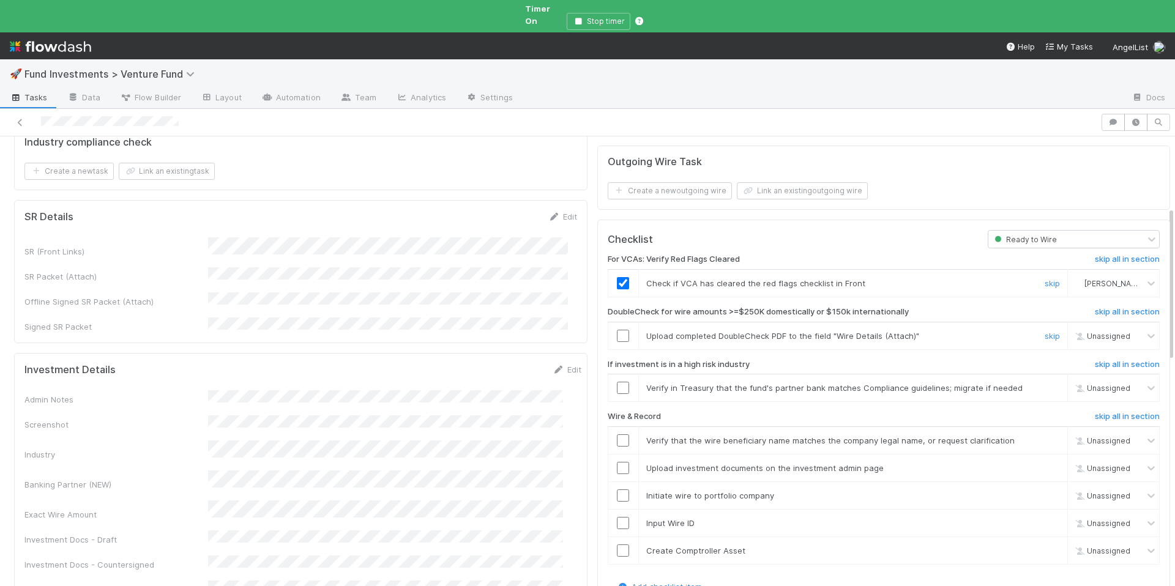
click at [617, 330] on input "checkbox" at bounding box center [623, 336] width 12 height 12
checkbox input "true"
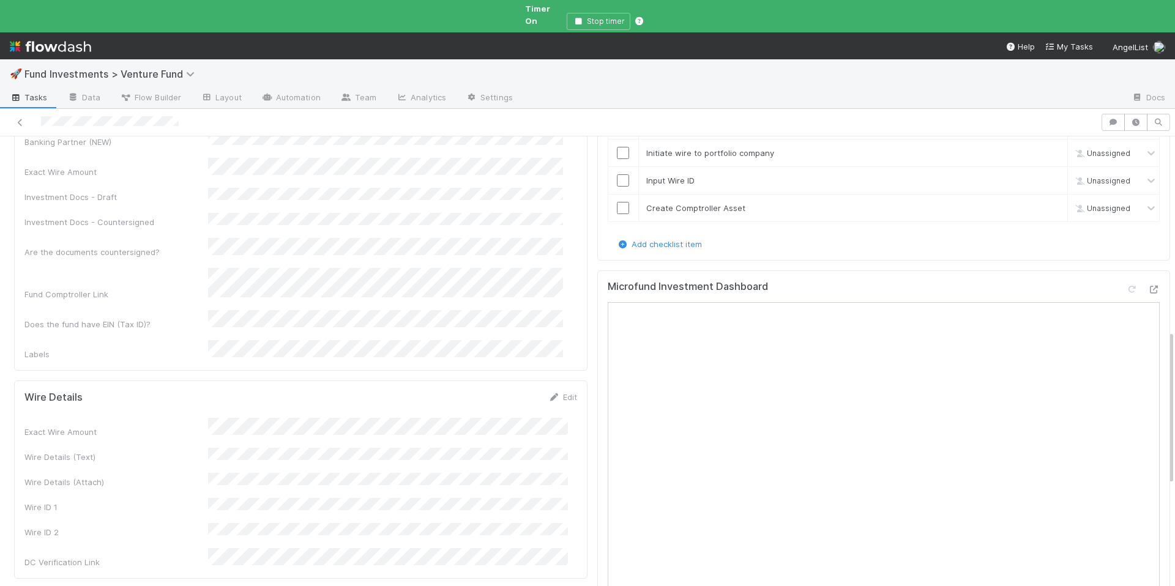
scroll to position [586, 0]
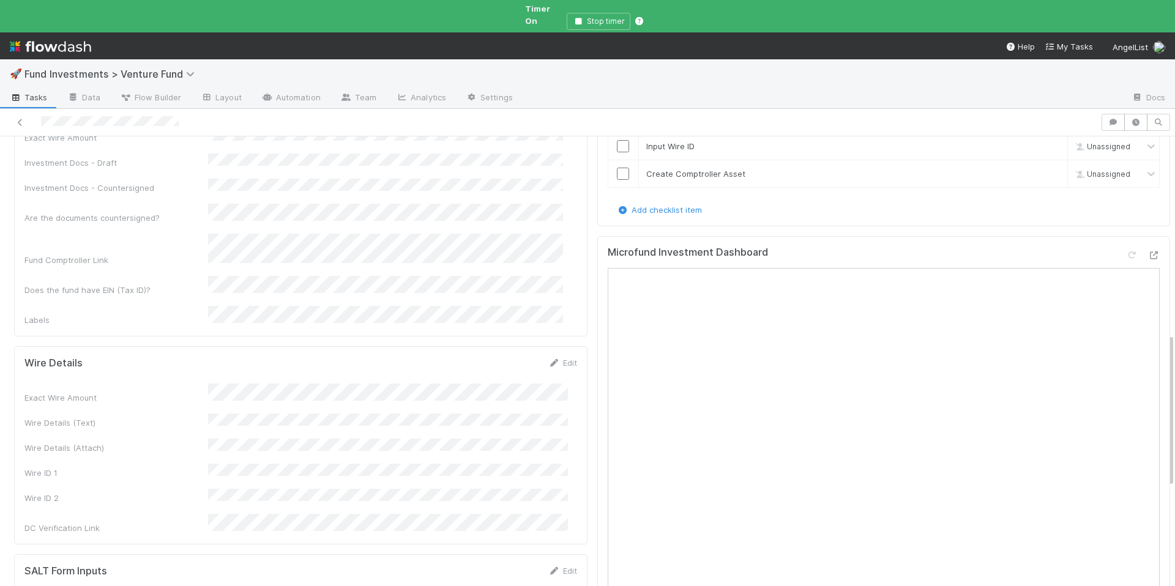
click at [552, 357] on div "Edit" at bounding box center [562, 363] width 29 height 12
click at [562, 358] on link "Edit" at bounding box center [562, 363] width 29 height 10
click at [503, 357] on button "Save" at bounding box center [511, 367] width 35 height 21
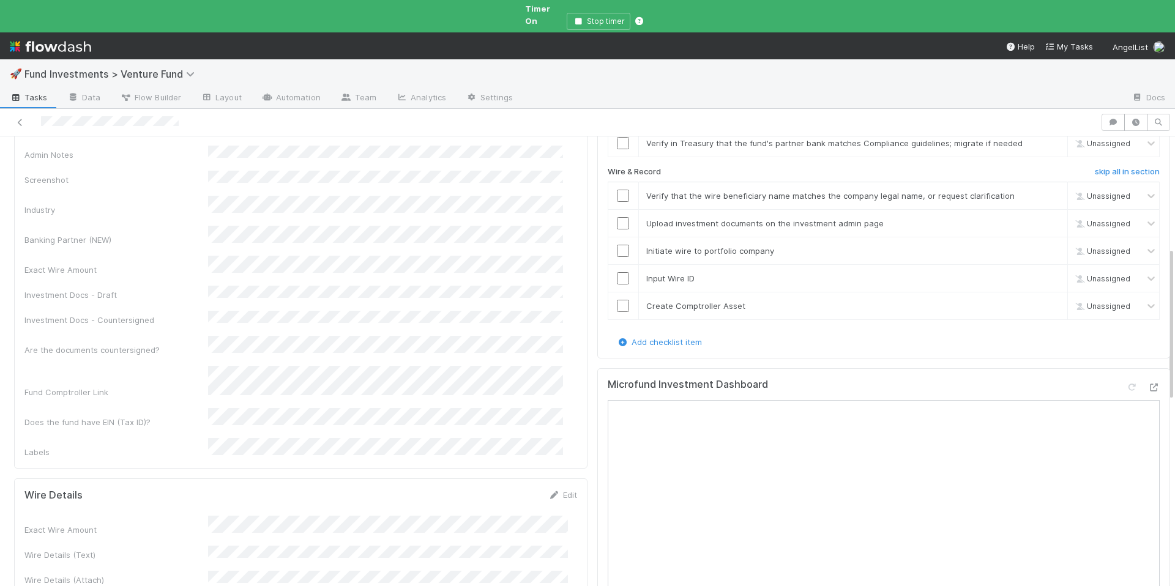
scroll to position [326, 0]
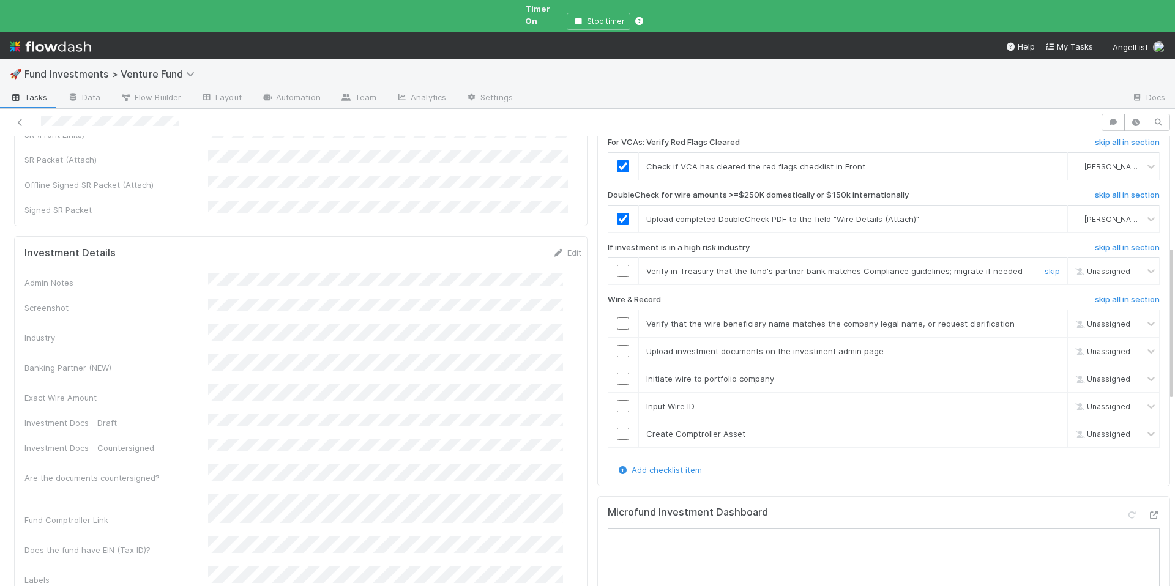
click at [617, 265] on input "checkbox" at bounding box center [623, 271] width 12 height 12
click at [617, 318] on input "checkbox" at bounding box center [623, 324] width 12 height 12
click at [618, 345] on input "checkbox" at bounding box center [623, 351] width 12 height 12
click at [617, 373] on input "checkbox" at bounding box center [623, 379] width 12 height 12
click at [617, 400] on input "checkbox" at bounding box center [623, 406] width 12 height 12
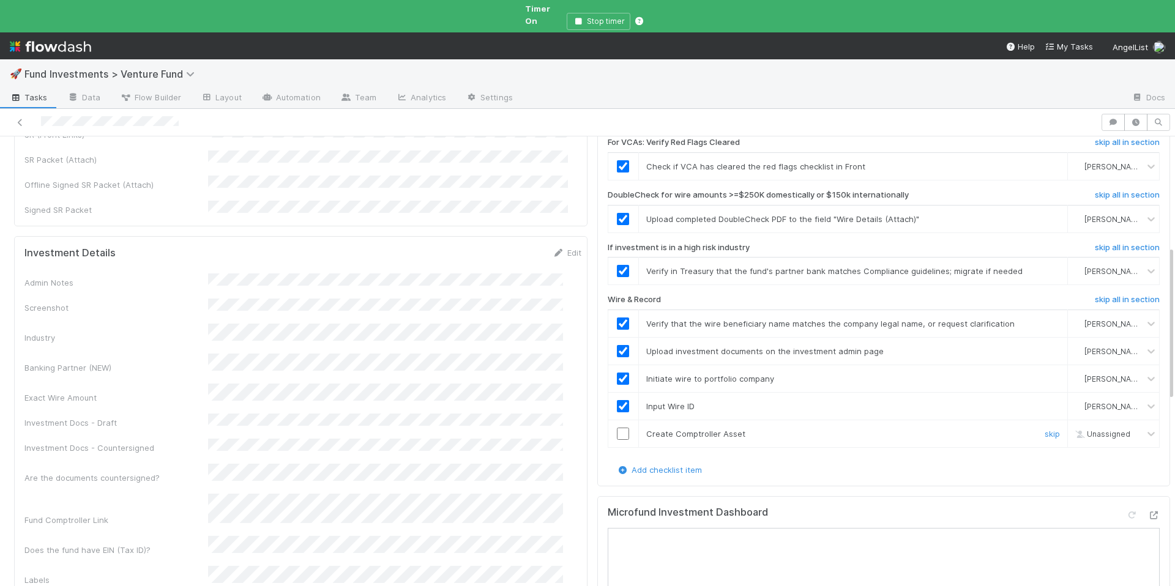
click at [617, 428] on input "checkbox" at bounding box center [623, 434] width 12 height 12
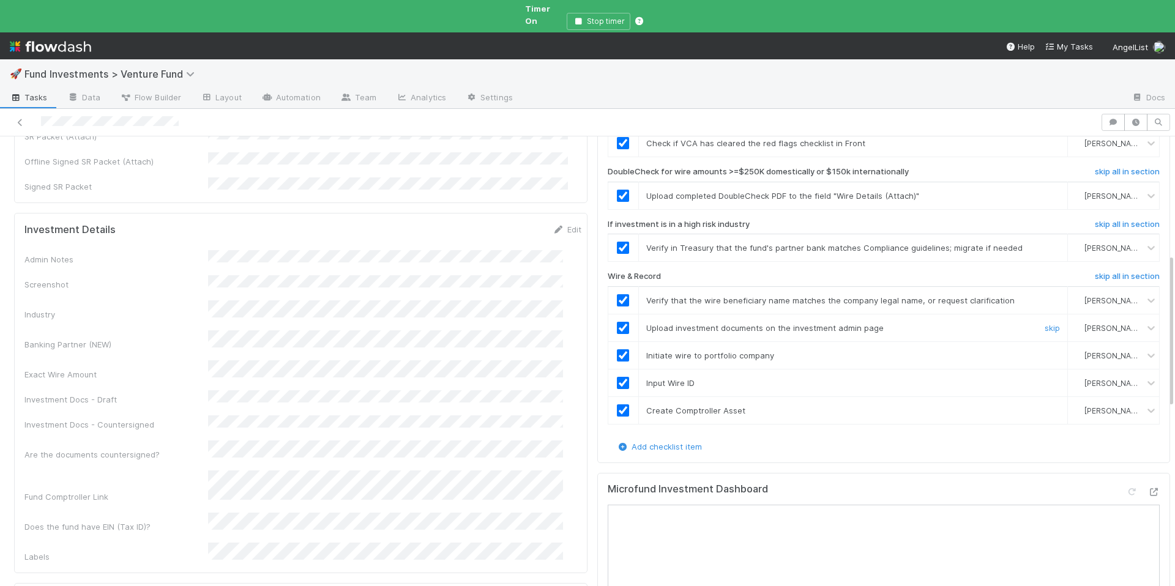
scroll to position [0, 0]
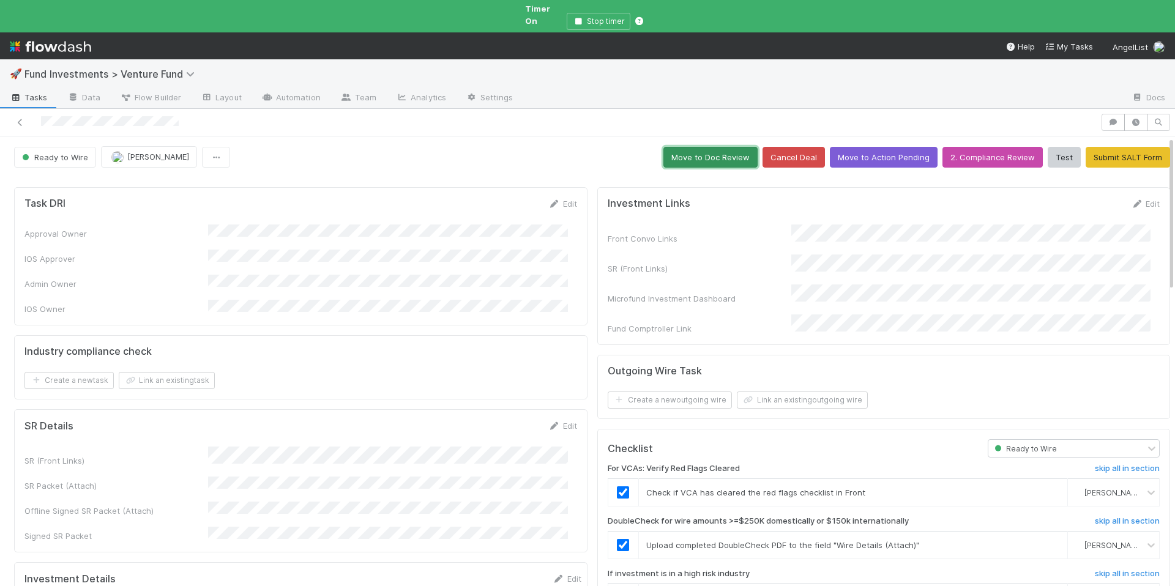
click at [697, 147] on button "Move to Doc Review" at bounding box center [710, 157] width 94 height 21
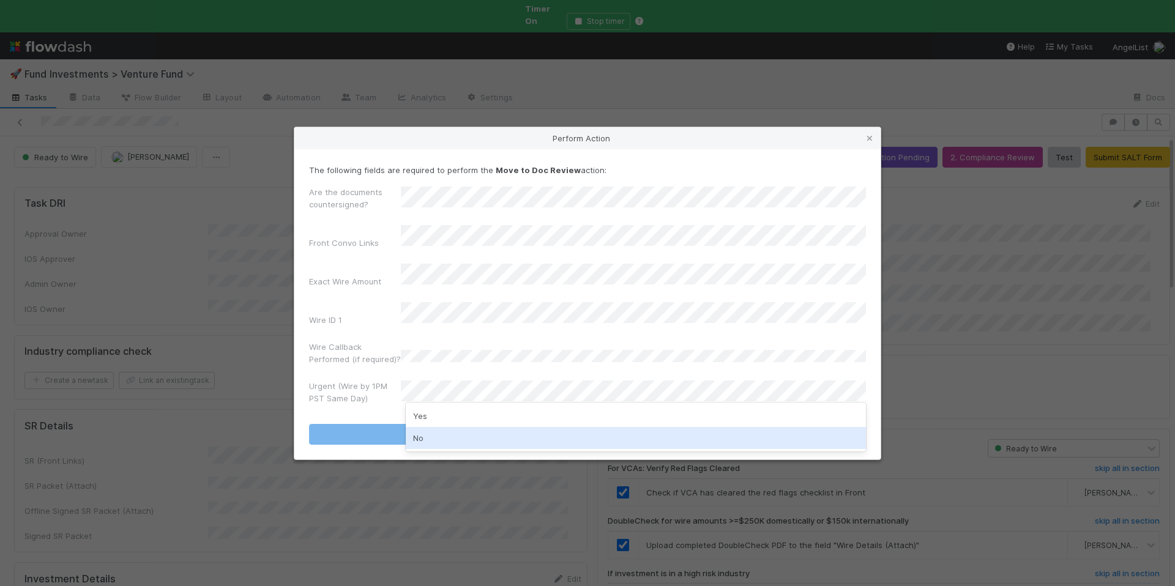
click at [440, 437] on div "No" at bounding box center [636, 438] width 460 height 22
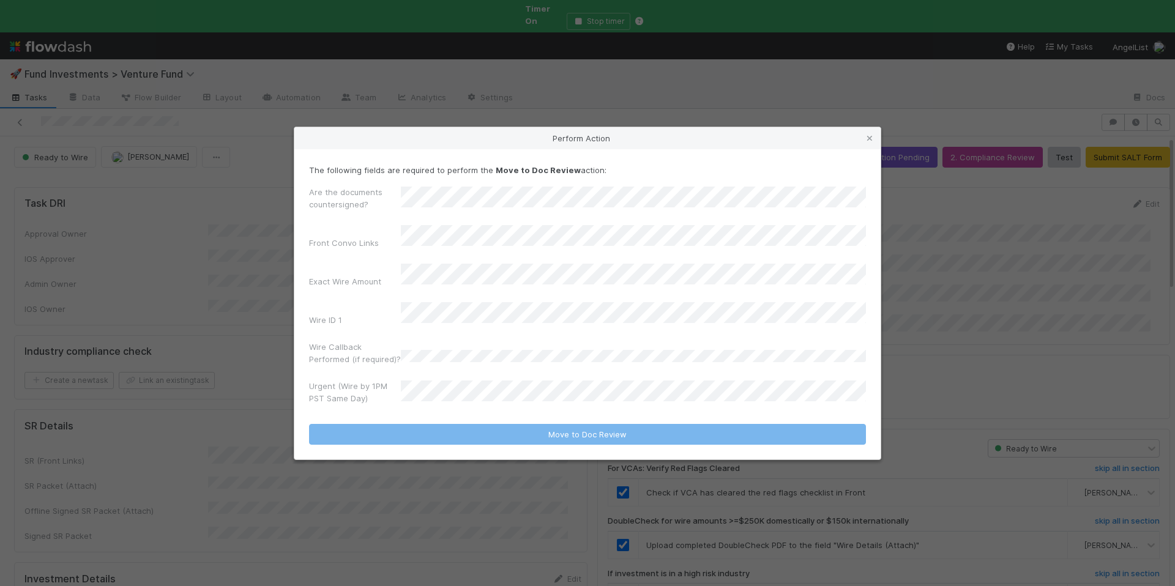
click at [466, 380] on div "Urgent (Wire by 1PM PST Same Day)" at bounding box center [587, 394] width 557 height 29
click at [440, 455] on div "Perform Action The following fields are required to perform the Move to Doc Rev…" at bounding box center [587, 293] width 1175 height 586
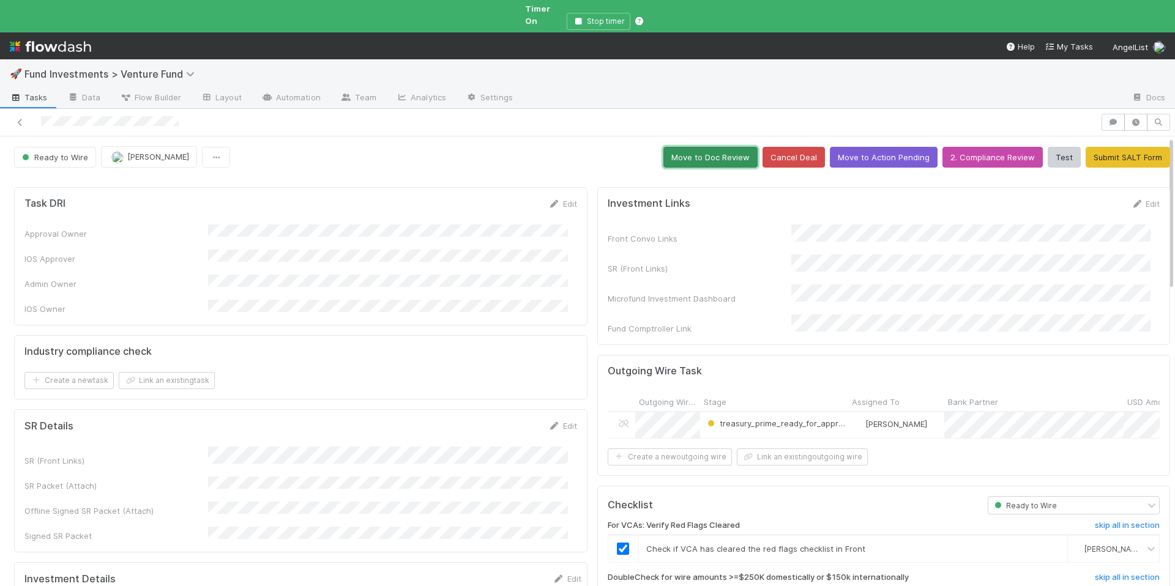
click at [704, 150] on button "Move to Doc Review" at bounding box center [710, 157] width 94 height 21
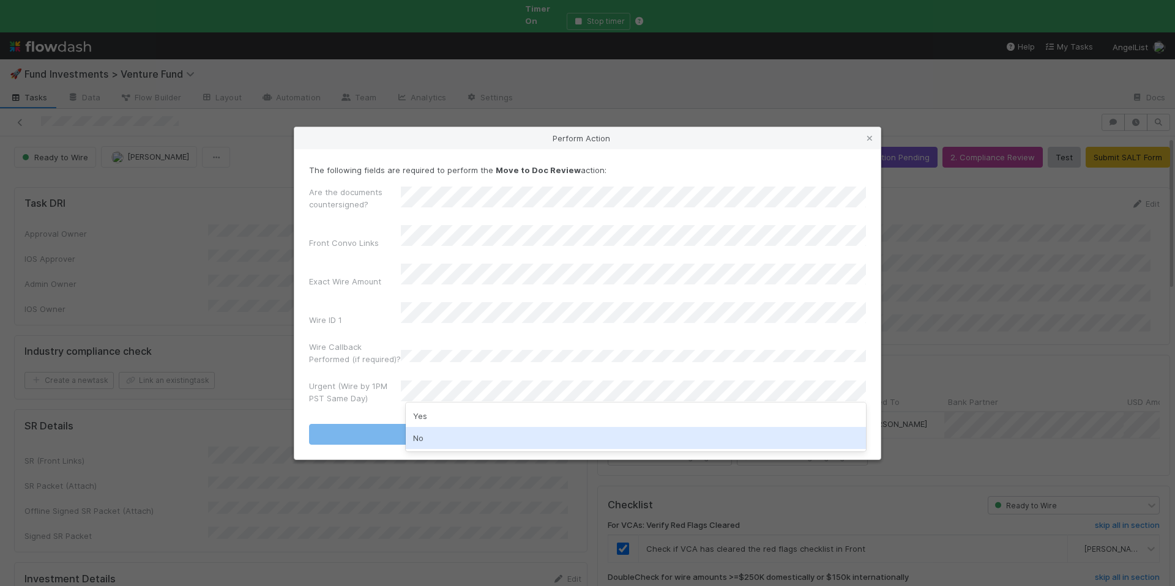
click at [460, 431] on div "No" at bounding box center [636, 438] width 460 height 22
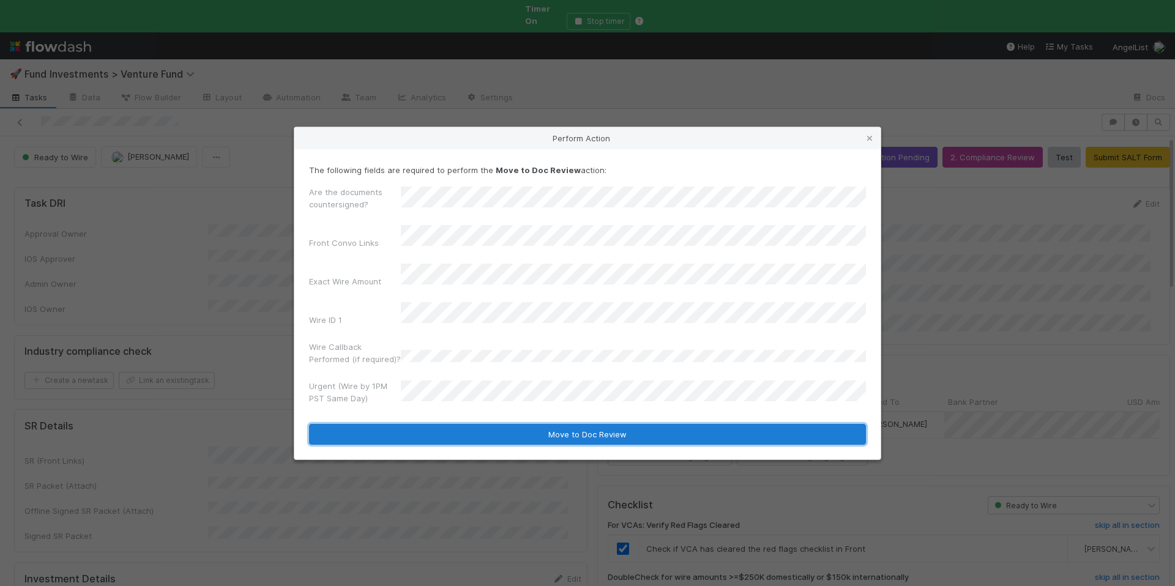
click at [486, 424] on button "Move to Doc Review" at bounding box center [587, 434] width 557 height 21
